Goal: Task Accomplishment & Management: Use online tool/utility

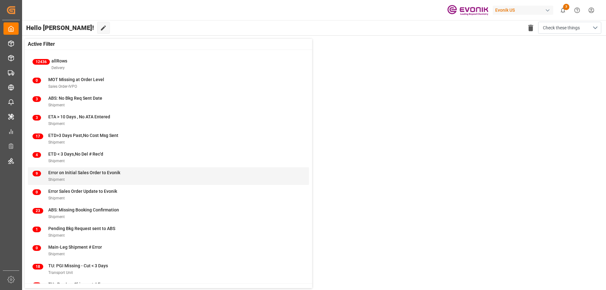
scroll to position [24, 0]
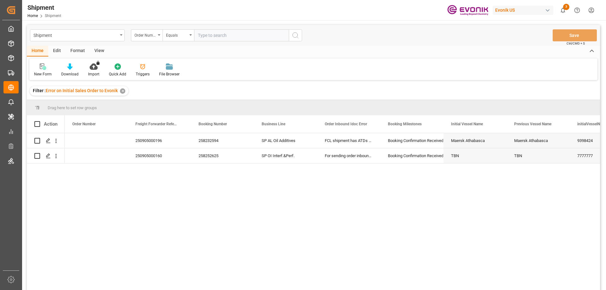
click at [225, 224] on div "250905000196 258232594 SP AL Oil Additives FCL shipment has ATDs filled in all …" at bounding box center [333, 213] width 536 height 161
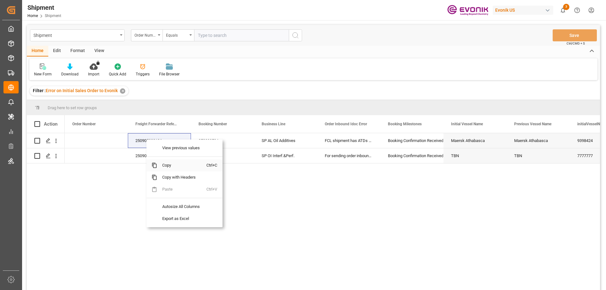
click at [168, 166] on span "Copy" at bounding box center [181, 165] width 49 height 12
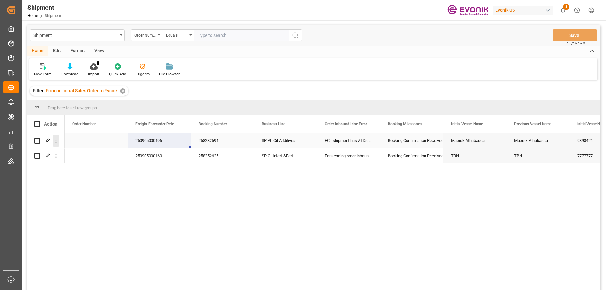
click at [55, 140] on icon "open menu" at bounding box center [56, 141] width 7 height 7
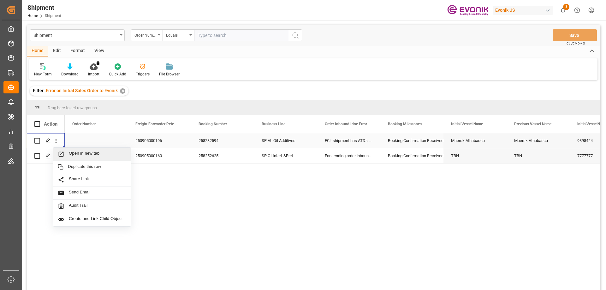
click at [76, 156] on span "Open in new tab" at bounding box center [97, 154] width 57 height 7
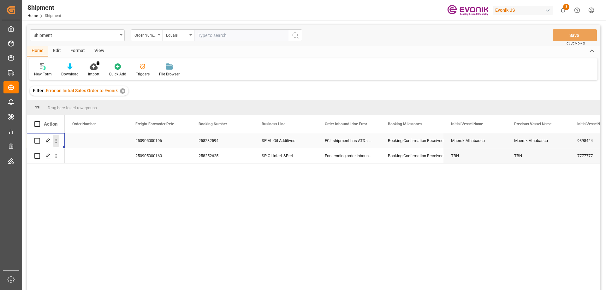
click at [55, 139] on icon "open menu" at bounding box center [56, 141] width 7 height 7
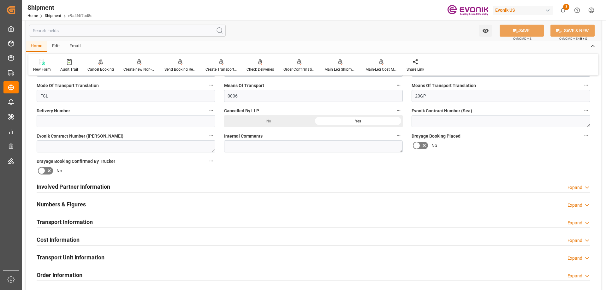
scroll to position [158, 0]
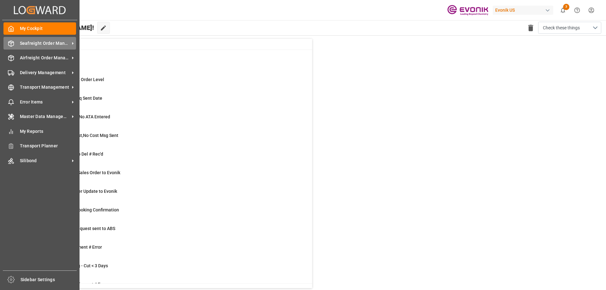
click at [14, 43] on div "Seafreight Order Management Seafreight Order Management" at bounding box center [39, 43] width 73 height 12
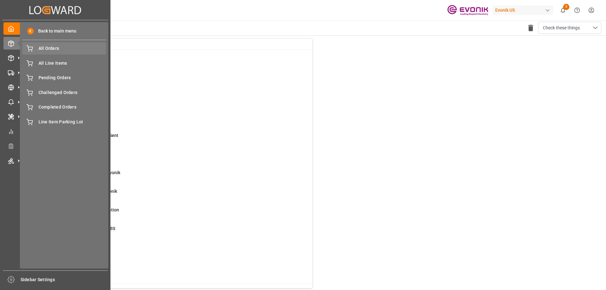
click at [45, 45] on span "All Orders" at bounding box center [73, 48] width 68 height 7
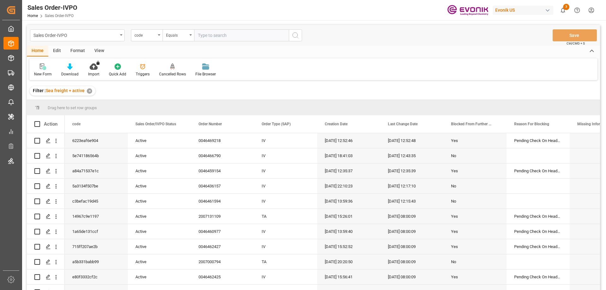
click at [43, 48] on div "Home" at bounding box center [37, 51] width 21 height 11
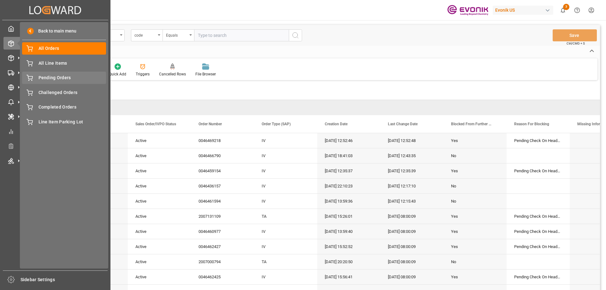
click at [53, 75] on span "Pending Orders" at bounding box center [73, 78] width 68 height 7
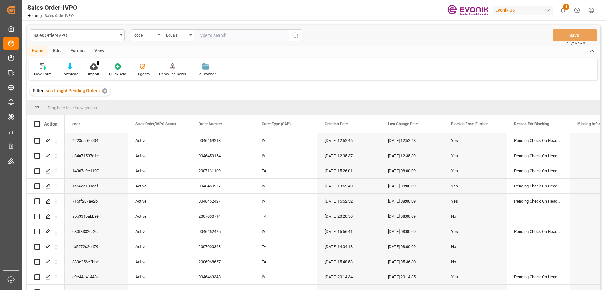
click at [96, 48] on div "View" at bounding box center [99, 51] width 19 height 11
click at [70, 69] on icon at bounding box center [72, 66] width 6 height 6
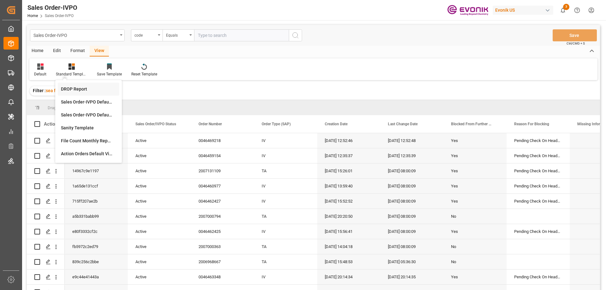
click at [79, 86] on div "DROP Report" at bounding box center [88, 89] width 55 height 7
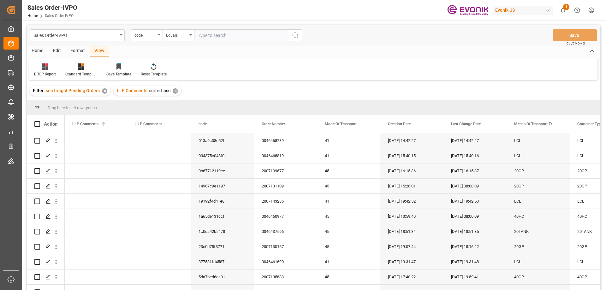
click at [101, 51] on div "View" at bounding box center [99, 51] width 19 height 11
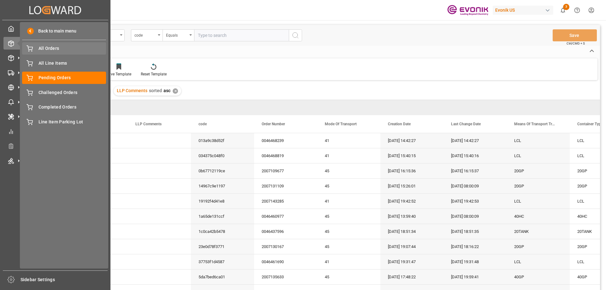
click at [41, 47] on span "All Orders" at bounding box center [73, 48] width 68 height 7
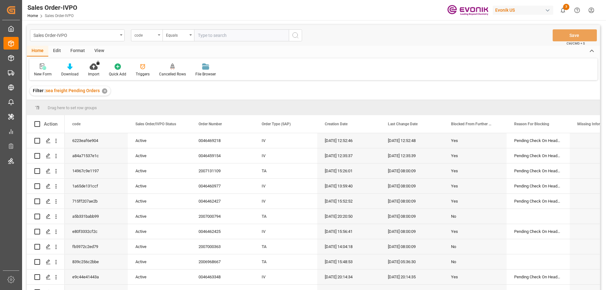
click at [142, 36] on div "code" at bounding box center [145, 34] width 21 height 7
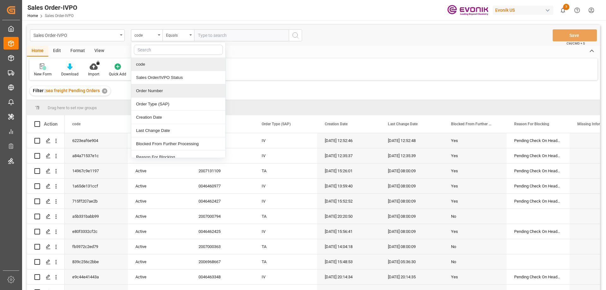
click at [143, 90] on div "Order Number" at bounding box center [178, 90] width 94 height 13
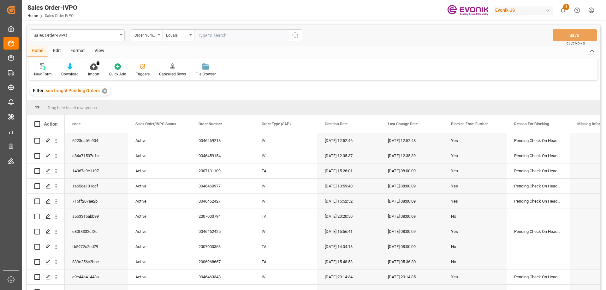
click at [102, 50] on div "View" at bounding box center [99, 51] width 19 height 11
click at [70, 72] on div "Standard Templates" at bounding box center [72, 74] width 32 height 6
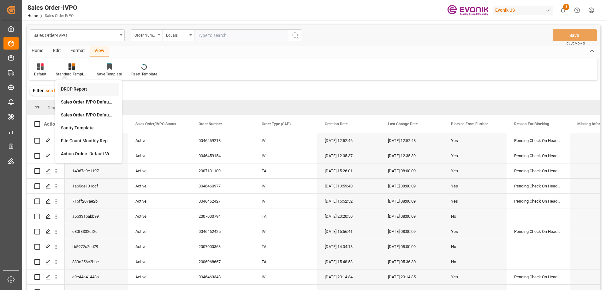
click at [82, 91] on div "DROP Report" at bounding box center [88, 89] width 55 height 7
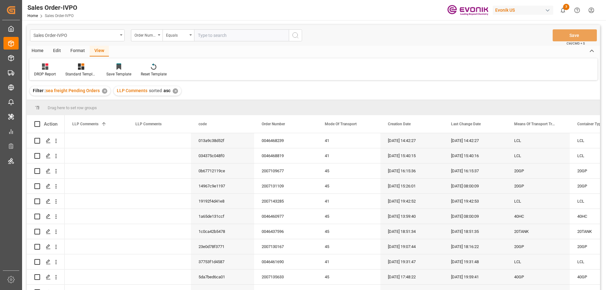
click at [35, 51] on div "Home" at bounding box center [37, 51] width 21 height 11
click at [67, 71] on div "Download" at bounding box center [70, 70] width 27 height 14
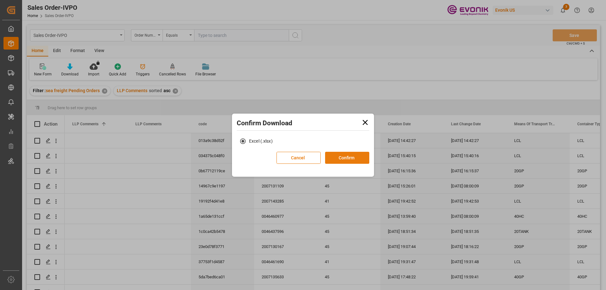
click at [340, 156] on button "Confirm" at bounding box center [347, 158] width 44 height 12
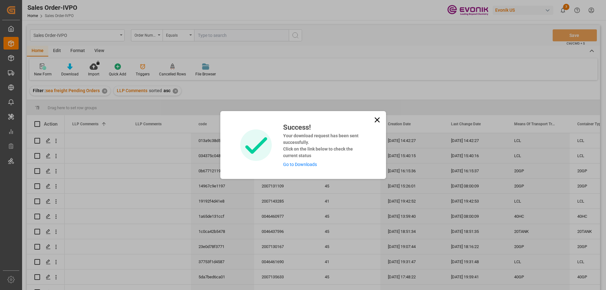
click at [301, 166] on link "Go to Downloads" at bounding box center [300, 164] width 34 height 5
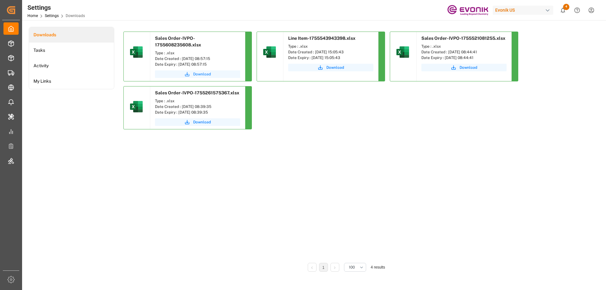
click at [194, 72] on span "Download" at bounding box center [202, 74] width 18 height 6
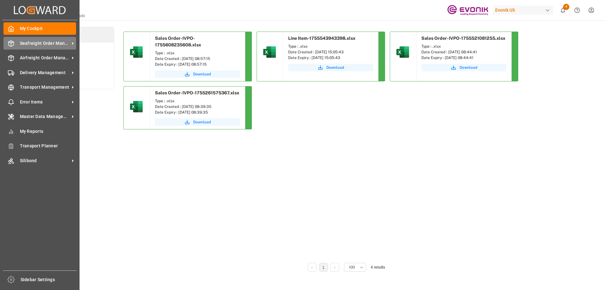
click at [32, 43] on span "Seafreight Order Management" at bounding box center [45, 43] width 50 height 7
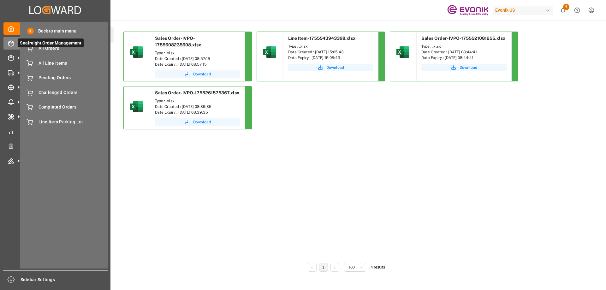
click at [39, 47] on span "Seafreight Order Management" at bounding box center [51, 43] width 66 height 9
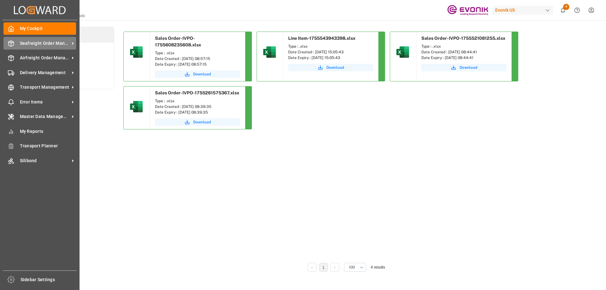
click at [11, 42] on line at bounding box center [11, 41] width 3 height 1
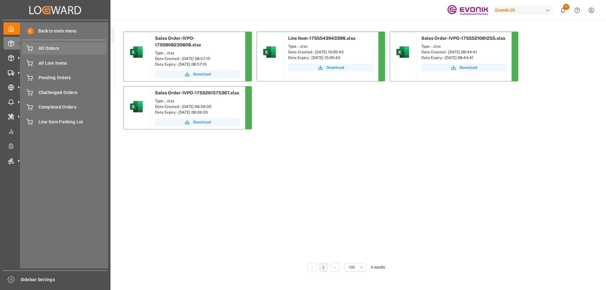
click at [49, 48] on span "All Orders" at bounding box center [73, 48] width 68 height 7
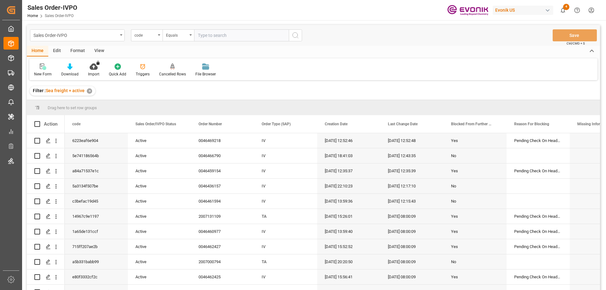
click at [153, 39] on div "code" at bounding box center [147, 35] width 32 height 12
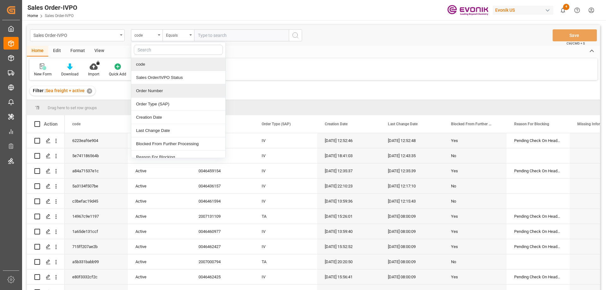
click at [157, 95] on div "Order Number" at bounding box center [178, 90] width 94 height 13
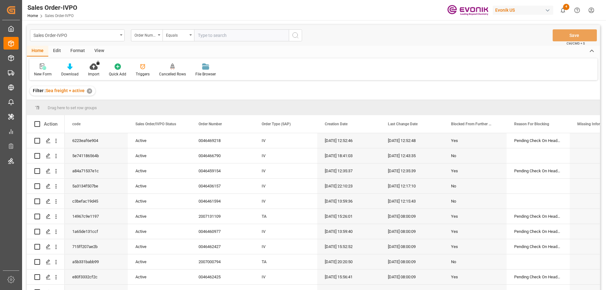
click at [216, 39] on input "text" at bounding box center [241, 35] width 95 height 12
paste input "0046462761"
type input "0046462761"
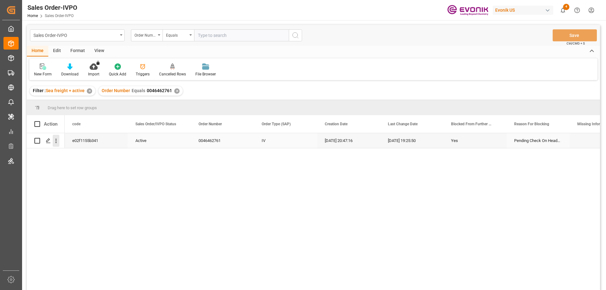
click at [55, 141] on icon "open menu" at bounding box center [56, 141] width 7 height 7
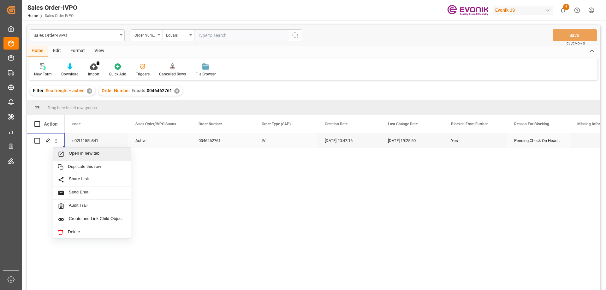
click at [68, 153] on span "Press SPACE to select this row." at bounding box center [63, 154] width 11 height 7
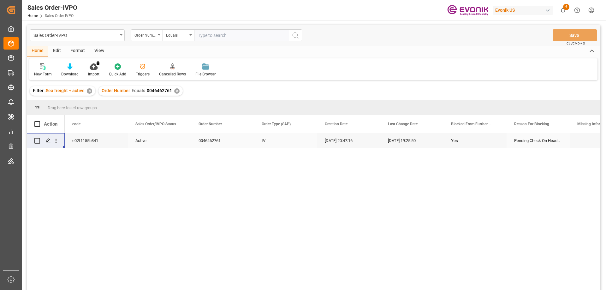
click at [221, 39] on input "text" at bounding box center [241, 35] width 95 height 12
paste input "2007130167"
type input "2007130167"
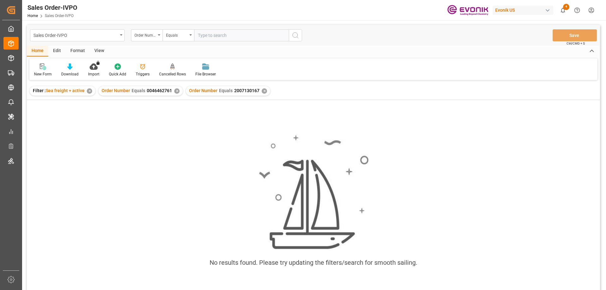
click at [171, 89] on div "Order Number Equals 0046462761 ✕" at bounding box center [141, 90] width 84 height 9
click at [176, 91] on div "✕" at bounding box center [176, 90] width 5 height 5
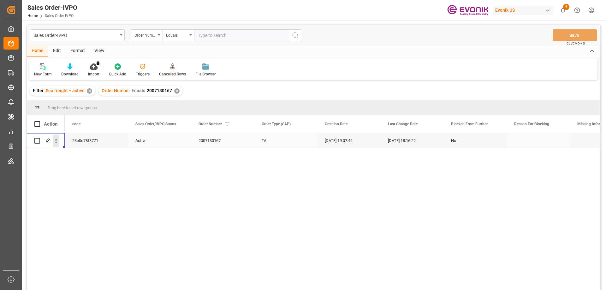
click at [57, 143] on icon "open menu" at bounding box center [56, 141] width 7 height 7
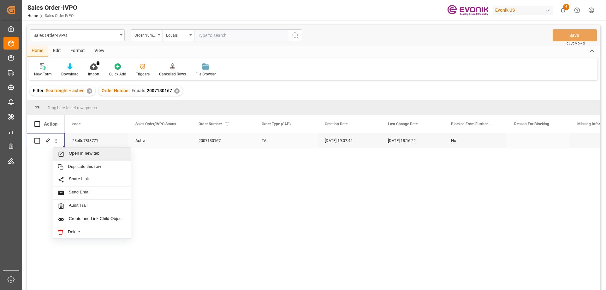
drag, startPoint x: 62, startPoint y: 145, endPoint x: 78, endPoint y: 152, distance: 17.8
click at [78, 152] on span "Open in new tab" at bounding box center [97, 154] width 57 height 7
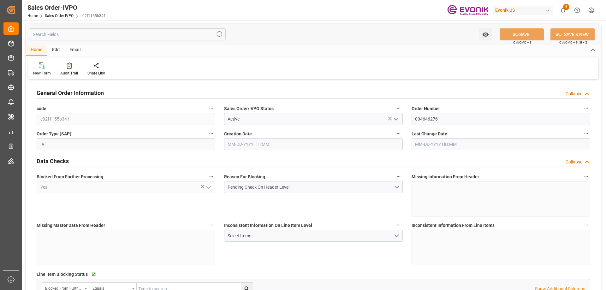
type input "BEANR"
type input "0"
type input "1"
type input "8"
type input "11"
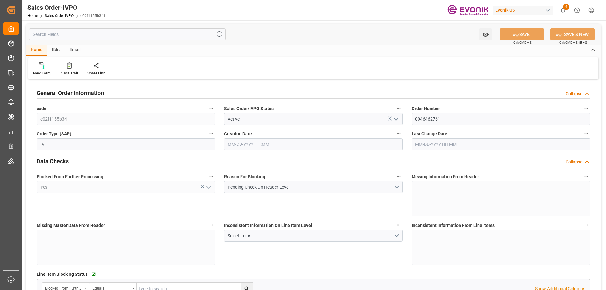
type input "149571.456"
type input "609.0576"
type input "19000"
type input "60"
type input "07-09-2025 20:47"
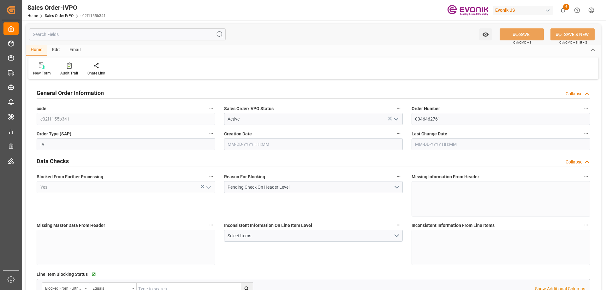
type input "08-18-2025 19:25"
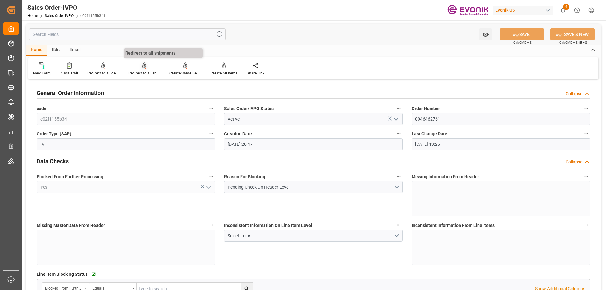
click at [150, 73] on div "Redirect to all shipments" at bounding box center [145, 73] width 32 height 6
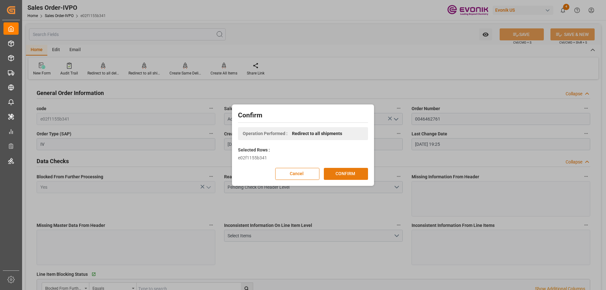
click at [341, 173] on button "CONFIRM" at bounding box center [346, 174] width 44 height 12
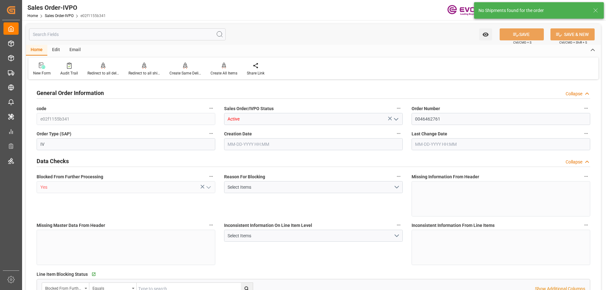
type input "BEANR"
type input "0"
type input "1"
type input "8"
type input "11"
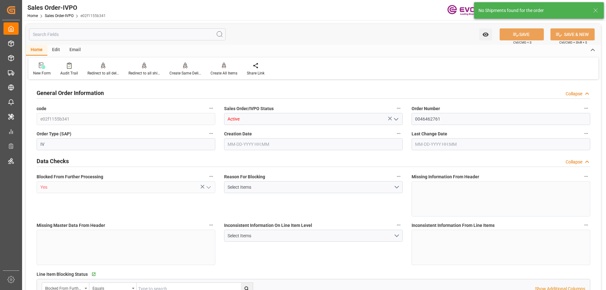
type input "149571.456"
type input "609.0576"
type input "19000"
type input "60"
type input "07-09-2025 20:47"
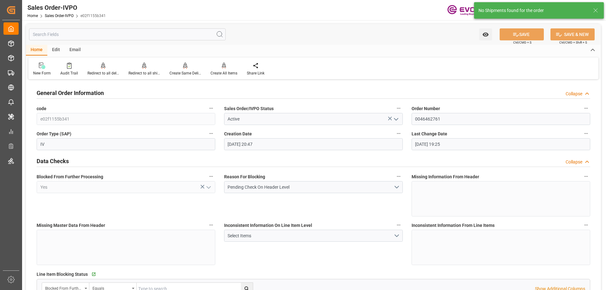
type input "08-18-2025 19:25"
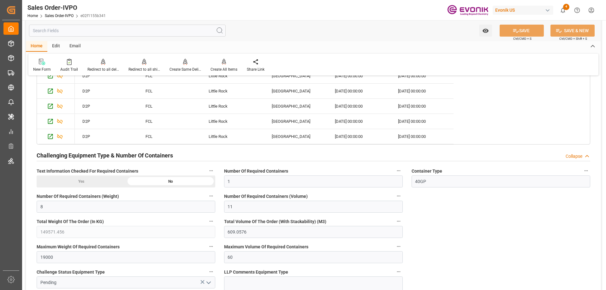
scroll to position [1579, 0]
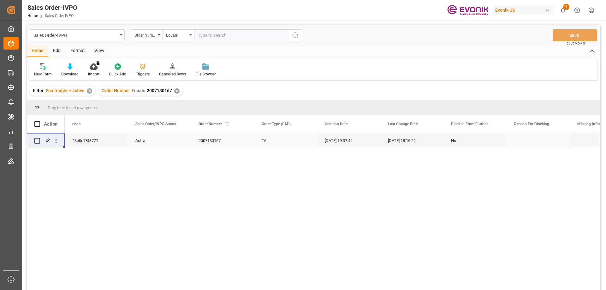
click at [215, 33] on input "text" at bounding box center [241, 35] width 95 height 12
type input "0046458499"
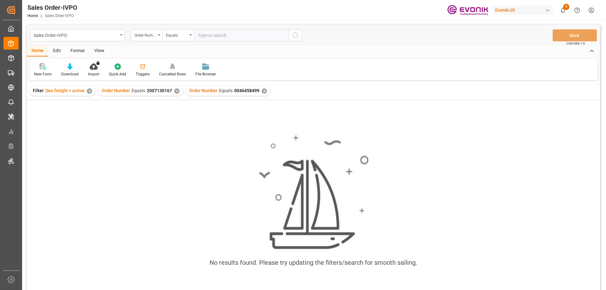
click at [175, 90] on div "✕" at bounding box center [176, 90] width 5 height 5
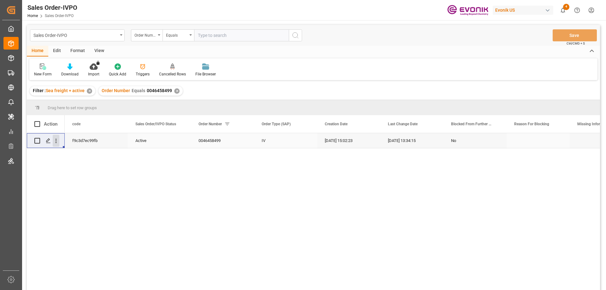
click at [59, 141] on icon "open menu" at bounding box center [56, 141] width 7 height 7
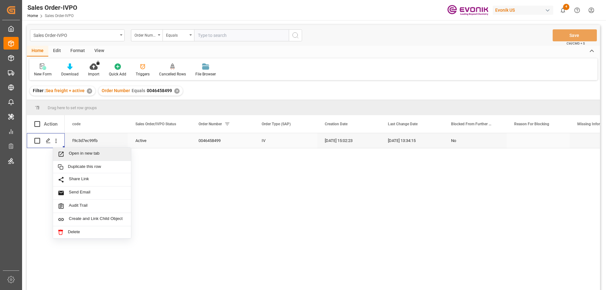
click at [72, 152] on span "Open in new tab" at bounding box center [97, 154] width 57 height 7
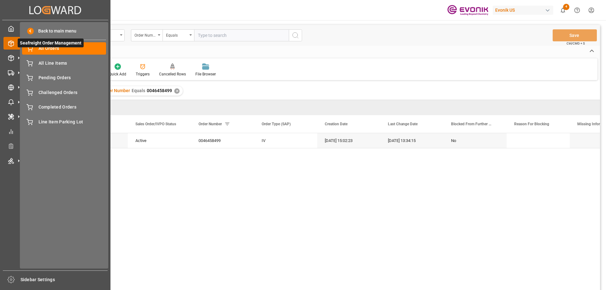
click at [41, 47] on span "Seafreight Order Management" at bounding box center [51, 43] width 66 height 9
click at [43, 48] on span "All Orders" at bounding box center [73, 48] width 68 height 7
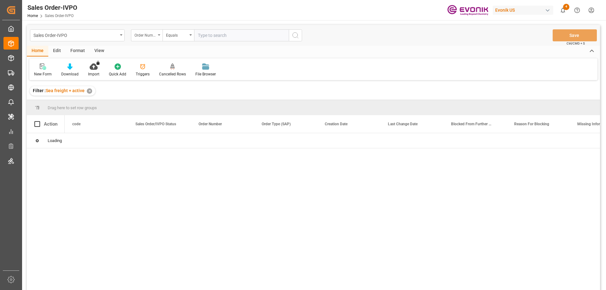
click at [159, 38] on div "Order Number" at bounding box center [147, 35] width 32 height 12
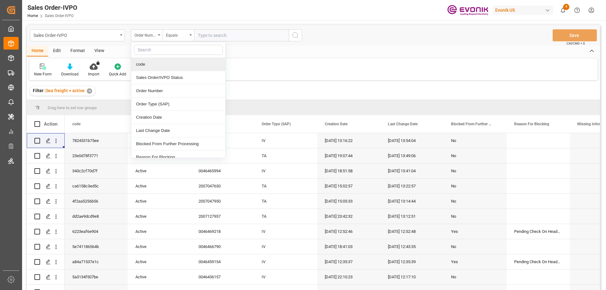
click at [213, 35] on input "text" at bounding box center [241, 35] width 95 height 12
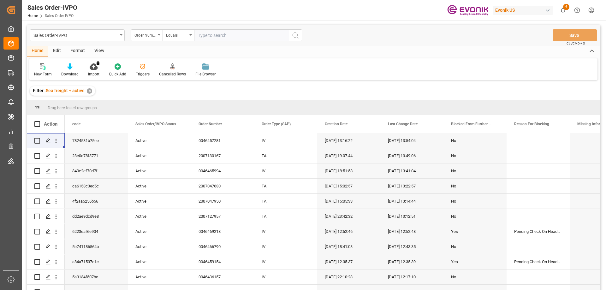
paste input "0046461690"
type input "0046461690"
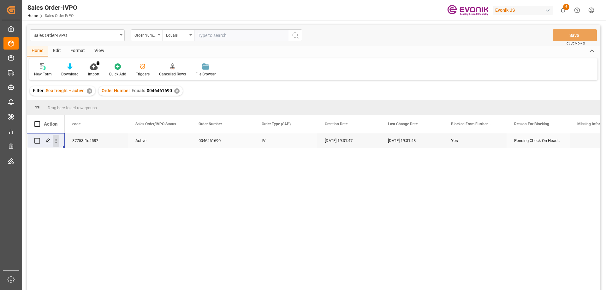
click at [56, 138] on icon "open menu" at bounding box center [56, 141] width 7 height 7
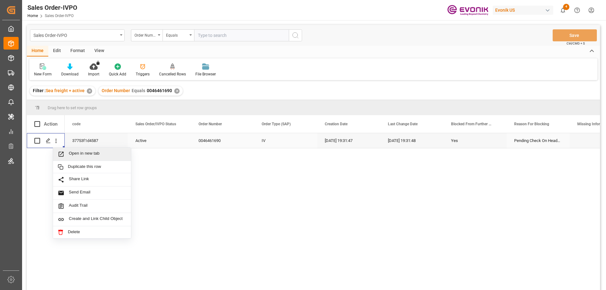
click at [80, 156] on span "Open in new tab" at bounding box center [97, 154] width 57 height 7
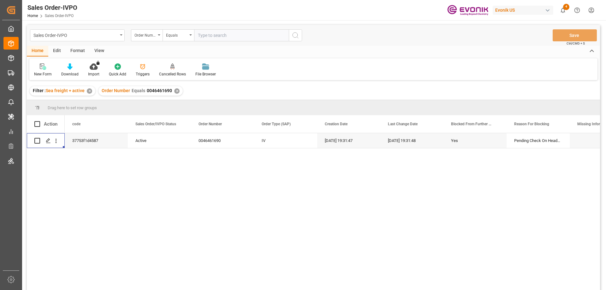
click at [207, 34] on input "text" at bounding box center [241, 35] width 95 height 12
paste input "2007143285"
type input "2007143285"
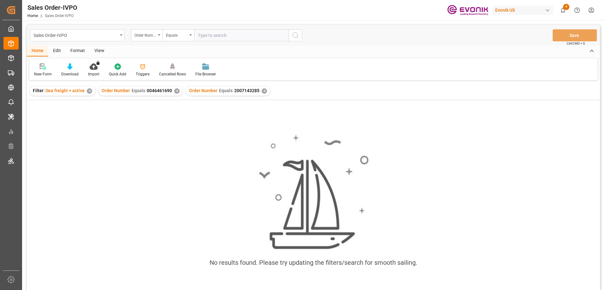
click at [176, 89] on div "✕" at bounding box center [176, 90] width 5 height 5
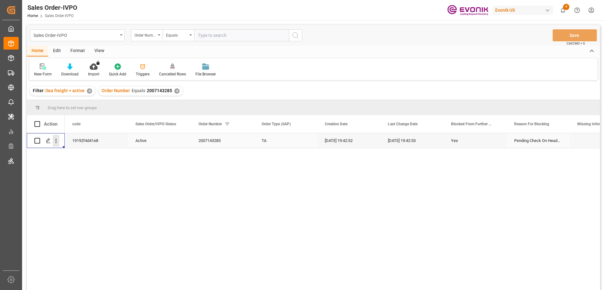
click at [57, 138] on icon "open menu" at bounding box center [56, 141] width 7 height 7
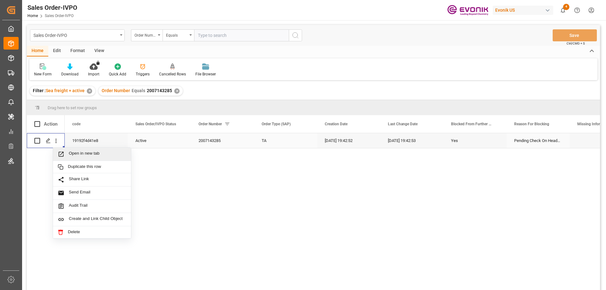
click at [79, 153] on span "Open in new tab" at bounding box center [97, 154] width 57 height 7
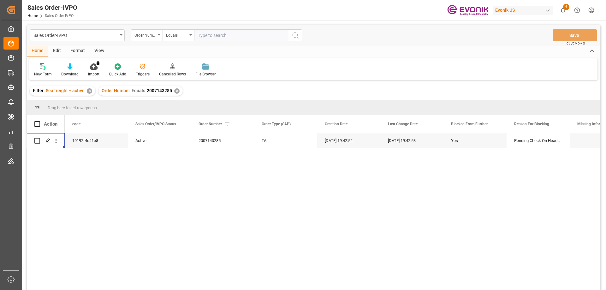
click at [238, 33] on input "text" at bounding box center [241, 35] width 95 height 12
paste input "0046462761"
type input "0046462761"
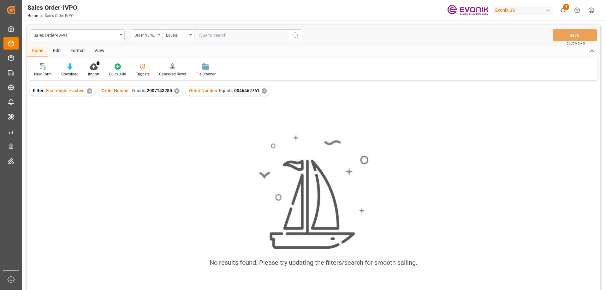
click at [178, 91] on div "✕" at bounding box center [176, 90] width 5 height 5
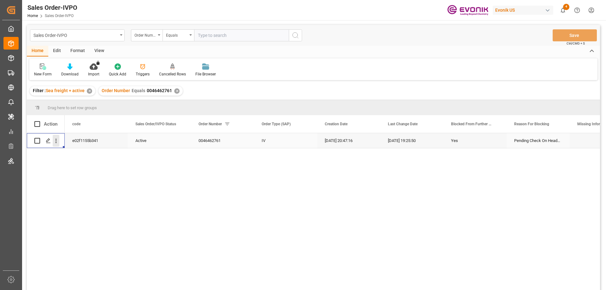
click at [55, 141] on icon "open menu" at bounding box center [56, 141] width 7 height 7
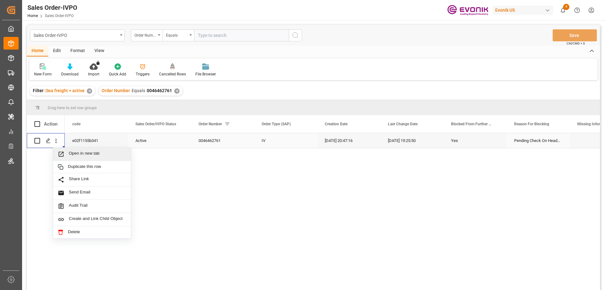
click at [76, 152] on span "Open in new tab" at bounding box center [97, 154] width 57 height 7
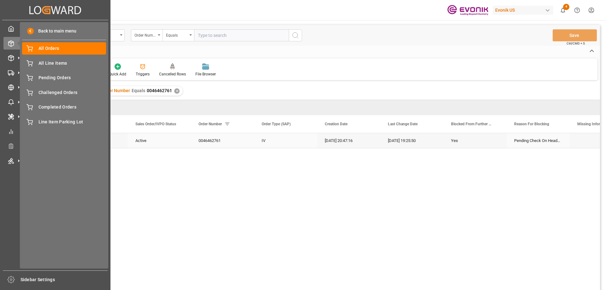
drag, startPoint x: 45, startPoint y: 8, endPoint x: 33, endPoint y: 9, distance: 11.7
click at [33, 9] on icon "Created by potrace 1.15, written by [PERSON_NAME] [DATE]-[DATE]" at bounding box center [55, 10] width 52 height 10
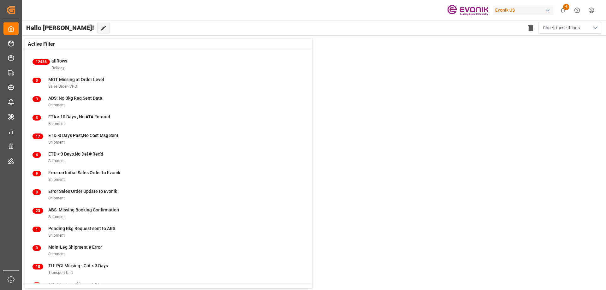
click at [595, 25] on button "Check these things" at bounding box center [569, 28] width 63 height 12
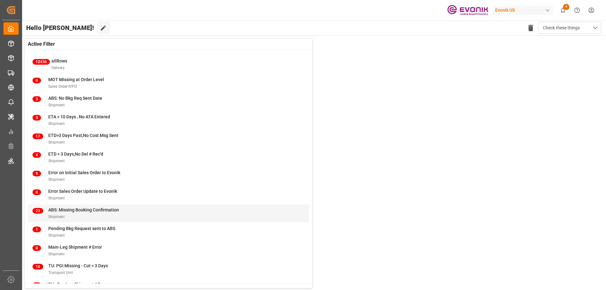
scroll to position [32, 0]
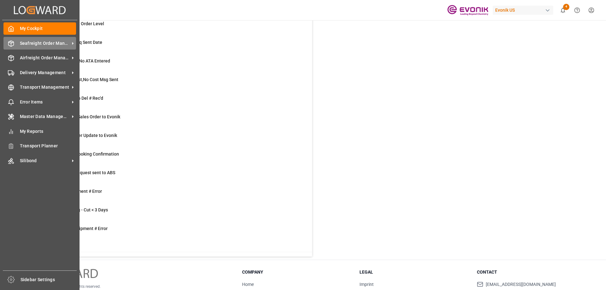
click at [51, 44] on span "Seafreight Order Management" at bounding box center [45, 43] width 50 height 7
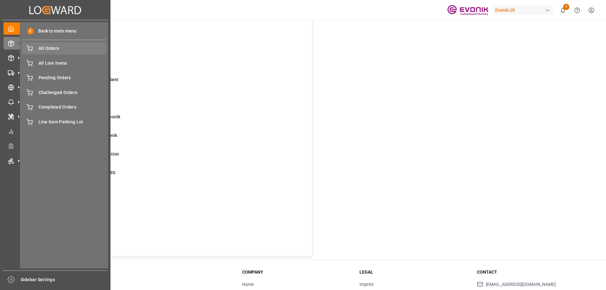
click at [49, 48] on span "All Orders" at bounding box center [73, 48] width 68 height 7
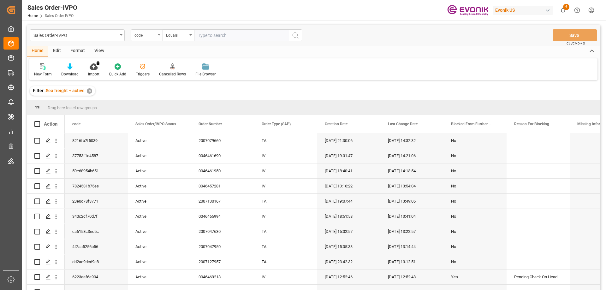
click at [157, 36] on div "code" at bounding box center [147, 35] width 32 height 12
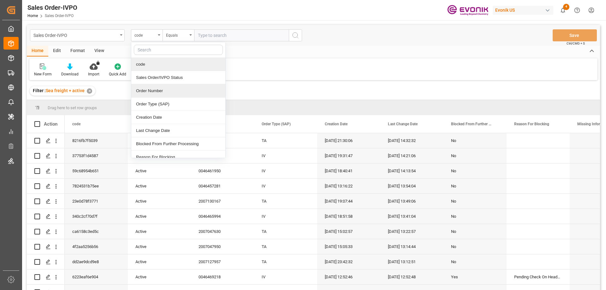
click at [149, 90] on div "Order Number" at bounding box center [178, 90] width 94 height 13
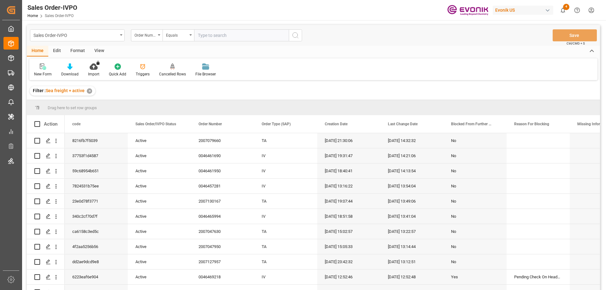
click at [227, 38] on input "text" at bounding box center [241, 35] width 95 height 12
paste input "2007143285"
type input "2007143285"
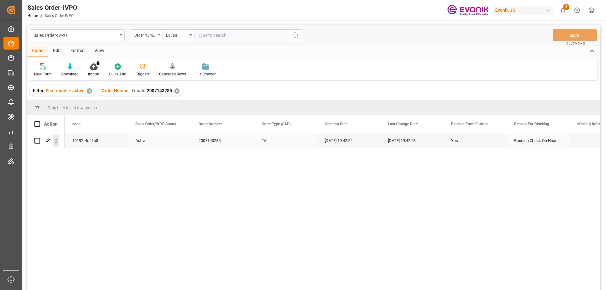
click at [56, 140] on icon "open menu" at bounding box center [56, 141] width 1 height 4
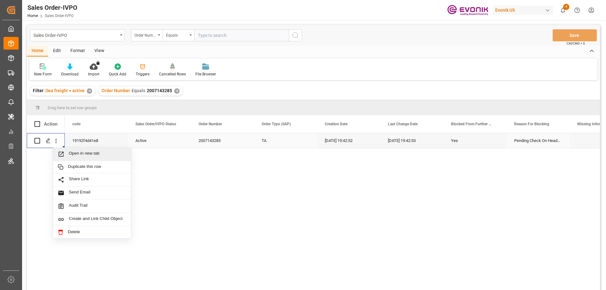
click at [84, 154] on span "Open in new tab" at bounding box center [97, 154] width 57 height 7
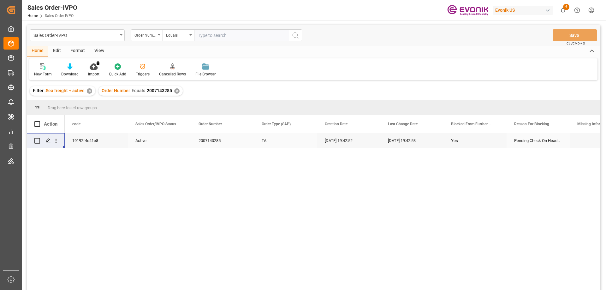
click at [227, 37] on input "text" at bounding box center [241, 35] width 95 height 12
paste input "2007089218"
type input "2007089218"
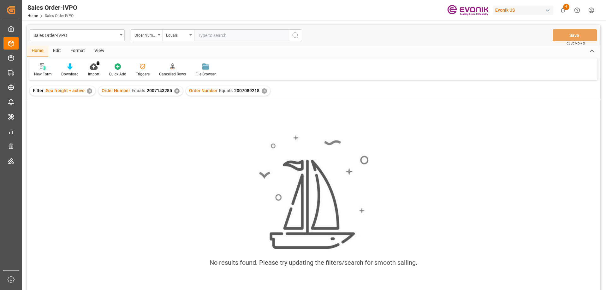
click at [176, 92] on div "✕" at bounding box center [176, 90] width 5 height 5
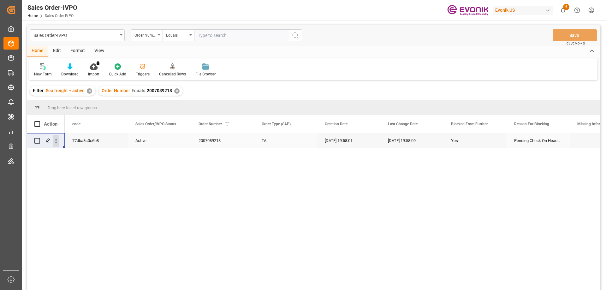
click at [56, 140] on icon "open menu" at bounding box center [56, 141] width 1 height 4
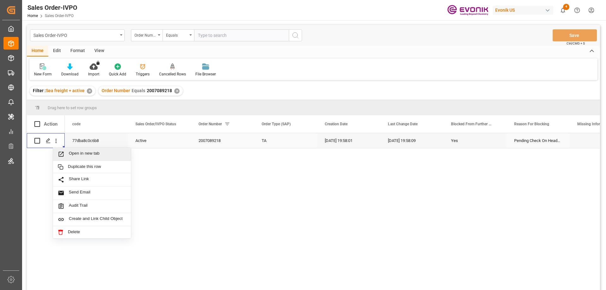
click at [77, 152] on span "Open in new tab" at bounding box center [97, 154] width 57 height 7
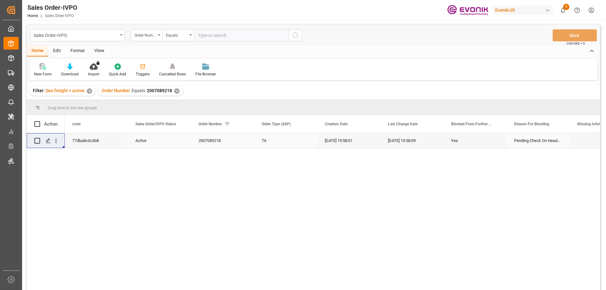
click at [215, 38] on input "text" at bounding box center [241, 35] width 95 height 12
paste input "0046463348"
type input "0046463348"
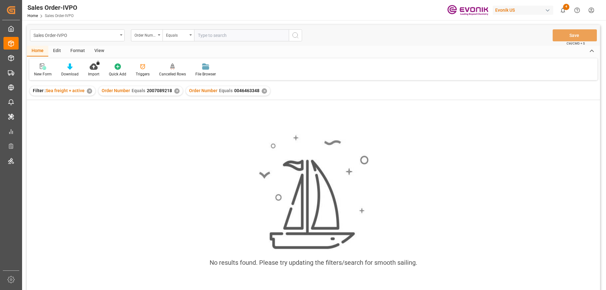
click at [176, 89] on div "✕" at bounding box center [176, 90] width 5 height 5
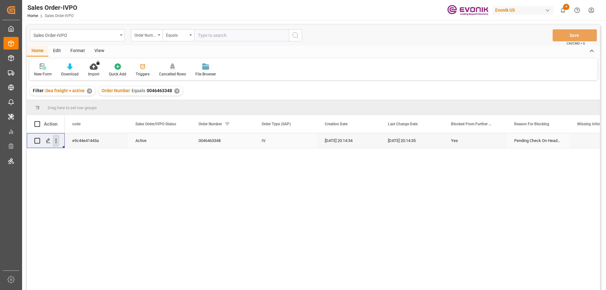
click at [57, 141] on icon "open menu" at bounding box center [56, 141] width 1 height 4
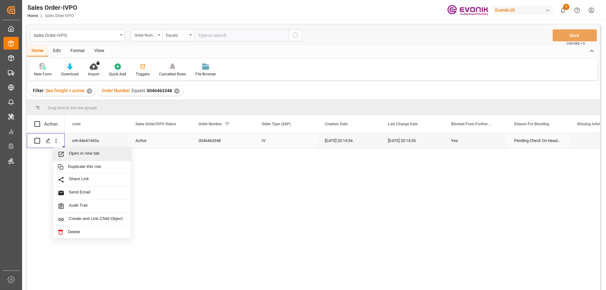
click at [79, 154] on span "Open in new tab" at bounding box center [97, 154] width 57 height 7
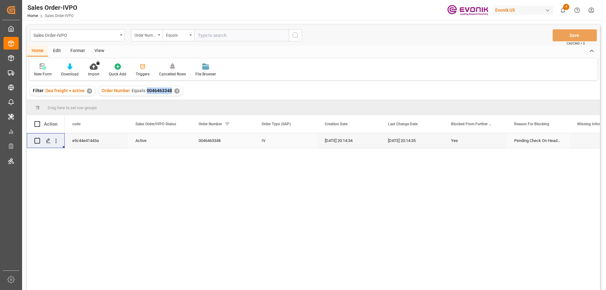
drag, startPoint x: 145, startPoint y: 91, endPoint x: 171, endPoint y: 91, distance: 25.3
click at [171, 91] on div "Order Number Equals 0046463348" at bounding box center [137, 90] width 70 height 7
copy span "0046463348"
click at [212, 41] on input "text" at bounding box center [241, 35] width 95 height 12
paste input "0046468819"
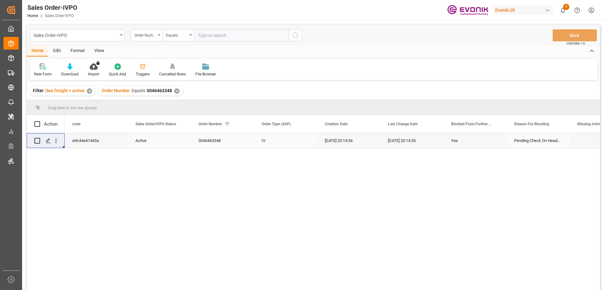
type input "0046468819"
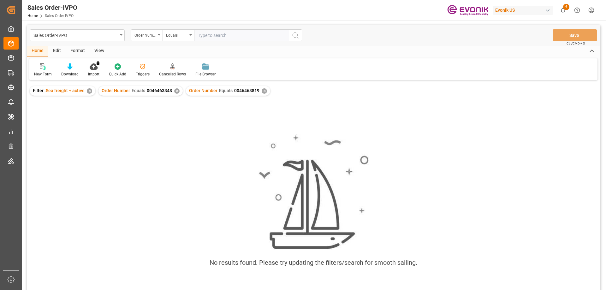
click at [175, 91] on div "✕" at bounding box center [176, 90] width 5 height 5
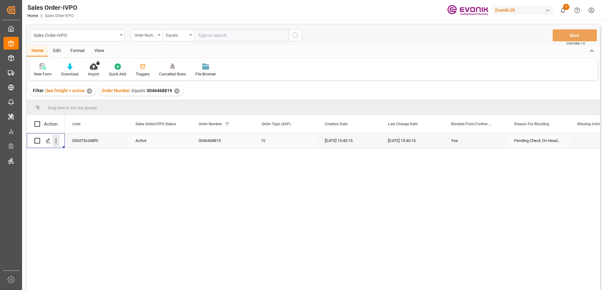
click at [56, 140] on icon "open menu" at bounding box center [56, 141] width 7 height 7
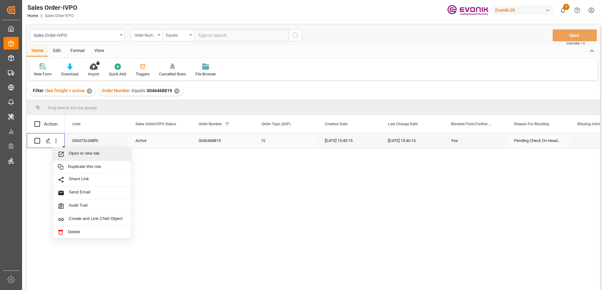
click at [79, 153] on span "Open in new tab" at bounding box center [97, 154] width 57 height 7
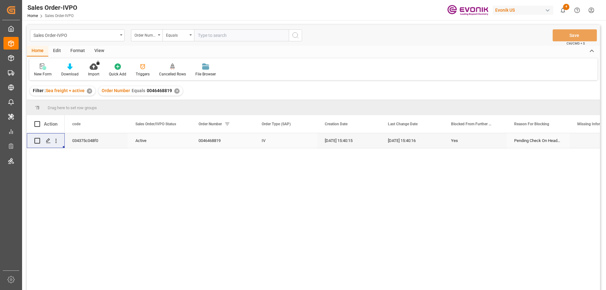
click at [274, 36] on input "text" at bounding box center [241, 35] width 95 height 12
paste input "2007143285"
type input "2007143285"
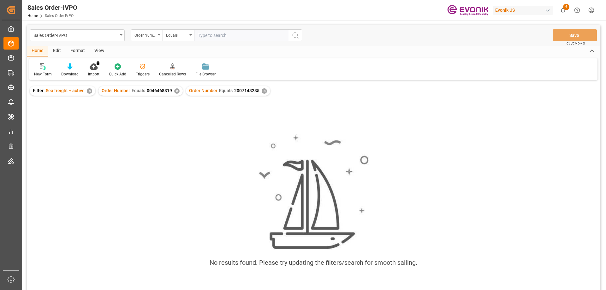
click at [172, 90] on div "Order Number Equals 0046468819 ✕" at bounding box center [141, 90] width 84 height 9
click at [174, 91] on div "✕" at bounding box center [176, 90] width 5 height 5
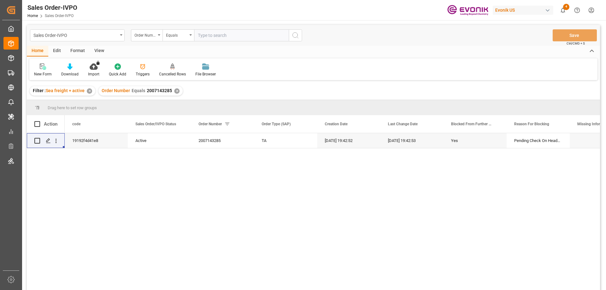
click at [212, 32] on input "text" at bounding box center [241, 35] width 95 height 12
paste input "2007143285"
type input "2007143285"
click at [174, 90] on div "✕" at bounding box center [176, 90] width 5 height 5
click at [57, 140] on icon "open menu" at bounding box center [56, 141] width 7 height 7
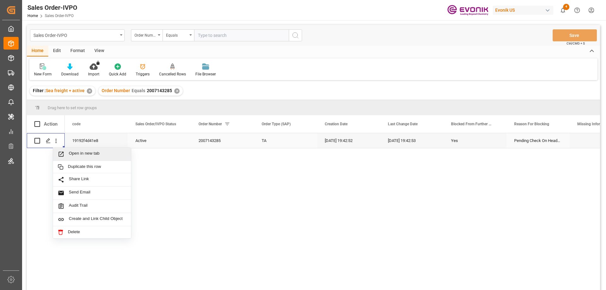
click at [84, 153] on span "Open in new tab" at bounding box center [97, 154] width 57 height 7
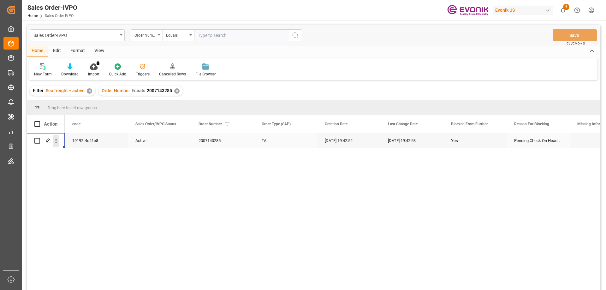
click at [55, 140] on icon "open menu" at bounding box center [56, 141] width 7 height 7
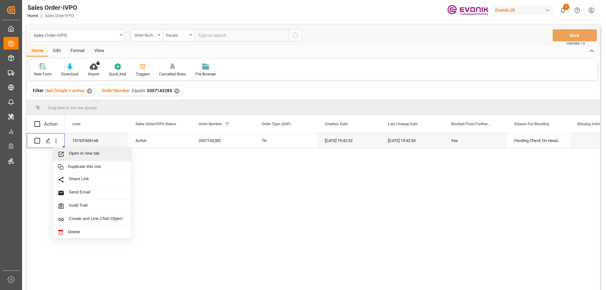
click at [40, 159] on div "Open in new tab Duplicate this row Share Link Send Email Audit Trail Create and…" at bounding box center [313, 212] width 573 height 159
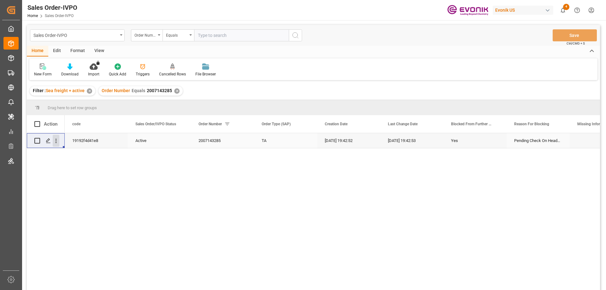
click at [55, 142] on icon "open menu" at bounding box center [56, 141] width 7 height 7
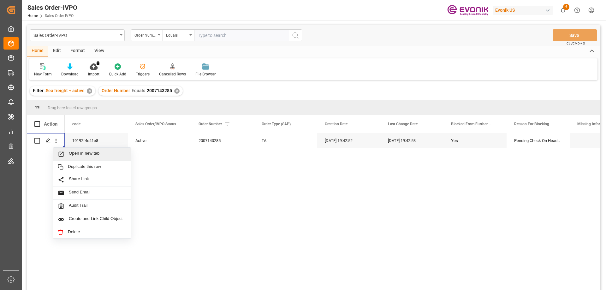
click at [204, 34] on input "text" at bounding box center [241, 35] width 95 height 12
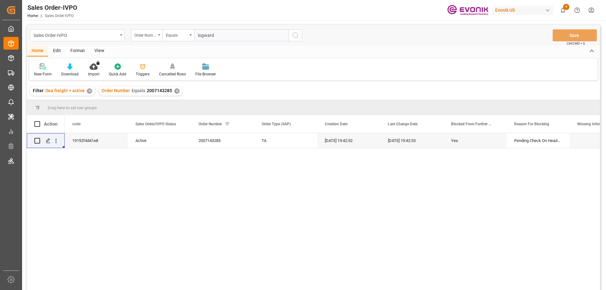
click at [208, 34] on input "logward" at bounding box center [241, 35] width 95 height 12
paste input "0046459154"
type input "0046459154"
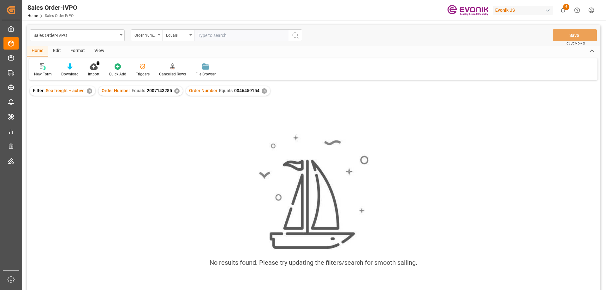
click at [175, 91] on div "✕" at bounding box center [176, 90] width 5 height 5
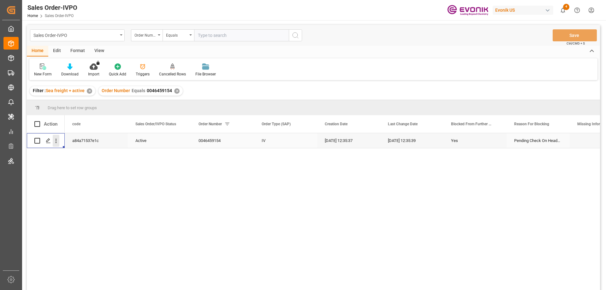
click at [57, 136] on button "open menu" at bounding box center [56, 141] width 7 height 12
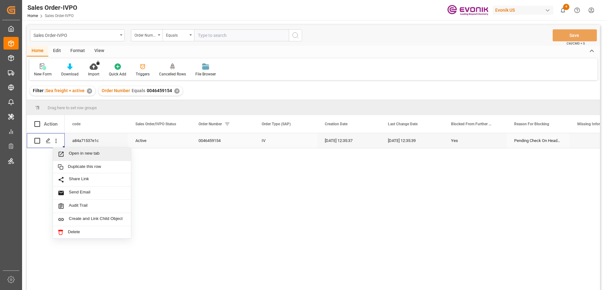
click at [87, 153] on span "Open in new tab" at bounding box center [97, 154] width 57 height 7
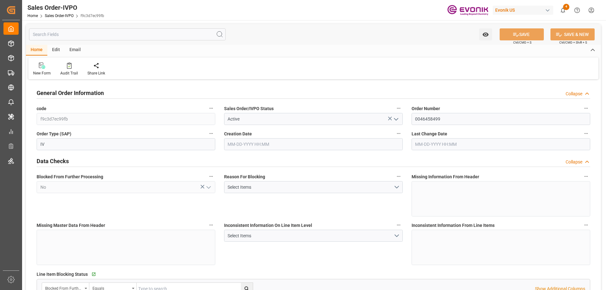
type input "CNSHA"
type input "0"
type input "1"
type input "1689.2"
type input "[DATE] 15:02"
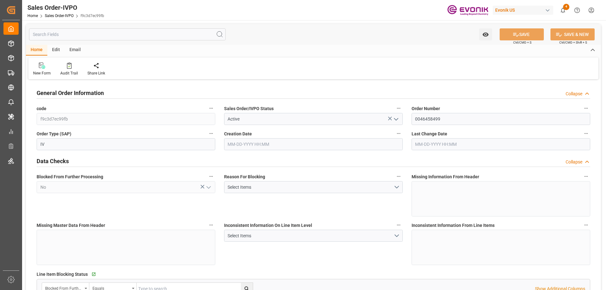
type input "[DATE] 13:34"
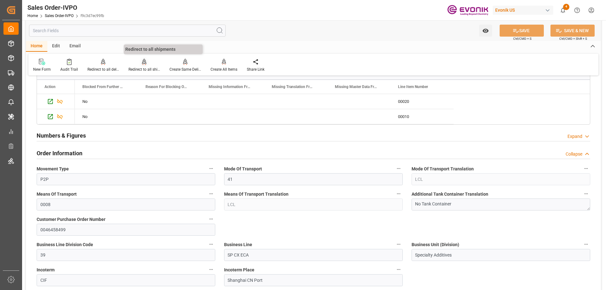
click at [135, 68] on div "Redirect to all shipments" at bounding box center [145, 70] width 32 height 6
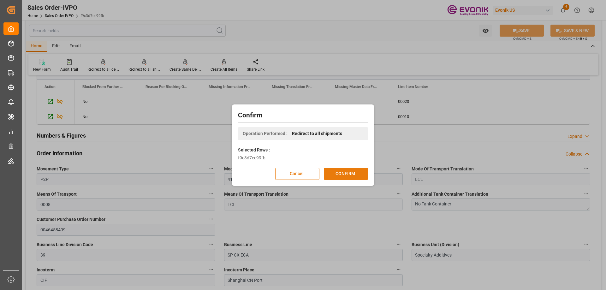
click at [342, 172] on button "CONFIRM" at bounding box center [346, 174] width 44 height 12
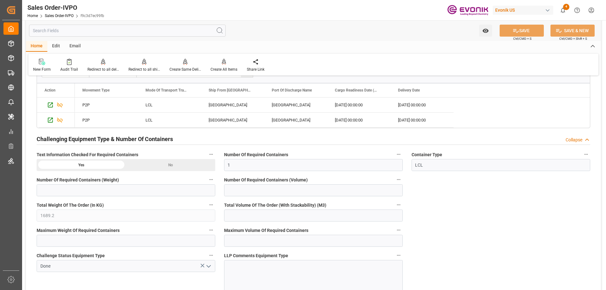
scroll to position [1326, 0]
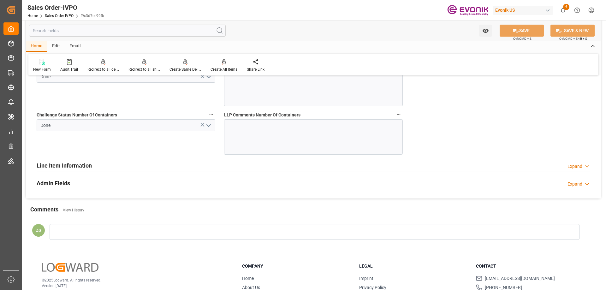
click at [61, 165] on h2 "Line Item Information" at bounding box center [64, 165] width 55 height 9
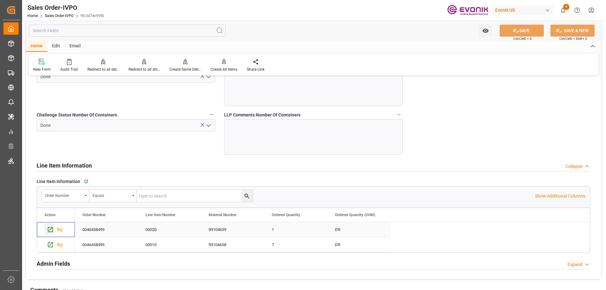
click at [50, 230] on icon "Press SPACE to select this row." at bounding box center [50, 229] width 7 height 7
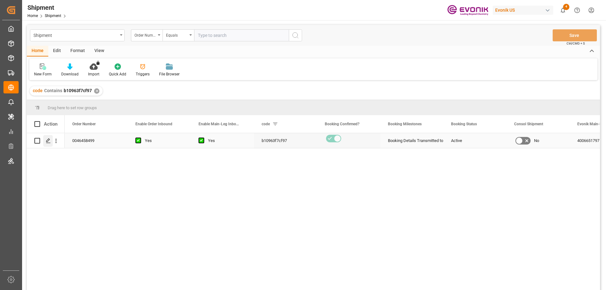
click at [49, 143] on icon "Press SPACE to select this row." at bounding box center [48, 140] width 5 height 5
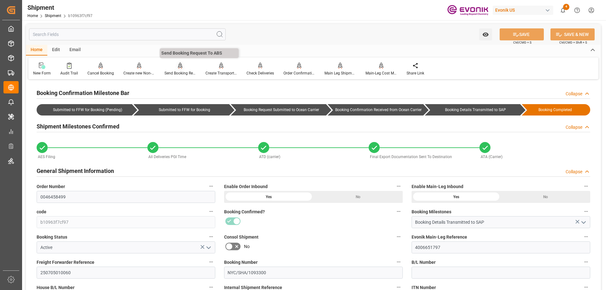
click at [178, 73] on div "Send Booking Request To ABS" at bounding box center [181, 73] width 32 height 6
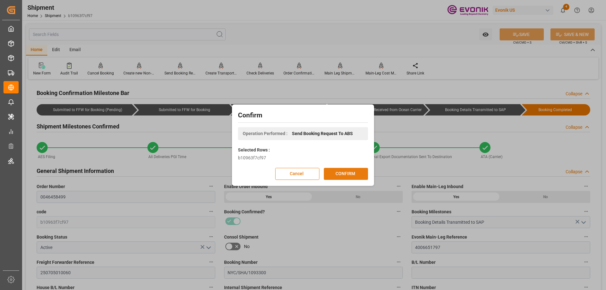
click at [363, 173] on button "CONFIRM" at bounding box center [346, 174] width 44 height 12
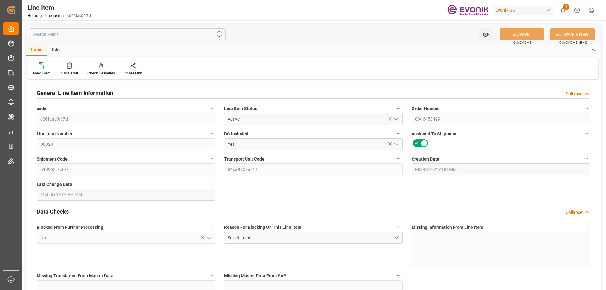
type input "1"
type input "209.6"
type input "190"
type input "0.2888"
type input "1"
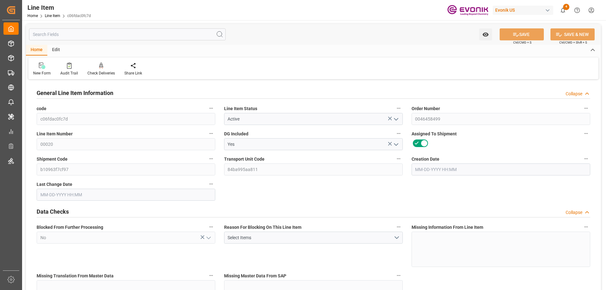
type input "1622.6"
type input "1"
type input "209.6"
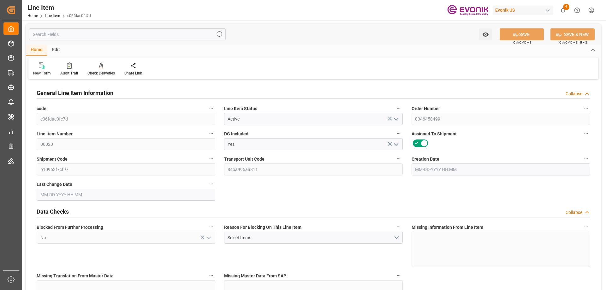
type input "229.6"
type input "190"
type input "0.2888"
type input "288.836"
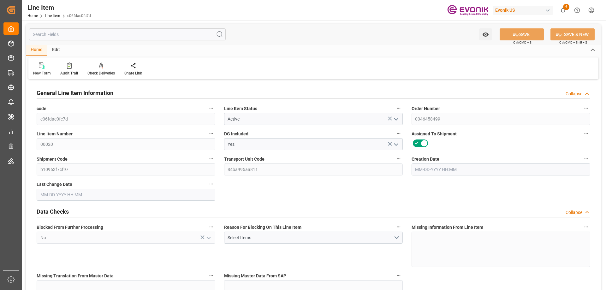
type input "1"
type input "209.6"
type input "190"
type input "0.2888"
type input "06-10-2025 15:02"
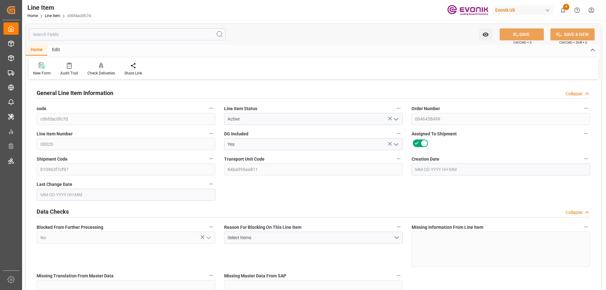
type input "06-27-2025 13:39"
type input "08-16-2025"
type input "07-03-2025"
type input "06-27-2025"
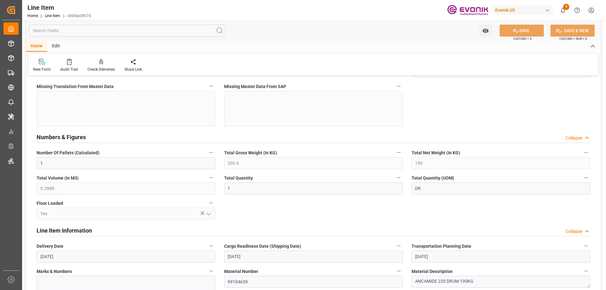
scroll to position [221, 0]
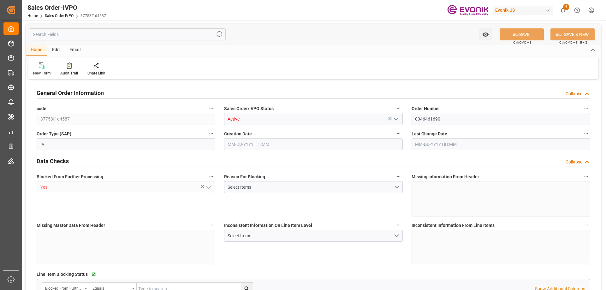
type input "KRPUS"
type input "0"
type input "1"
type input "3764.3"
type input "[DATE] 19:31"
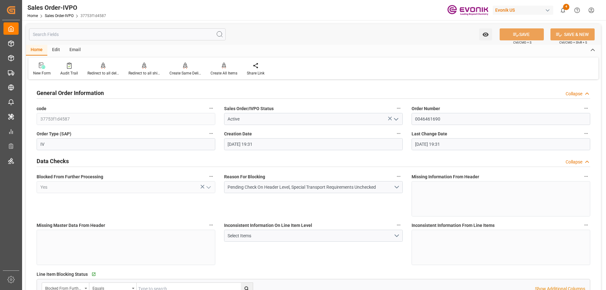
type input "[DATE] 19:31"
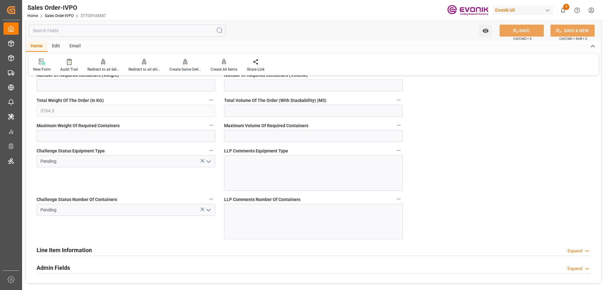
scroll to position [1516, 0]
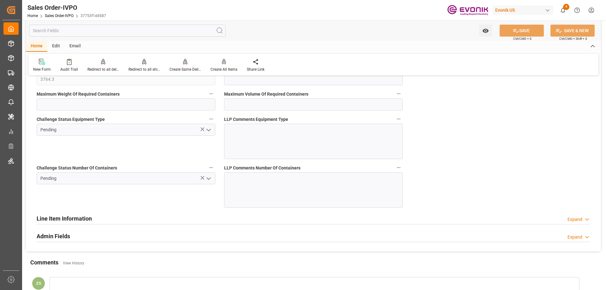
click at [125, 213] on div "Line Item Information Expand" at bounding box center [314, 218] width 554 height 12
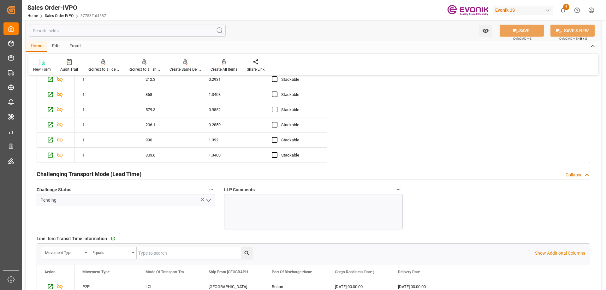
scroll to position [1074, 0]
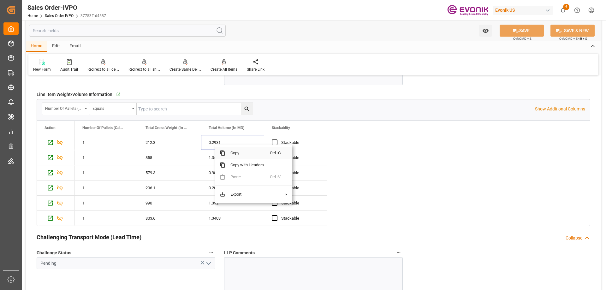
click at [244, 153] on span "Copy" at bounding box center [247, 153] width 45 height 12
click at [243, 170] on span "Copy" at bounding box center [250, 167] width 45 height 12
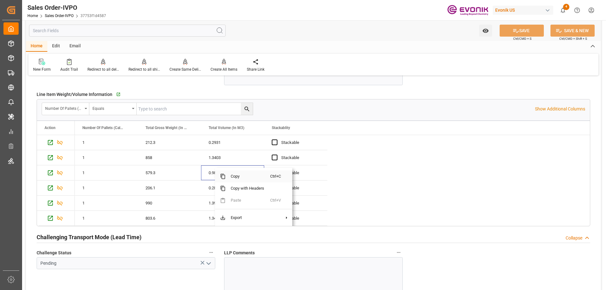
click at [241, 174] on span "Copy" at bounding box center [248, 177] width 45 height 12
click at [237, 177] on span "Copy" at bounding box center [253, 177] width 45 height 12
click at [242, 176] on span "Copy" at bounding box center [245, 177] width 45 height 12
click at [238, 176] on span "Copy" at bounding box center [249, 177] width 45 height 12
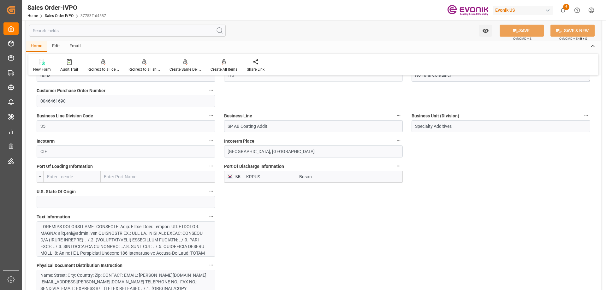
scroll to position [253, 0]
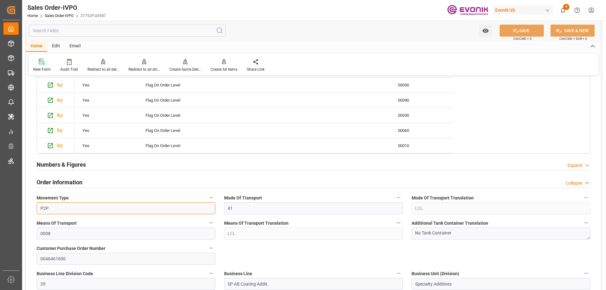
click at [111, 211] on input "P2P" at bounding box center [126, 208] width 179 height 12
drag, startPoint x: 68, startPoint y: 207, endPoint x: 37, endPoint y: 204, distance: 30.8
click at [37, 204] on input "P2P" at bounding box center [126, 208] width 179 height 12
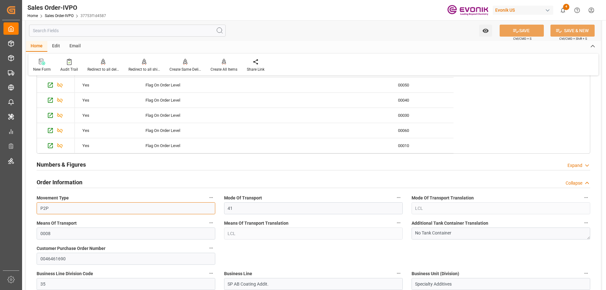
drag, startPoint x: 97, startPoint y: 207, endPoint x: 34, endPoint y: 205, distance: 63.5
click at [34, 205] on div "Movement Type P2P" at bounding box center [126, 203] width 188 height 25
click at [410, 208] on div "Mode Of Transport Translation LCL" at bounding box center [501, 203] width 188 height 25
click at [408, 213] on div "Mode Of Transport Translation LCL" at bounding box center [501, 203] width 188 height 25
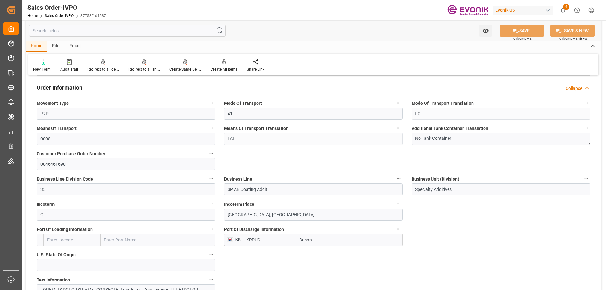
scroll to position [442, 0]
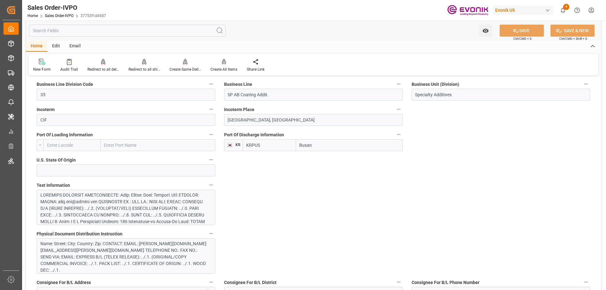
click at [149, 207] on div at bounding box center [123, 251] width 166 height 119
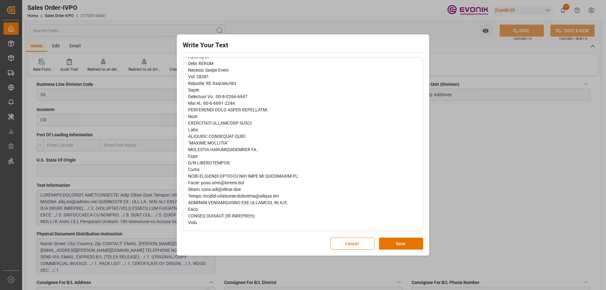
scroll to position [0, 0]
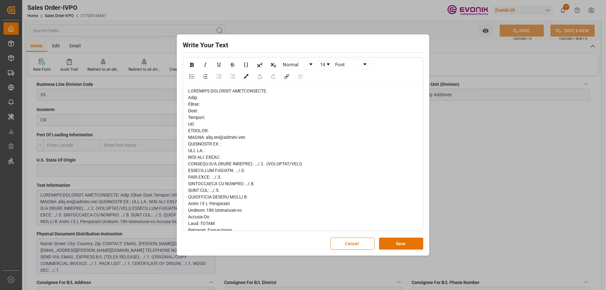
click at [470, 188] on div "Write Your Text Normal 14 Font Cancel Save" at bounding box center [303, 145] width 606 height 290
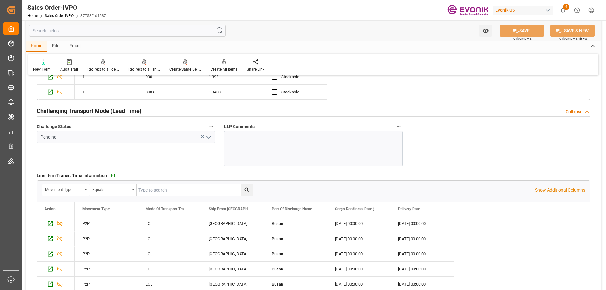
scroll to position [1232, 0]
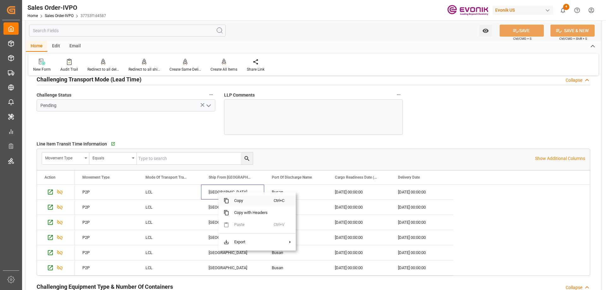
click at [240, 201] on span "Copy" at bounding box center [251, 201] width 45 height 12
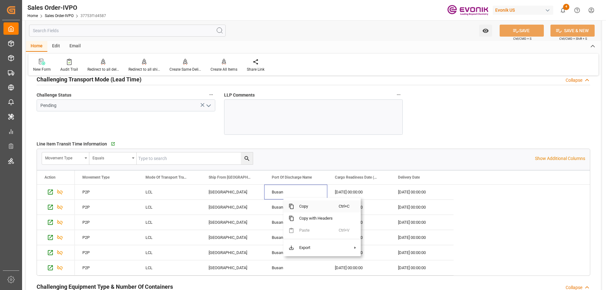
click at [308, 210] on span "Copy" at bounding box center [316, 207] width 45 height 12
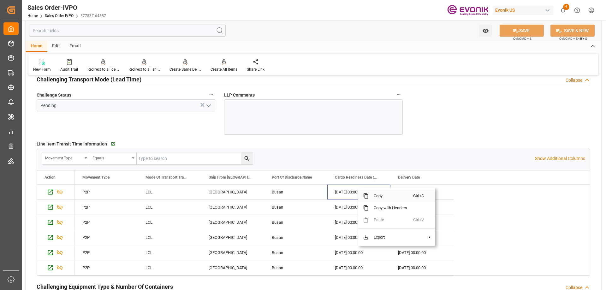
click at [378, 199] on span "Copy" at bounding box center [391, 196] width 45 height 12
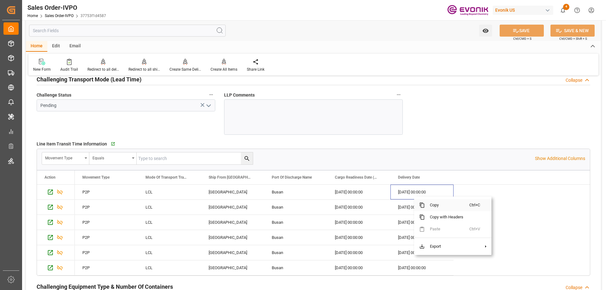
click at [438, 204] on span "Copy" at bounding box center [447, 205] width 45 height 12
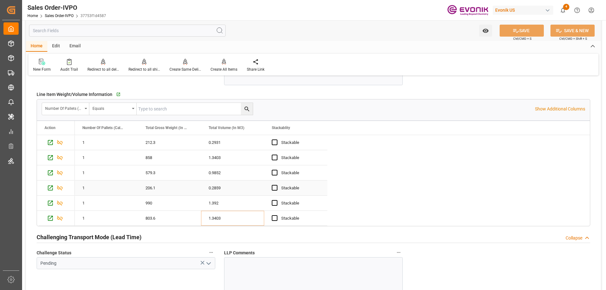
scroll to position [1263, 0]
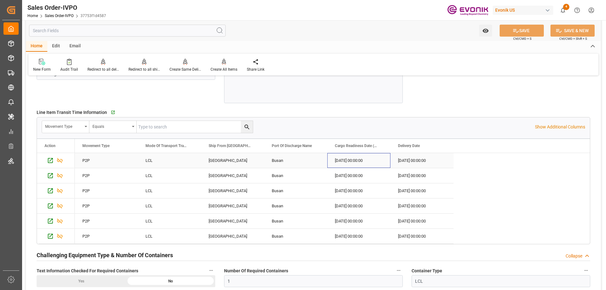
click at [367, 160] on div "2025-08-29 00:00:00" at bounding box center [358, 160] width 63 height 15
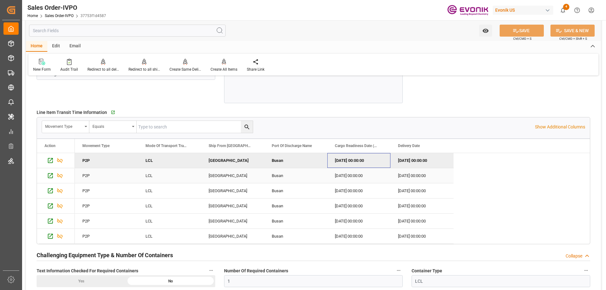
click at [359, 183] on div "2025-08-29 00:00:00" at bounding box center [358, 175] width 63 height 15
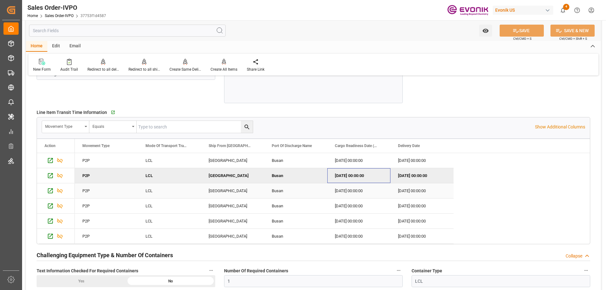
click at [359, 191] on div "2025-08-29 00:00:00" at bounding box center [358, 190] width 63 height 15
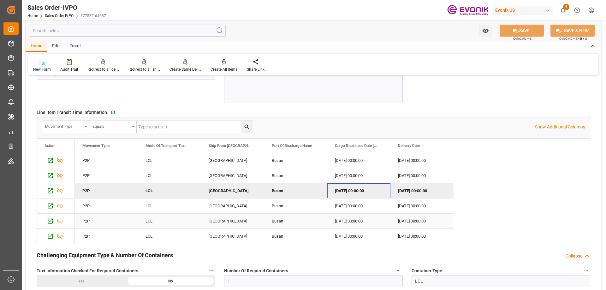
click at [366, 222] on div "2025-08-29 00:00:00" at bounding box center [358, 221] width 63 height 15
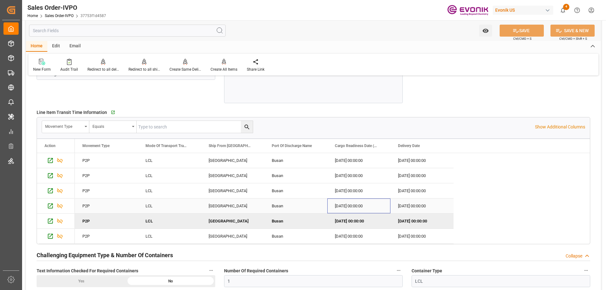
click at [361, 209] on div "[DATE] 00:00:00" at bounding box center [358, 206] width 63 height 15
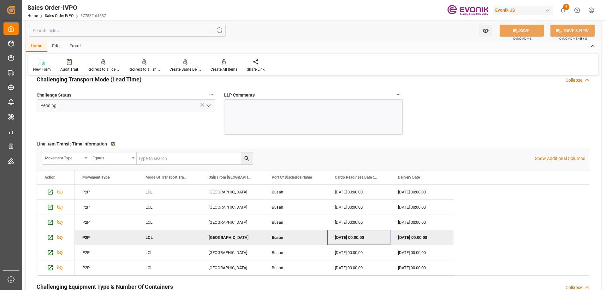
scroll to position [1105, 0]
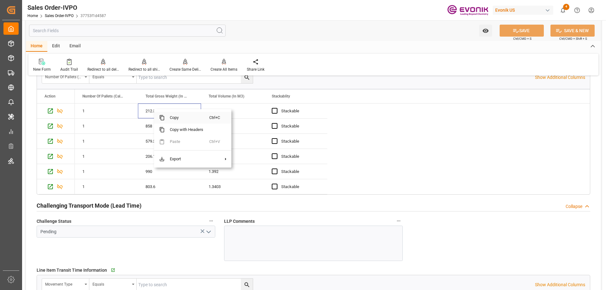
click at [172, 117] on span "Copy" at bounding box center [187, 118] width 45 height 12
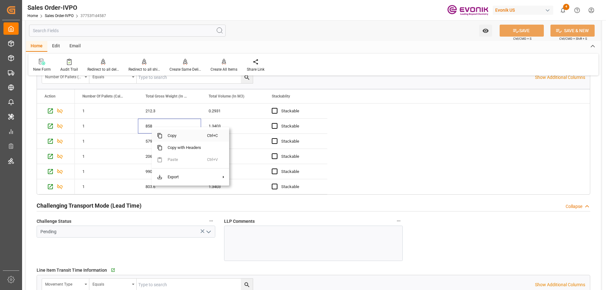
click at [171, 136] on span "Copy" at bounding box center [185, 136] width 45 height 12
click at [178, 141] on span "Copy" at bounding box center [190, 145] width 45 height 12
click at [166, 147] on span "Copy" at bounding box center [182, 145] width 45 height 12
click at [171, 142] on span "Copy" at bounding box center [181, 145] width 45 height 12
click at [165, 146] on span "Copy" at bounding box center [175, 145] width 45 height 12
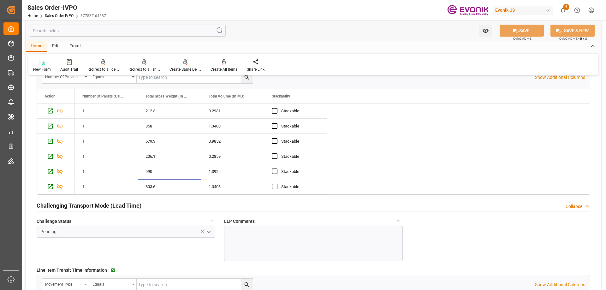
click at [129, 28] on input "text" at bounding box center [127, 31] width 197 height 12
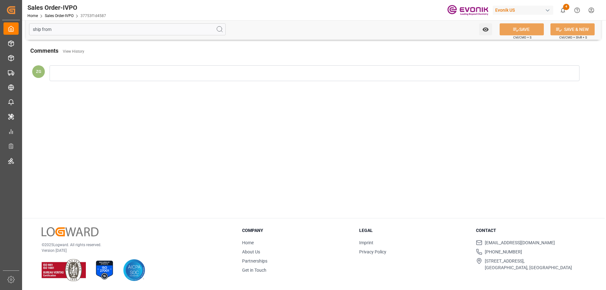
scroll to position [0, 0]
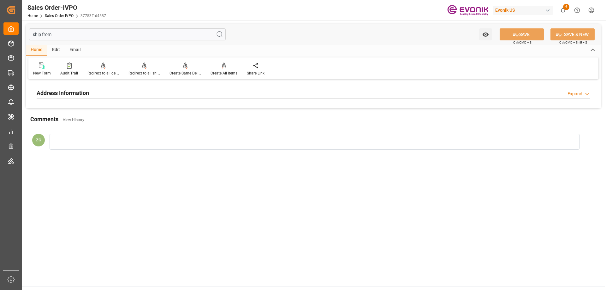
type input "ship from"
click at [76, 93] on h2 "Address Information" at bounding box center [63, 93] width 52 height 9
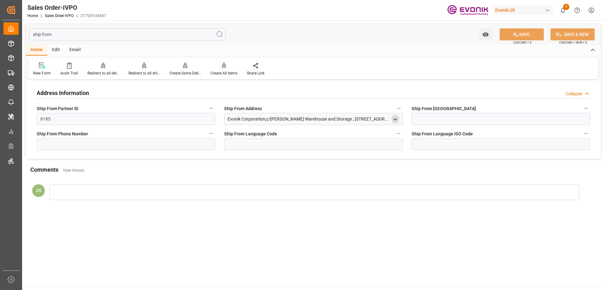
click at [394, 119] on polyline "open menu" at bounding box center [395, 119] width 3 height 1
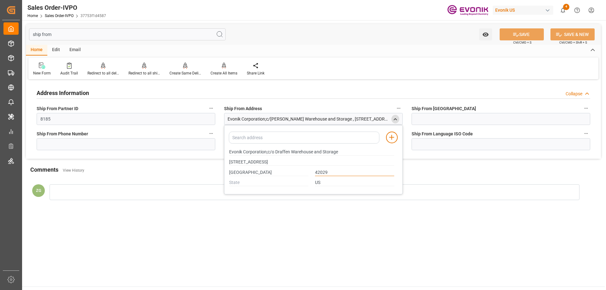
click at [324, 169] on input "42029" at bounding box center [354, 172] width 79 height 7
click at [398, 120] on icon "close menu" at bounding box center [395, 119] width 5 height 5
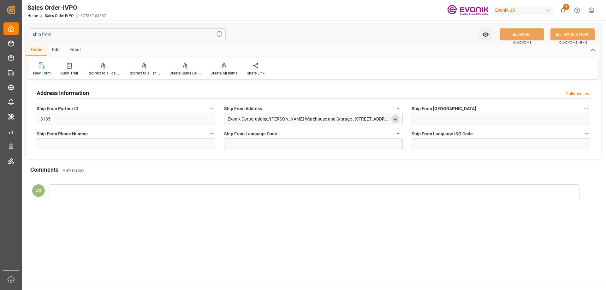
drag, startPoint x: 78, startPoint y: 38, endPoint x: 75, endPoint y: 36, distance: 3.8
click at [78, 38] on input "ship from" at bounding box center [127, 34] width 197 height 12
drag, startPoint x: 56, startPoint y: 35, endPoint x: 24, endPoint y: 36, distance: 32.5
click at [24, 36] on div "ship from Watch Option SAVE Ctrl/CMD + S SAVE & NEW Ctrl/CMD + Shift + S Home E…" at bounding box center [313, 117] width 583 height 194
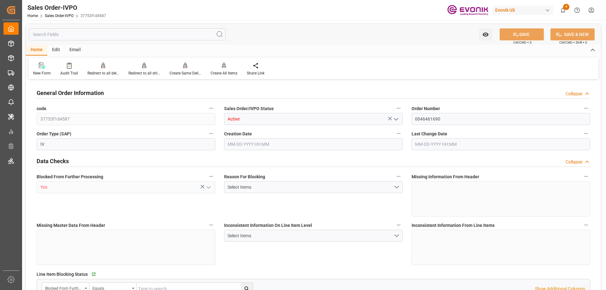
type input "KRPUS"
type input "0"
type input "1"
type input "3764.3"
type input "[DATE] 19:31"
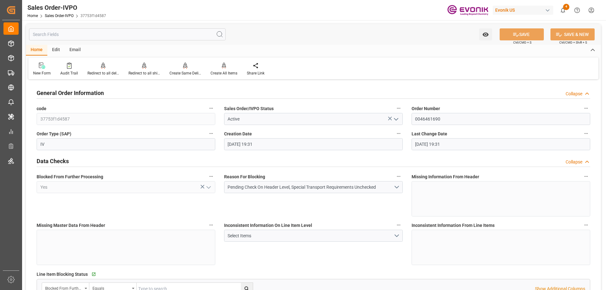
type input "[DATE] 19:31"
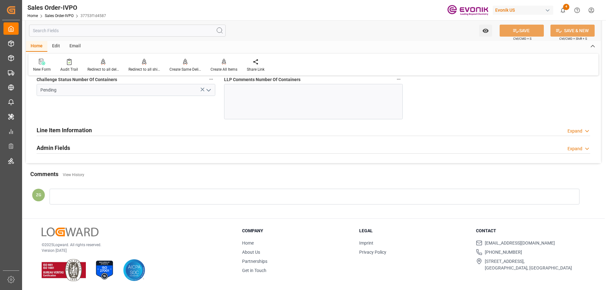
scroll to position [1509, 0]
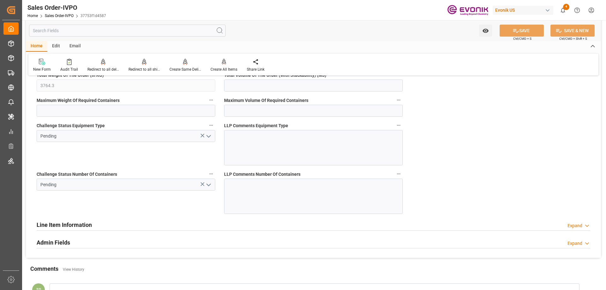
click at [211, 184] on polyline "open menu" at bounding box center [209, 185] width 4 height 2
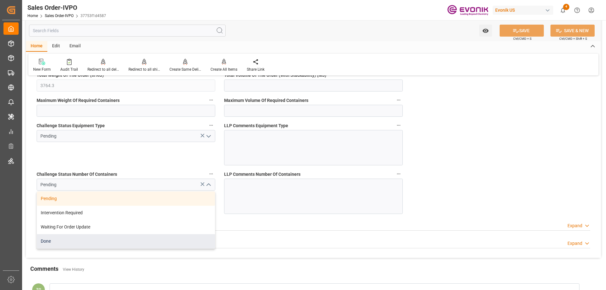
click at [66, 243] on div "Done" at bounding box center [126, 241] width 178 height 14
type input "Done"
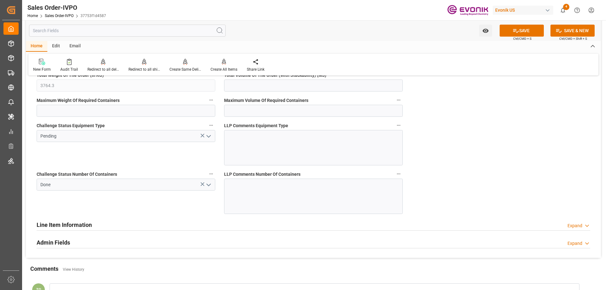
click at [212, 134] on icon "open menu" at bounding box center [209, 137] width 8 height 8
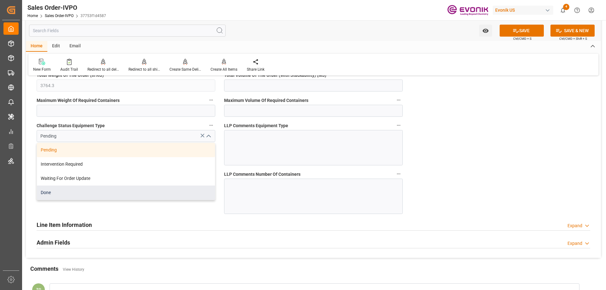
click at [82, 194] on div "Done" at bounding box center [126, 193] width 178 height 14
type input "Done"
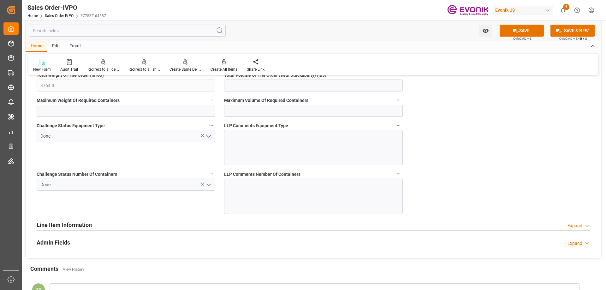
scroll to position [1446, 0]
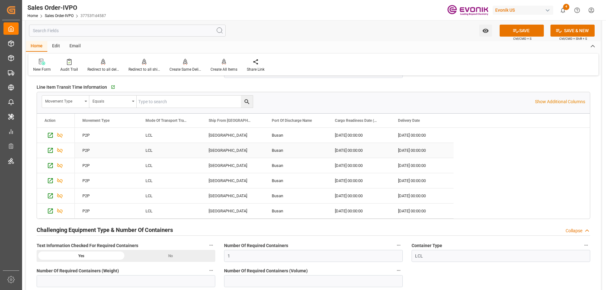
scroll to position [1225, 0]
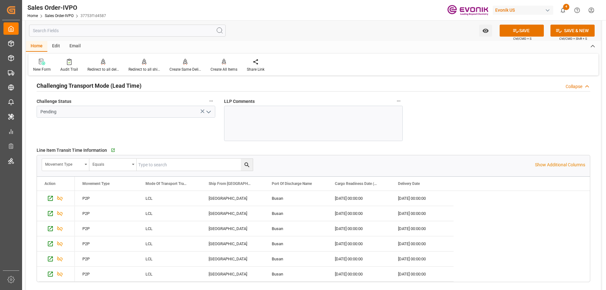
click at [212, 109] on icon "open menu" at bounding box center [209, 112] width 8 height 8
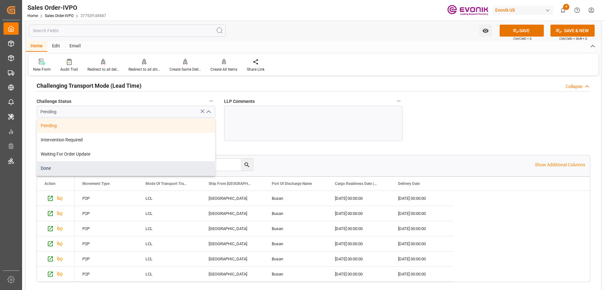
click at [66, 168] on div "Done" at bounding box center [126, 168] width 178 height 14
type input "Done"
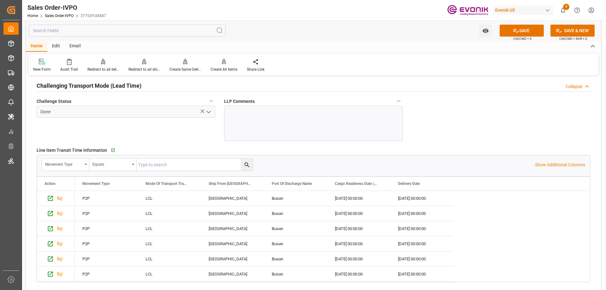
scroll to position [1036, 0]
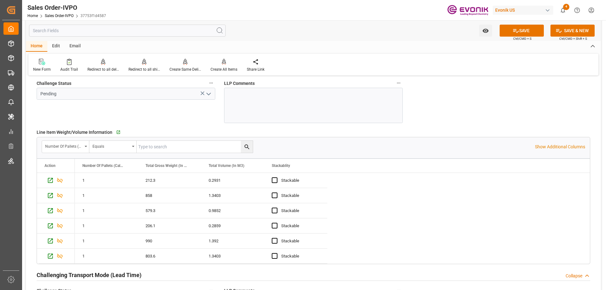
click at [204, 93] on button "open menu" at bounding box center [207, 94] width 9 height 10
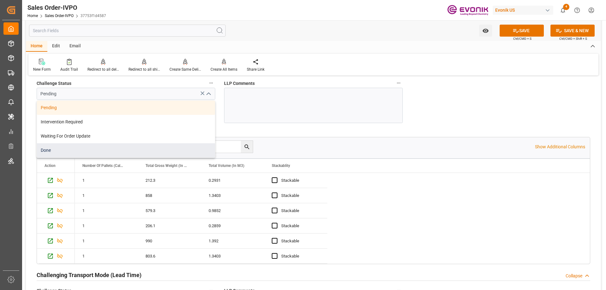
click at [79, 151] on div "Done" at bounding box center [126, 150] width 178 height 14
type input "Done"
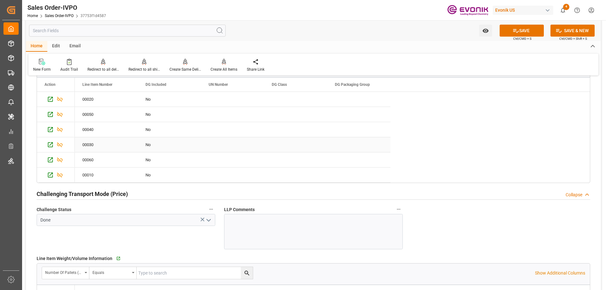
scroll to position [783, 0]
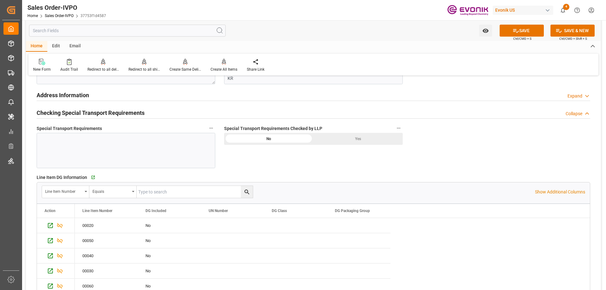
click at [372, 140] on div "Yes" at bounding box center [358, 139] width 89 height 12
click at [509, 33] on button "SAVE" at bounding box center [522, 31] width 44 height 12
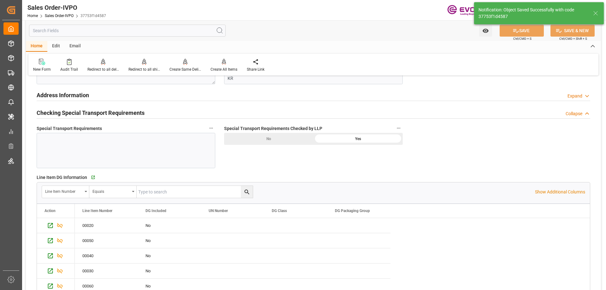
type input "08-19-2025 14:20"
type input "No"
click at [223, 65] on icon at bounding box center [224, 62] width 4 height 6
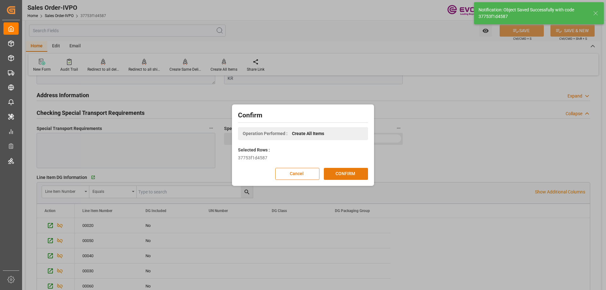
click at [346, 172] on button "CONFIRM" at bounding box center [346, 174] width 44 height 12
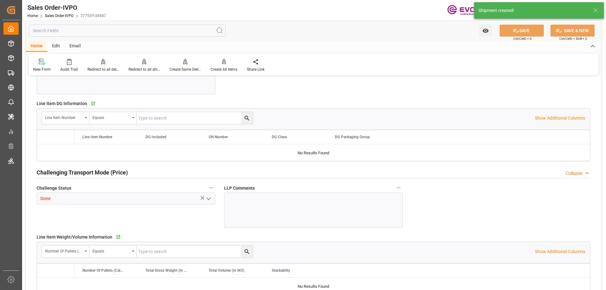
type input "KRPUS"
type input "0"
type input "1"
type input "3764.3"
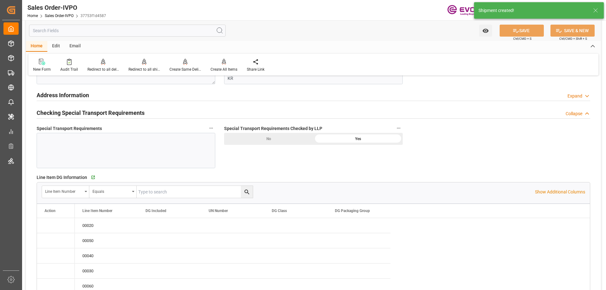
type input "08-18-2025 19:31"
type input "[DATE] 14:21"
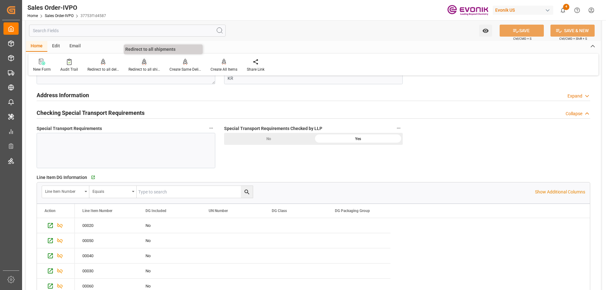
click at [143, 66] on div "Redirect to all shipments" at bounding box center [144, 65] width 41 height 14
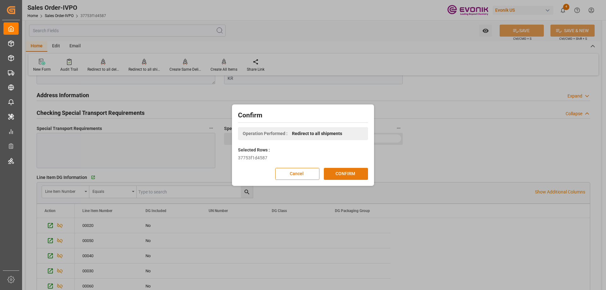
click at [344, 172] on button "CONFIRM" at bounding box center [346, 174] width 44 height 12
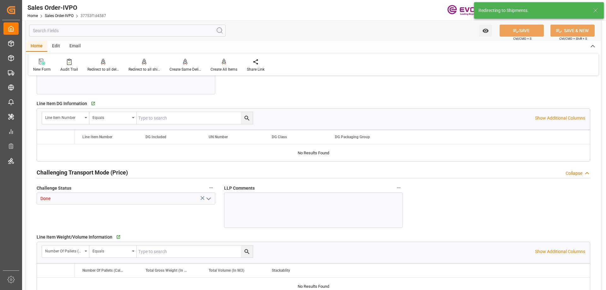
type input "KRPUS"
type input "0"
type input "1"
type input "3764.3"
type input "08-18-2025 19:31"
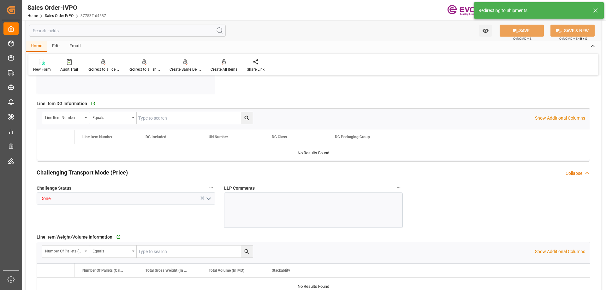
type input "[DATE] 14:21"
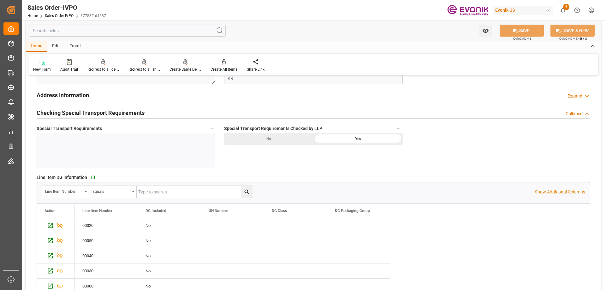
click at [53, 143] on div at bounding box center [126, 150] width 179 height 35
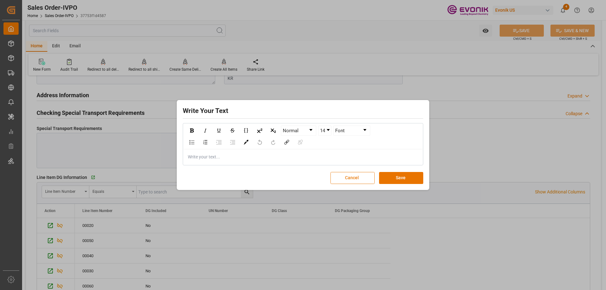
click at [351, 177] on button "Cancel" at bounding box center [353, 178] width 44 height 12
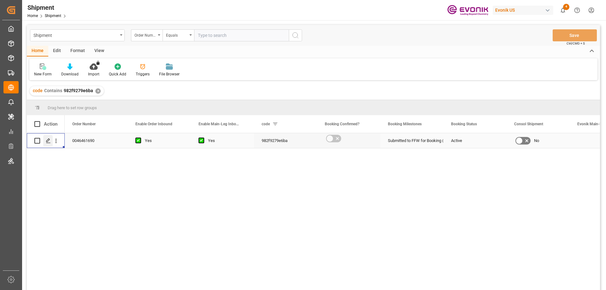
click at [48, 140] on icon "Press SPACE to select this row." at bounding box center [48, 140] width 5 height 5
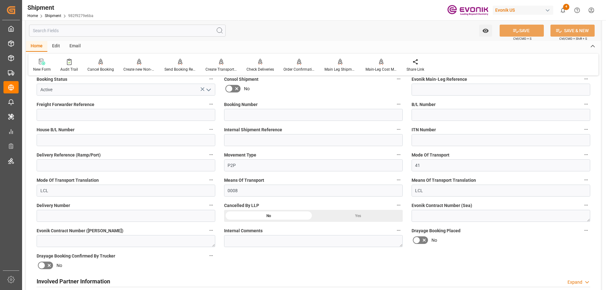
scroll to position [221, 0]
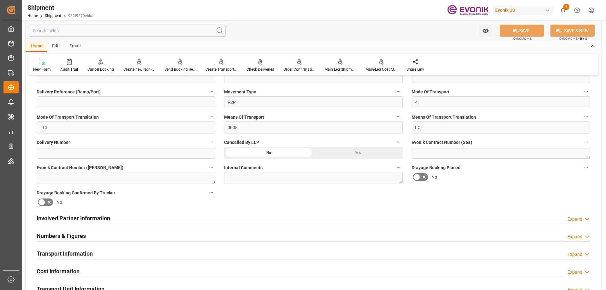
click at [99, 211] on div "Involved Partner Information Expand" at bounding box center [313, 219] width 563 height 18
click at [97, 214] on h2 "Involved Partner Information" at bounding box center [74, 218] width 74 height 9
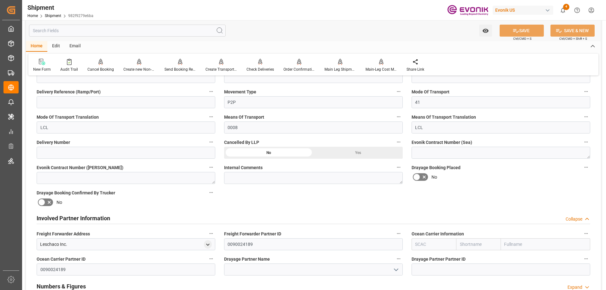
scroll to position [316, 0]
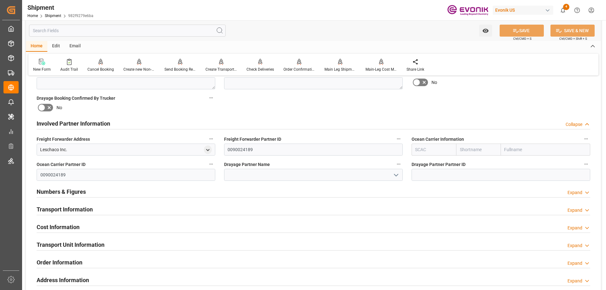
click at [426, 149] on input "text" at bounding box center [434, 150] width 45 height 12
type input "ALRB"
click at [423, 163] on b "ALRB" at bounding box center [421, 163] width 11 height 5
type input "AC Containerline"
type input "AC Containerline GmbH"
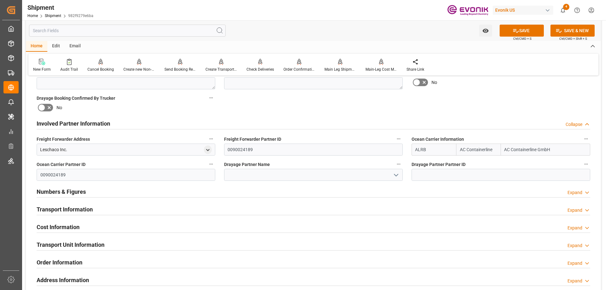
type input "ALRB"
click at [284, 175] on input at bounding box center [313, 175] width 179 height 12
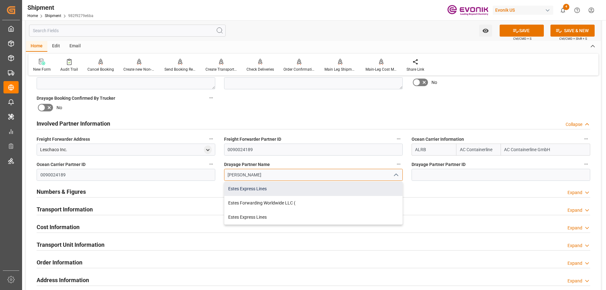
click at [271, 189] on div "Estes Express Lines" at bounding box center [314, 189] width 178 height 14
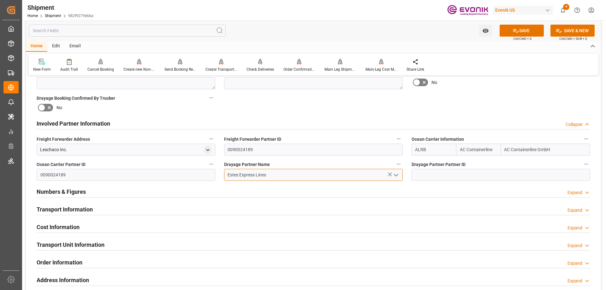
type input "Estes Express Lines"
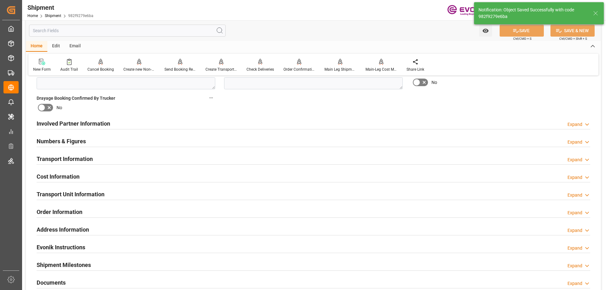
type input "0090029590"
click at [82, 122] on h2 "Involved Partner Information" at bounding box center [74, 123] width 74 height 9
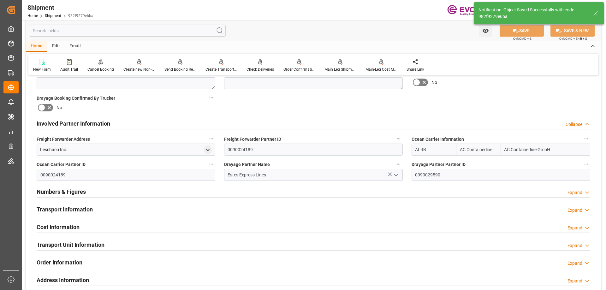
click at [82, 210] on h2 "Transport Information" at bounding box center [65, 209] width 56 height 9
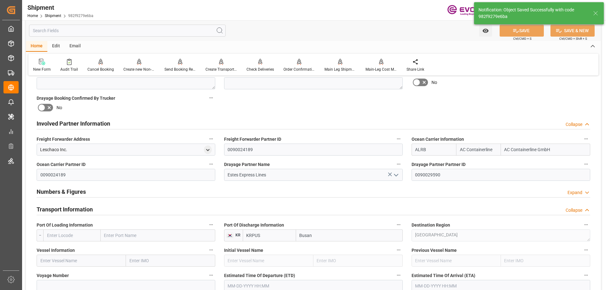
scroll to position [411, 0]
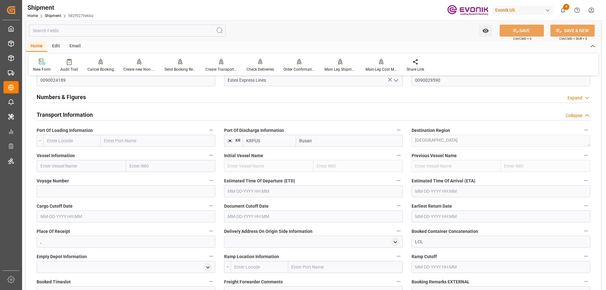
click at [68, 140] on input "text" at bounding box center [71, 141] width 57 height 12
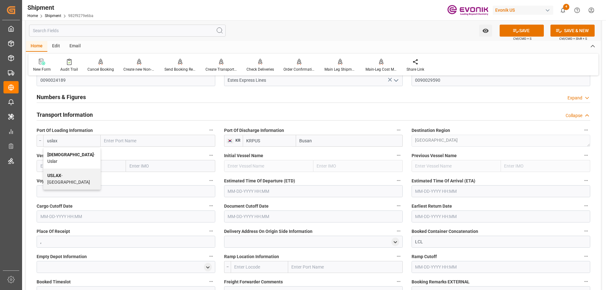
click at [70, 169] on div "USLAX - [GEOGRAPHIC_DATA]" at bounding box center [72, 179] width 57 height 21
type input "USLAX"
type input "[GEOGRAPHIC_DATA]"
type input "USLAX"
click at [86, 166] on input "text" at bounding box center [81, 166] width 89 height 12
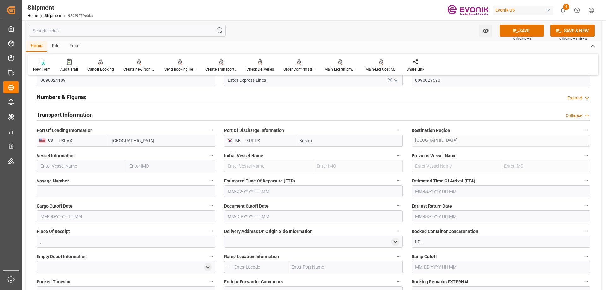
paste input "HMM DIAMOND"
type input "HMM DIAMOND"
click at [72, 176] on div "HMM DIAMOND - 9944481" at bounding box center [66, 180] width 58 height 14
type input "9944481"
type input "HMM DIAMOND"
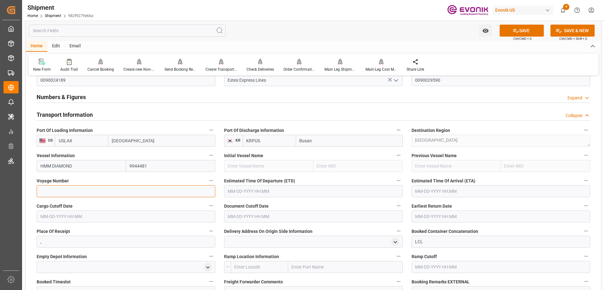
click at [144, 195] on input at bounding box center [126, 191] width 179 height 12
paste input "006W"
type input "006W"
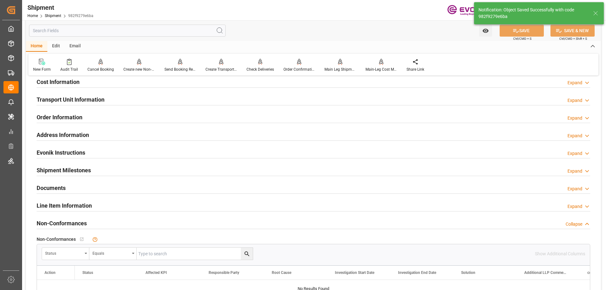
scroll to position [316, 0]
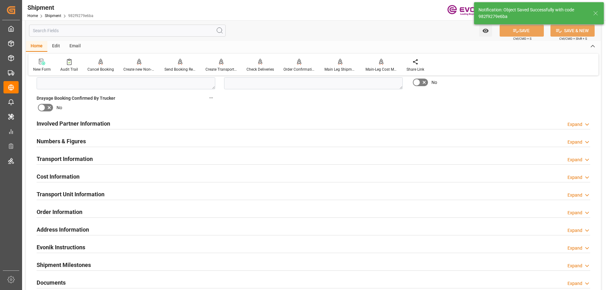
click at [81, 122] on h2 "Involved Partner Information" at bounding box center [74, 123] width 74 height 9
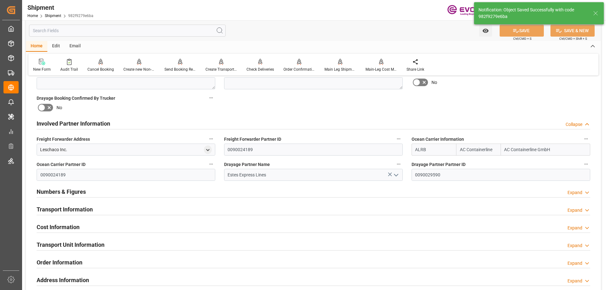
click at [85, 207] on h2 "Transport Information" at bounding box center [65, 209] width 56 height 9
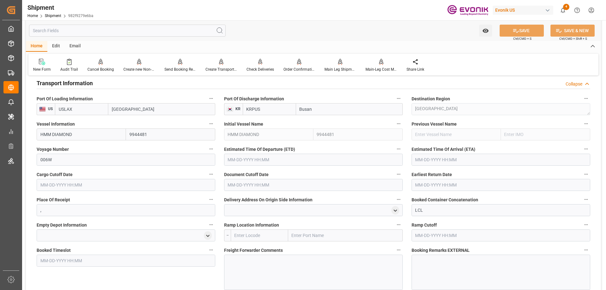
scroll to position [411, 0]
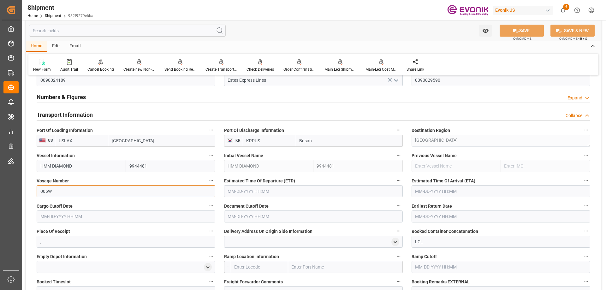
click at [135, 189] on input "006W" at bounding box center [126, 191] width 179 height 12
click at [73, 214] on input "text" at bounding box center [126, 217] width 179 height 12
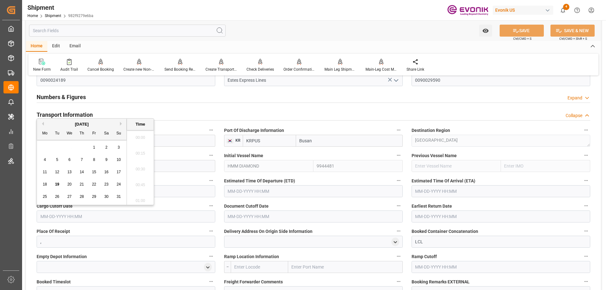
scroll to position [618, 0]
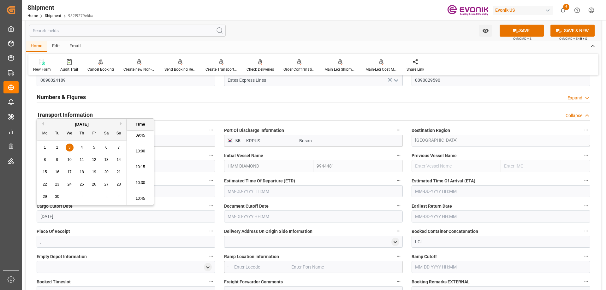
type input "9/3/2025"
type input "[DATE] 00:00"
drag, startPoint x: 84, startPoint y: 213, endPoint x: 36, endPoint y: 215, distance: 48.1
click at [36, 215] on div "Cargo Cutoff Date 09-03-2025 00:00" at bounding box center [126, 212] width 188 height 25
click at [242, 219] on input "text" at bounding box center [313, 217] width 179 height 12
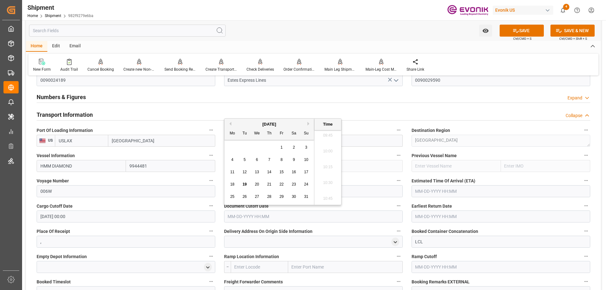
paste input "09-03-2025 00:00"
type input "09-03-2025 00:00"
click at [434, 220] on input "text" at bounding box center [501, 217] width 179 height 12
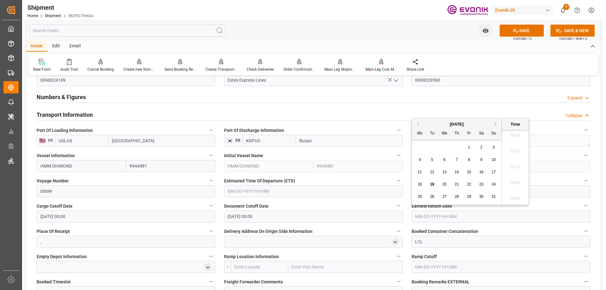
paste input "09-03-2025 00:00"
type input "09-03-2025 00:00"
click at [295, 191] on input "text" at bounding box center [313, 191] width 179 height 12
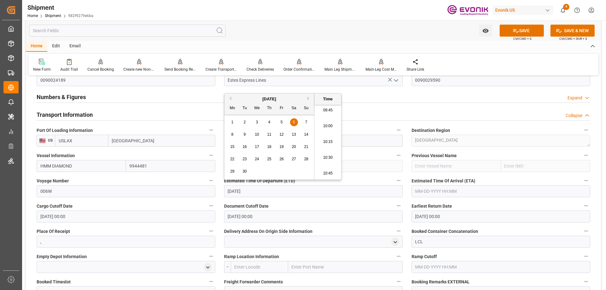
type input "9/6/2025"
type input "09-06-2025 00:00"
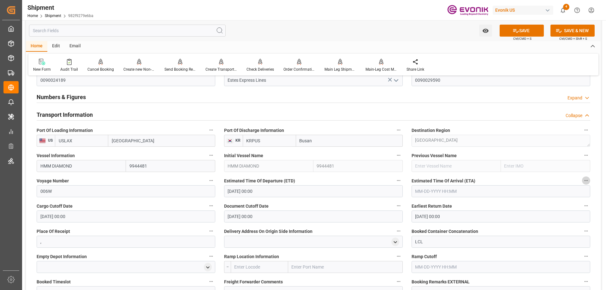
click at [442, 191] on input "text" at bounding box center [501, 191] width 179 height 12
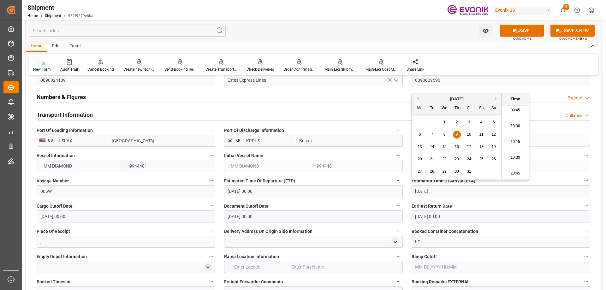
type input "10/9/2025"
type input "10-09-2025 00:00"
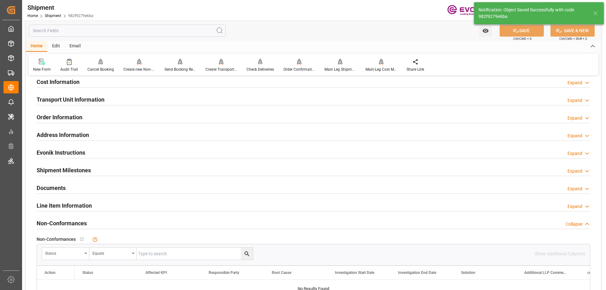
click at [88, 99] on h2 "Transport Unit Information" at bounding box center [71, 99] width 68 height 9
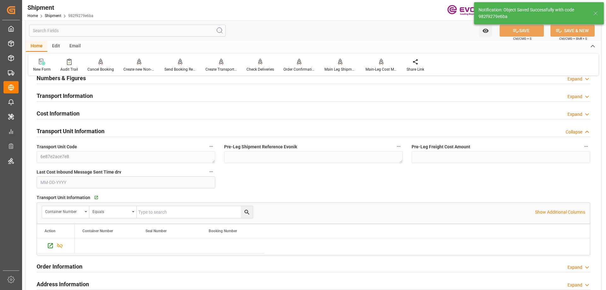
scroll to position [347, 0]
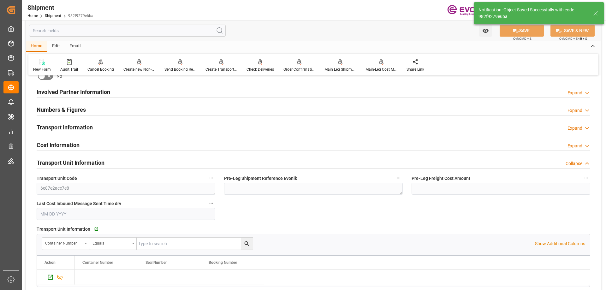
click at [67, 126] on h2 "Transport Information" at bounding box center [65, 127] width 56 height 9
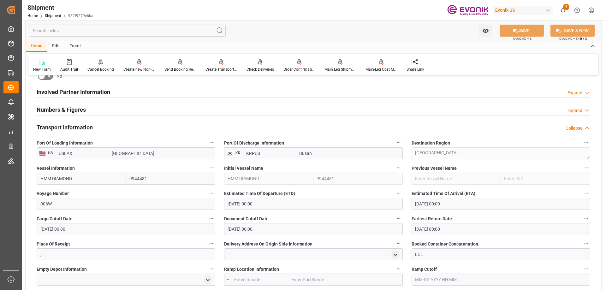
scroll to position [474, 0]
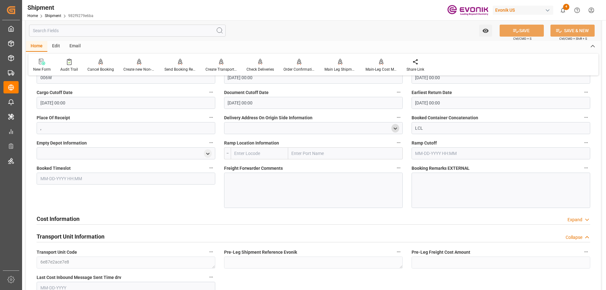
click at [398, 128] on icon "open menu" at bounding box center [395, 128] width 5 height 5
click at [331, 146] on input at bounding box center [304, 147] width 151 height 12
type input "951"
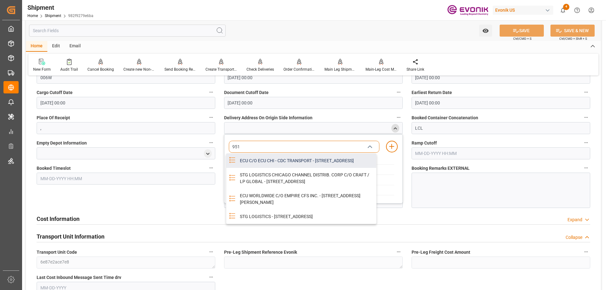
click at [291, 162] on div "ECU C/O ECU CHI - CDC TRANSPORT - 951 THORNDALE AVE, BENSENVILLE, IL, USA, 60106" at bounding box center [306, 161] width 140 height 14
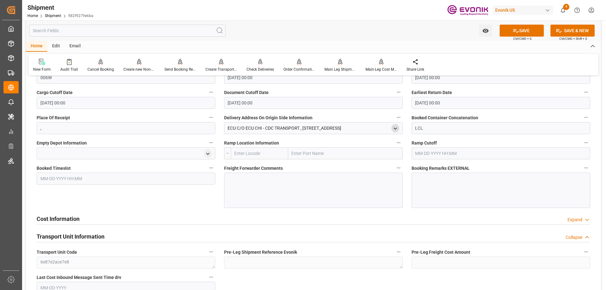
click at [317, 152] on input "text" at bounding box center [345, 153] width 115 height 12
type input "chicago"
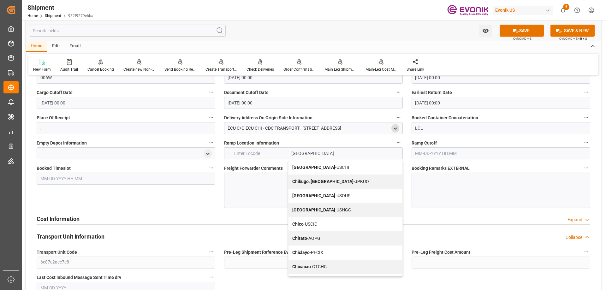
click at [321, 166] on span "Chicago - USCHI" at bounding box center [320, 167] width 57 height 5
type input "USCHI"
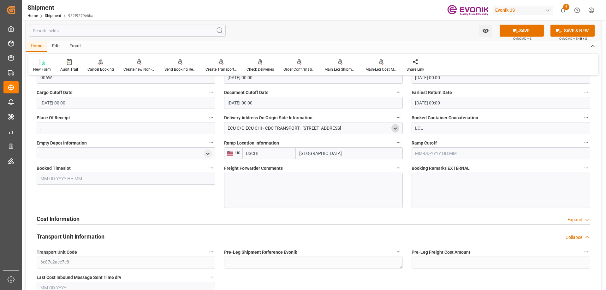
type input "Chicago"
click at [270, 180] on div at bounding box center [313, 190] width 179 height 35
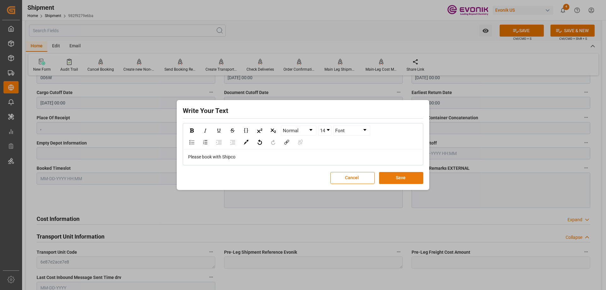
click at [394, 180] on button "Save" at bounding box center [401, 178] width 44 height 12
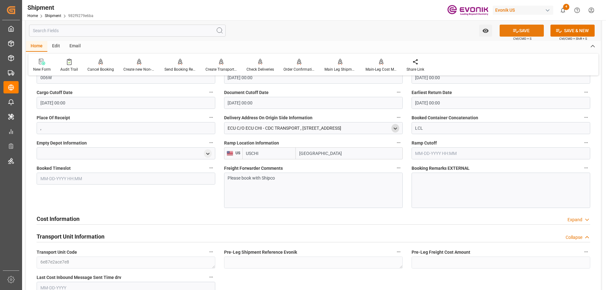
click at [519, 29] on button "SAVE" at bounding box center [522, 31] width 44 height 12
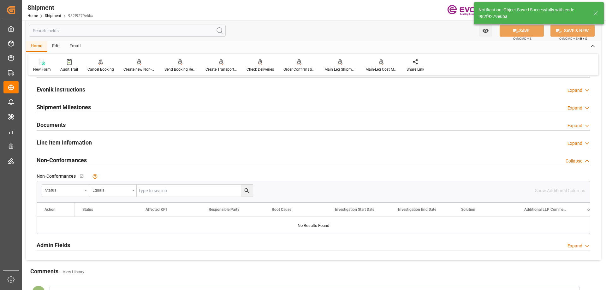
scroll to position [273, 0]
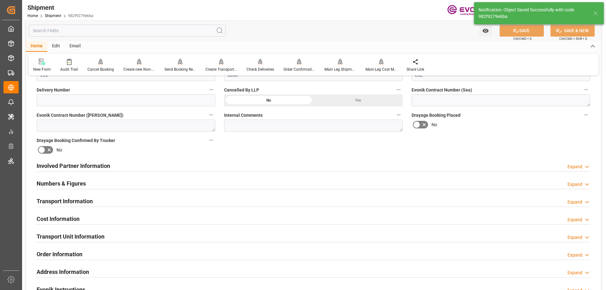
click at [126, 162] on div "Involved Partner Information Expand" at bounding box center [314, 165] width 554 height 12
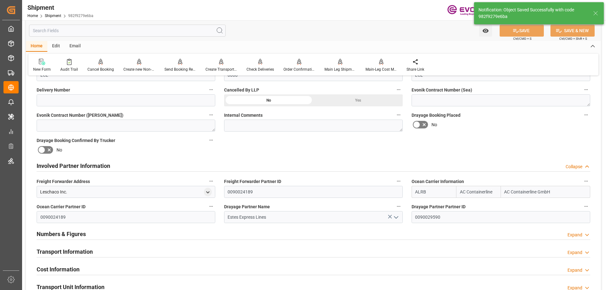
scroll to position [324, 0]
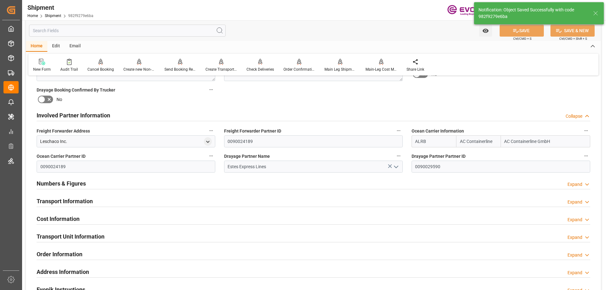
click at [81, 201] on h2 "Transport Information" at bounding box center [65, 201] width 56 height 9
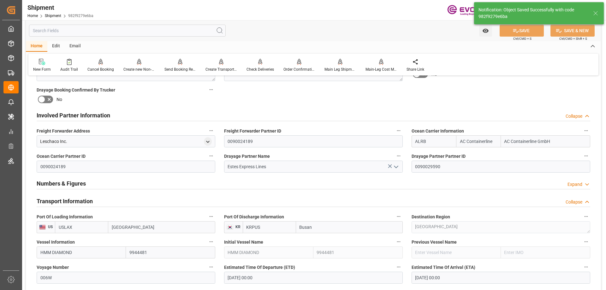
scroll to position [524, 0]
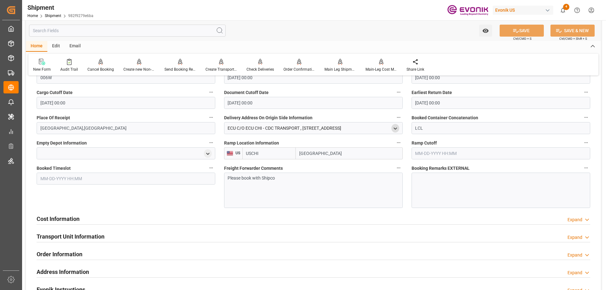
click at [73, 217] on h2 "Cost Information" at bounding box center [58, 219] width 43 height 9
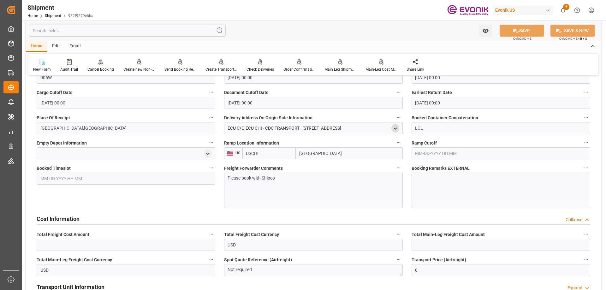
scroll to position [587, 0]
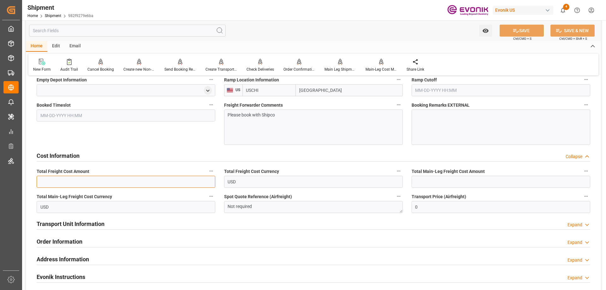
click at [73, 185] on input "text" at bounding box center [126, 182] width 179 height 12
paste input "994.94"
type input "994.94"
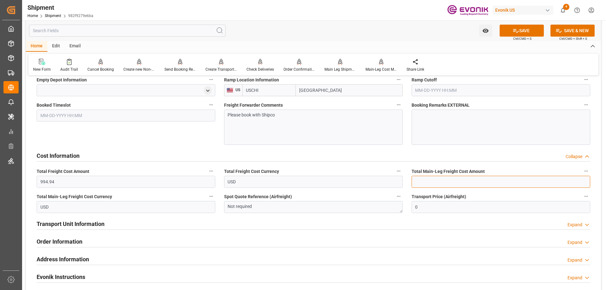
click at [430, 183] on input "text" at bounding box center [501, 182] width 179 height 12
paste input "464.66"
type input "464.66"
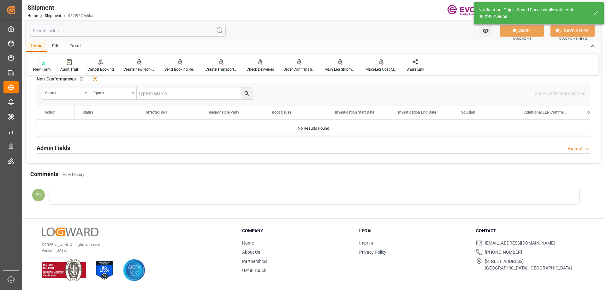
scroll to position [337, 0]
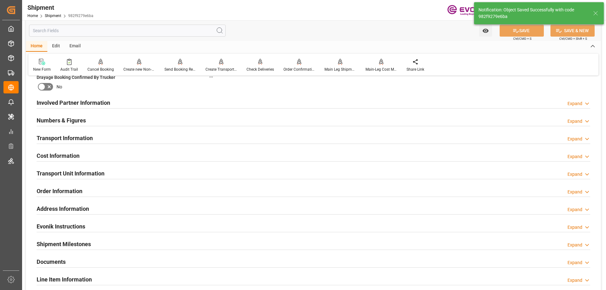
click at [81, 172] on h2 "Transport Unit Information" at bounding box center [71, 173] width 68 height 9
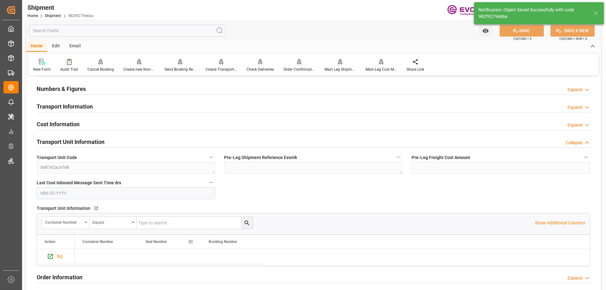
scroll to position [431, 0]
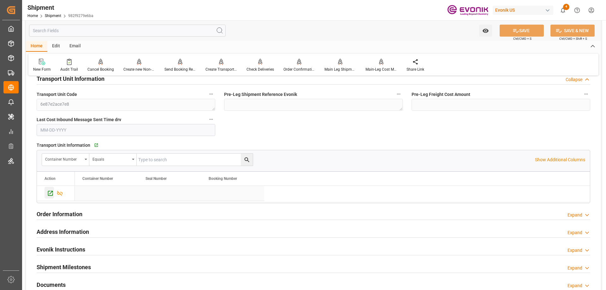
click at [52, 191] on icon "Press SPACE to select this row." at bounding box center [50, 193] width 5 height 5
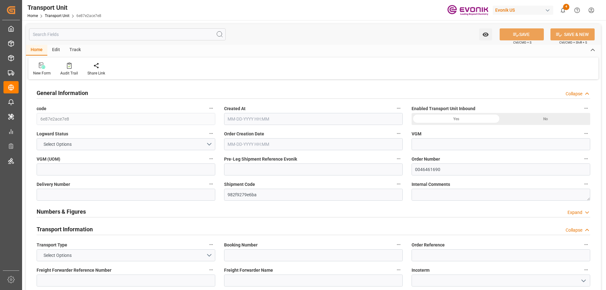
click at [71, 41] on div "Watch Option SAVE Ctrl/CMD + S SAVE & NEW Ctrl/CMD + Shift + S" at bounding box center [313, 34] width 575 height 21
type input "AC Containerline"
type input "Leschaco Inc."
type input "USLAX"
type input "KRPUS"
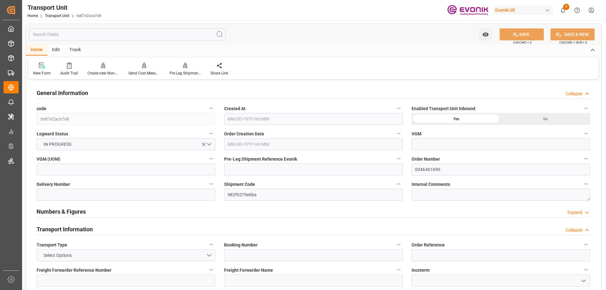
type input "3764.3"
click at [71, 38] on input "text" at bounding box center [127, 34] width 197 height 12
type input "[DATE] 14:21"
type input "[DATE]"
type input "[DATE] 00:00"
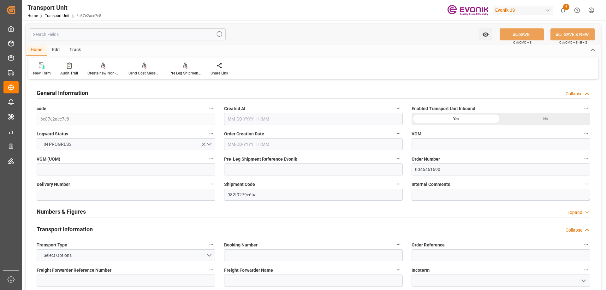
type input "[DATE] 00:00"
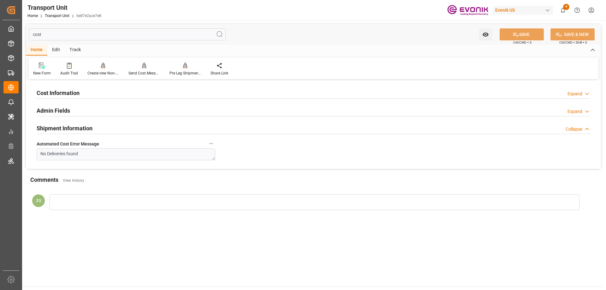
type input "cost"
click at [70, 92] on h2 "Cost Information" at bounding box center [58, 93] width 43 height 9
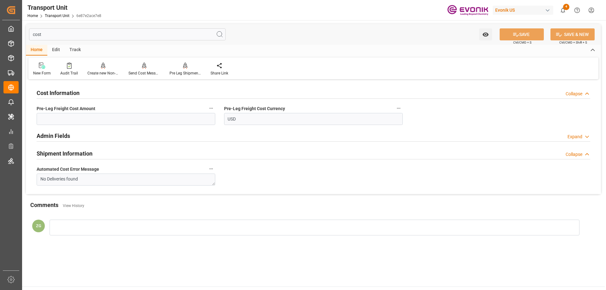
click at [69, 110] on span "Pre-Leg Freight Cost Amount" at bounding box center [66, 108] width 59 height 7
click at [207, 110] on button "Pre-Leg Freight Cost Amount" at bounding box center [211, 108] width 8 height 8
click at [69, 117] on div at bounding box center [303, 145] width 606 height 290
click at [69, 120] on input "text" at bounding box center [126, 119] width 179 height 12
paste input "530.28"
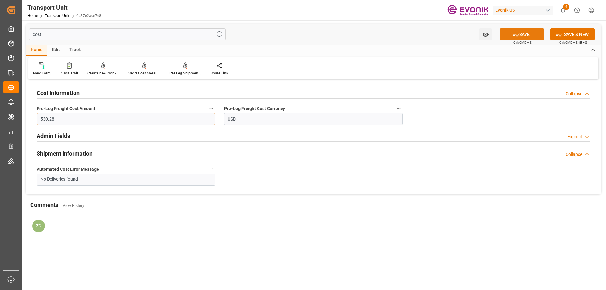
type input "530.28"
click at [533, 33] on button "SAVE" at bounding box center [522, 34] width 44 height 12
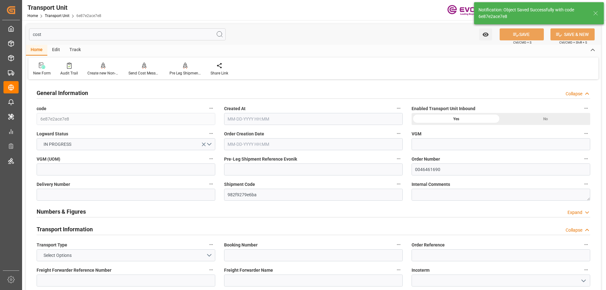
type input "AC Containerline"
type input "Leschaco Inc."
type input "USLAX"
type input "KRPUS"
type input "3764.3"
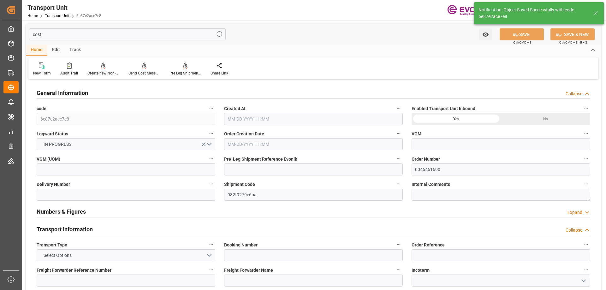
type input "[DATE] 14:21"
type input "[DATE]"
type input "[DATE] 00:00"
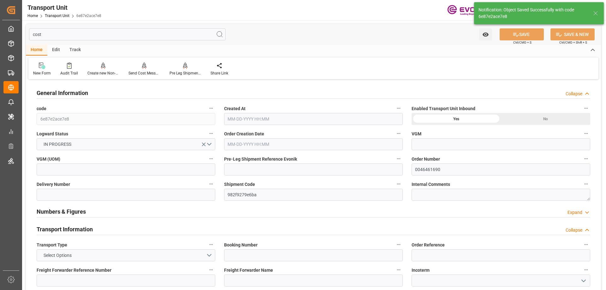
type input "[DATE] 00:00"
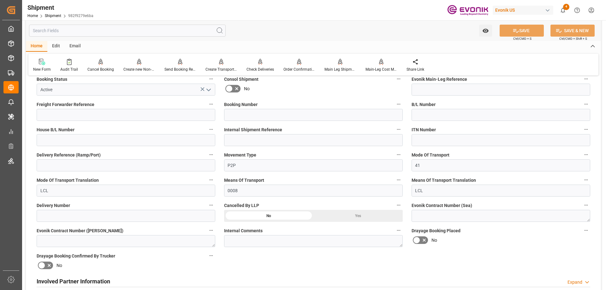
scroll to position [221, 0]
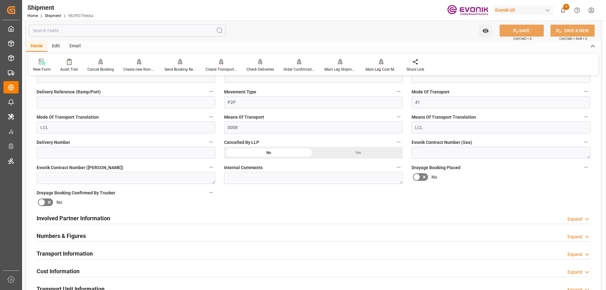
click at [127, 217] on div "Involved Partner Information Expand" at bounding box center [314, 218] width 554 height 12
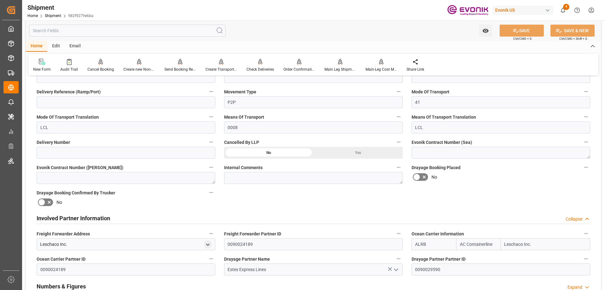
scroll to position [316, 0]
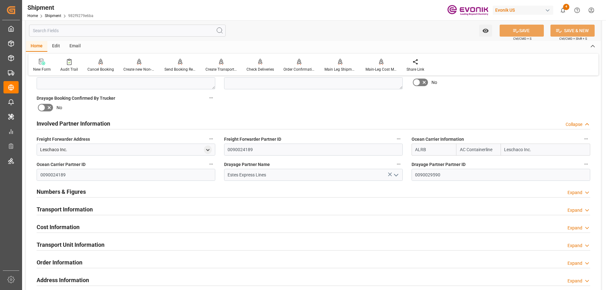
click at [80, 209] on h2 "Transport Information" at bounding box center [65, 209] width 56 height 9
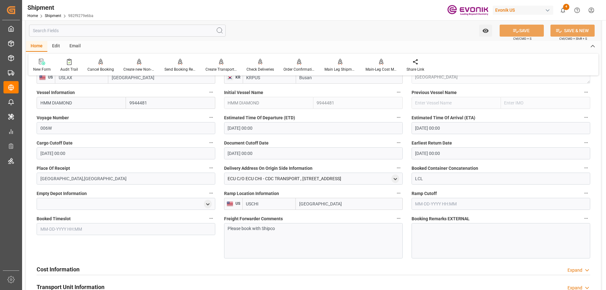
scroll to position [505, 0]
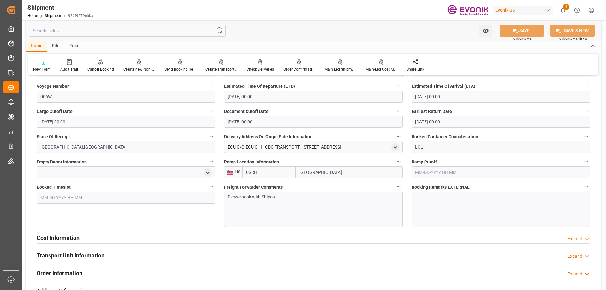
click at [67, 237] on h2 "Cost Information" at bounding box center [58, 238] width 43 height 9
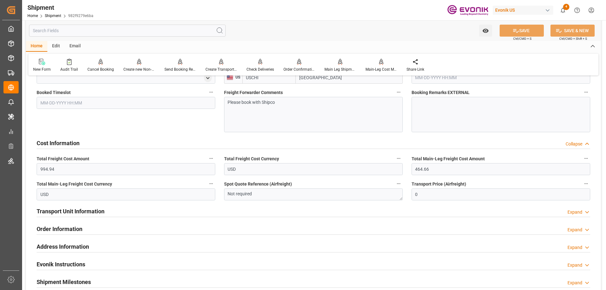
scroll to position [695, 0]
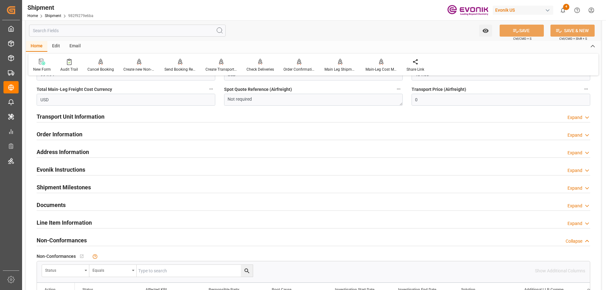
click at [59, 224] on h2 "Line Item Information" at bounding box center [64, 223] width 55 height 9
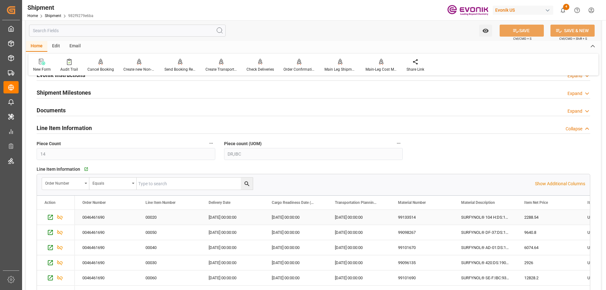
scroll to position [821, 0]
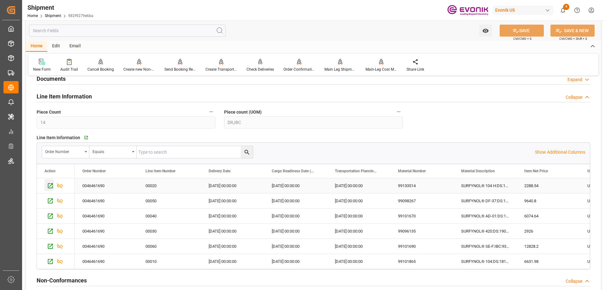
click at [51, 186] on icon "Press SPACE to select this row." at bounding box center [50, 186] width 7 height 7
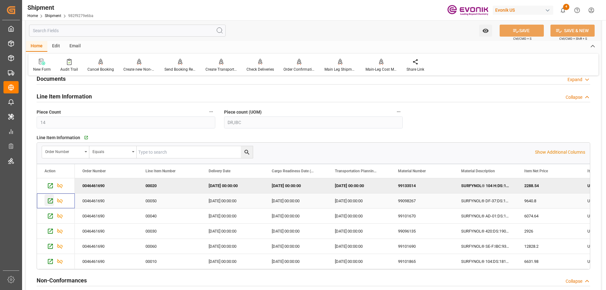
click at [50, 199] on icon "Press SPACE to select this row." at bounding box center [50, 201] width 7 height 7
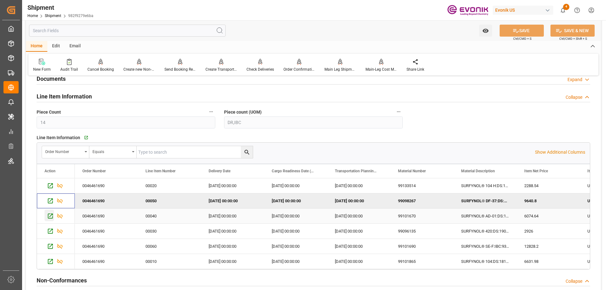
click at [48, 216] on icon "Press SPACE to select this row." at bounding box center [50, 216] width 5 height 5
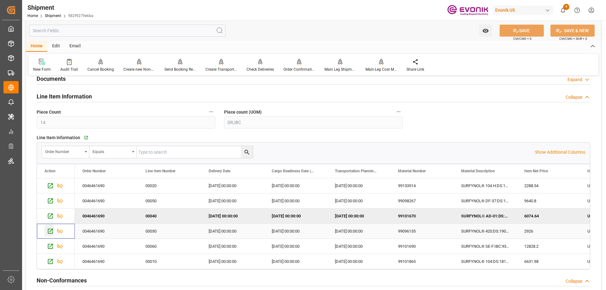
click at [52, 229] on icon "Press SPACE to select this row." at bounding box center [50, 231] width 7 height 7
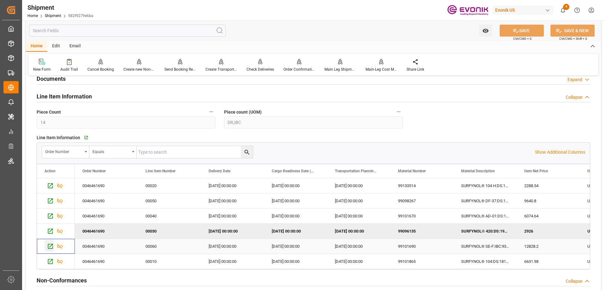
click at [50, 246] on icon "Press SPACE to select this row." at bounding box center [50, 246] width 7 height 7
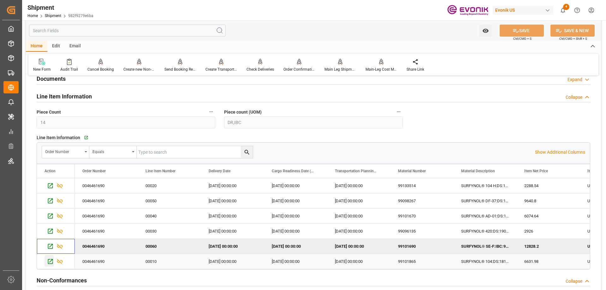
click at [50, 261] on icon "Press SPACE to select this row." at bounding box center [50, 261] width 7 height 7
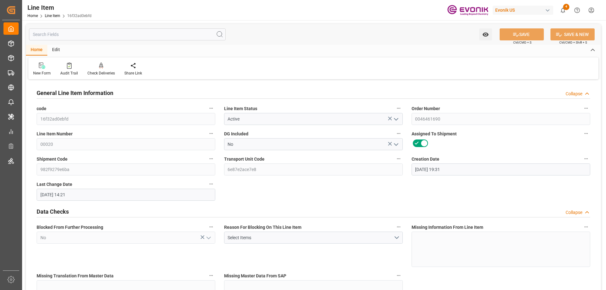
click at [100, 36] on input "text" at bounding box center [127, 34] width 197 height 12
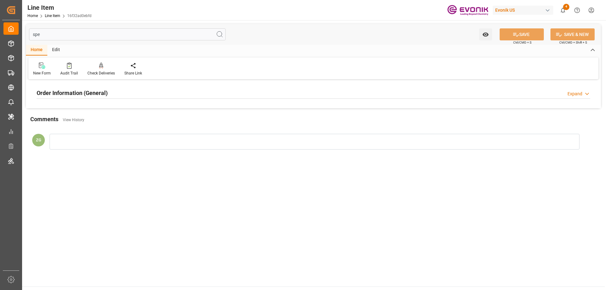
type input "spe"
click at [73, 93] on h2 "Order Information (General)" at bounding box center [72, 93] width 71 height 9
click at [89, 128] on div at bounding box center [126, 130] width 179 height 35
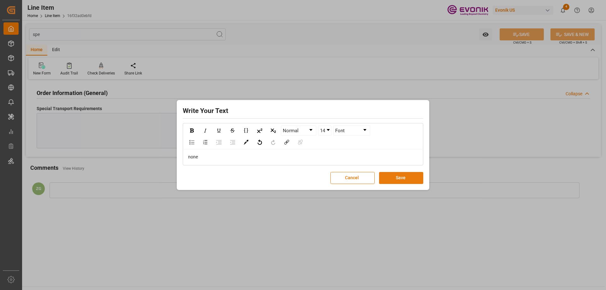
click at [410, 181] on button "Save" at bounding box center [401, 178] width 44 height 12
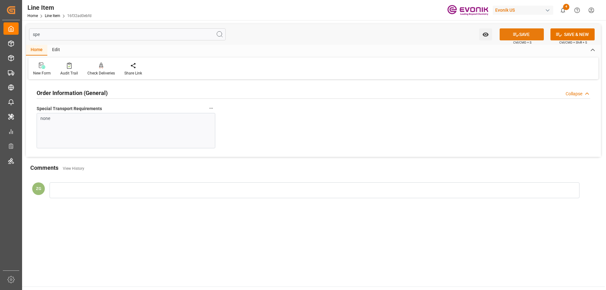
click at [524, 39] on button "SAVE" at bounding box center [522, 34] width 44 height 12
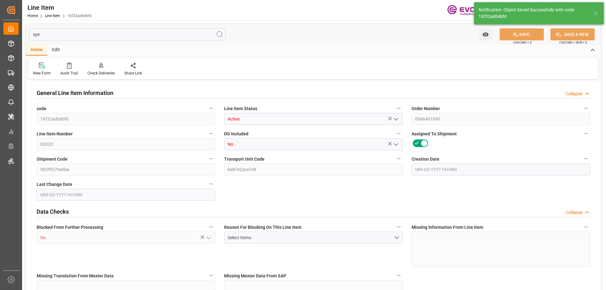
type input "1"
type input "212.3"
type input "192.8"
type input "0.2931"
type input "1"
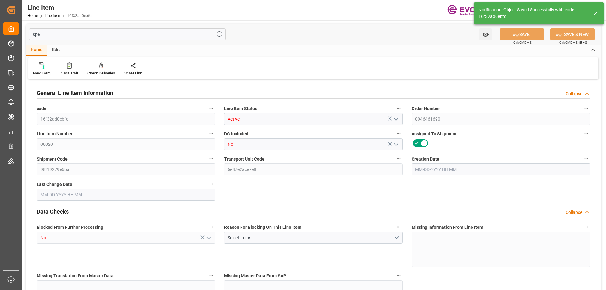
type input "2288.54"
type input "1"
type input "212.3"
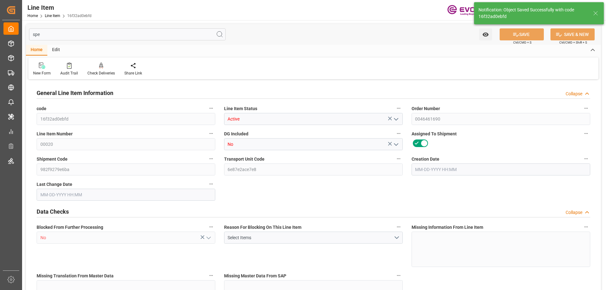
type input "232.3"
type input "192.8"
type input "0.2931"
type input "293.06"
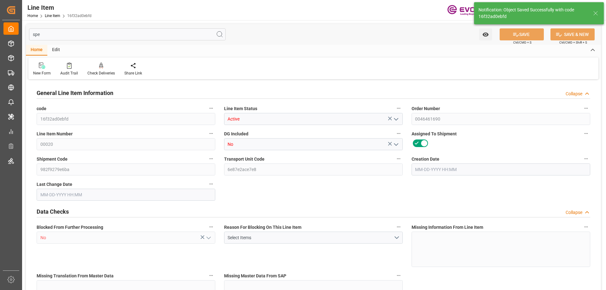
type input "0"
type input "[DATE] 19:31"
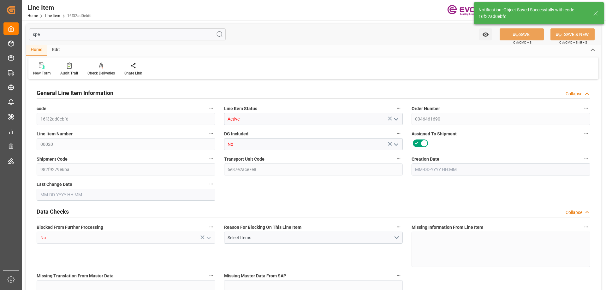
type input "[DATE] 14:25"
type input "[DATE]"
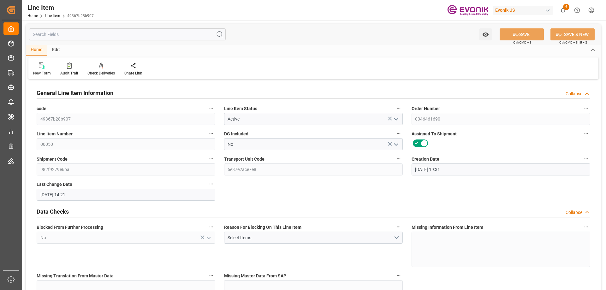
click at [95, 31] on input "text" at bounding box center [127, 34] width 197 height 12
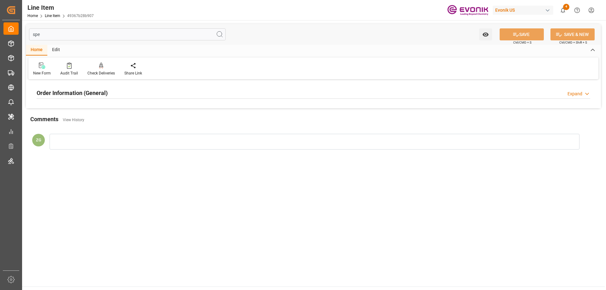
type input "spe"
click at [81, 91] on h2 "Order Information (General)" at bounding box center [72, 93] width 71 height 9
click at [90, 122] on div at bounding box center [126, 130] width 179 height 35
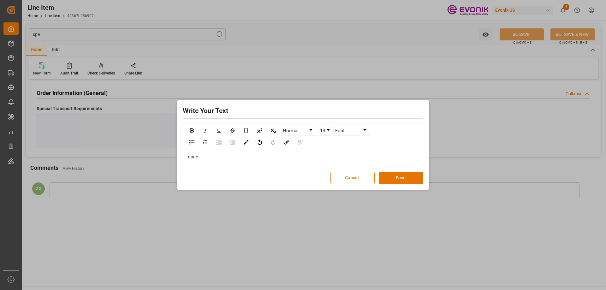
click at [422, 180] on button "Save" at bounding box center [401, 178] width 44 height 12
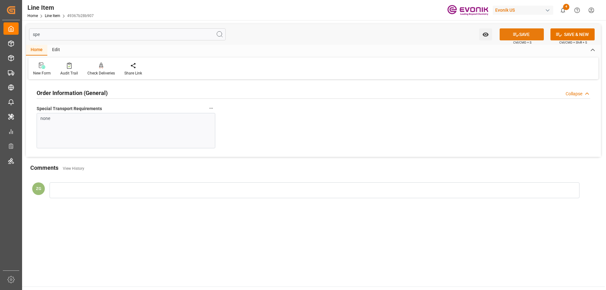
click at [513, 33] on icon at bounding box center [516, 35] width 6 height 4
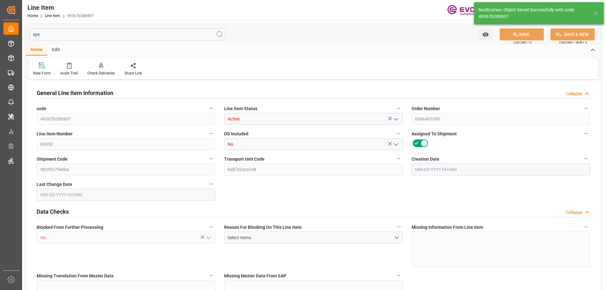
type input "1"
type input "858"
type input "780"
type input "1.3403"
type input "4"
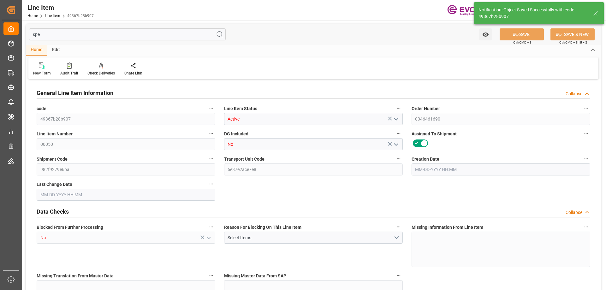
type input "9640.8"
type input "4"
type input "858"
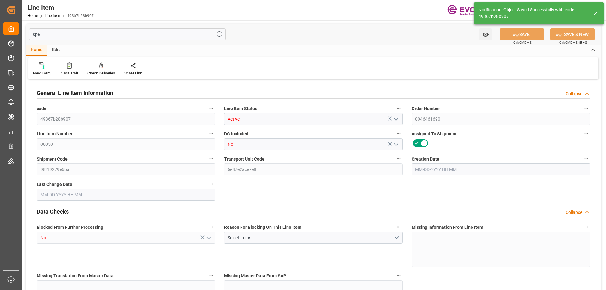
type input "883"
type input "780"
type input "1.3403"
type input "1340.336"
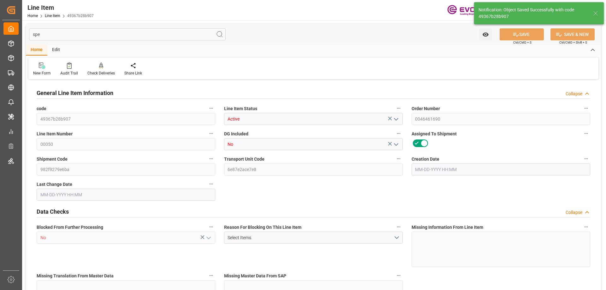
type input "0"
type input "08-18-2025 19:31"
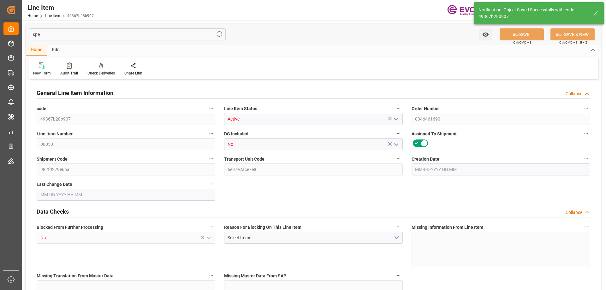
type input "08-19-2025 14:25"
type input "10-30-2025"
type input "08-29-2025"
type input "08-22-2025"
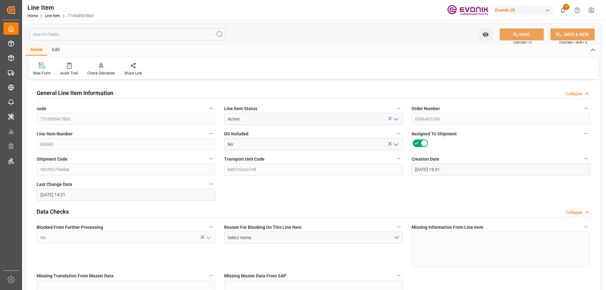
click at [118, 37] on input "text" at bounding box center [127, 34] width 197 height 12
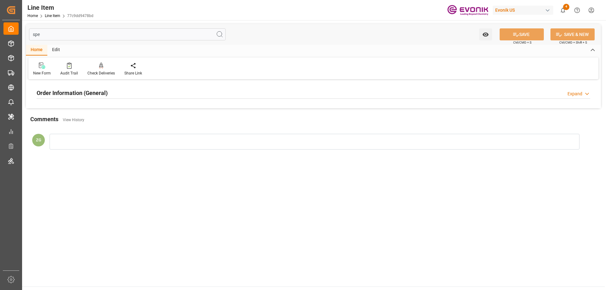
type input "spe"
click at [101, 89] on h2 "Order Information (General)" at bounding box center [72, 93] width 71 height 9
click at [0, 0] on div at bounding box center [0, 0] width 0 height 0
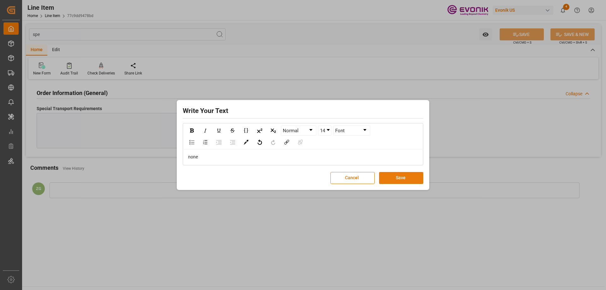
click at [409, 176] on button "Save" at bounding box center [401, 178] width 44 height 12
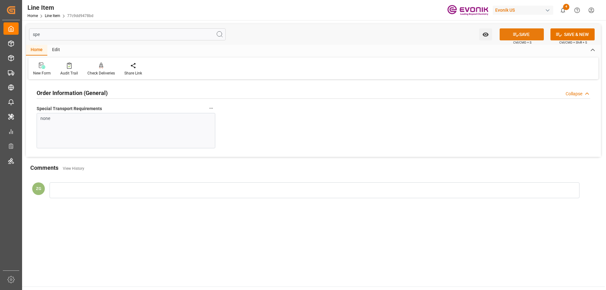
click at [517, 35] on icon at bounding box center [516, 35] width 6 height 4
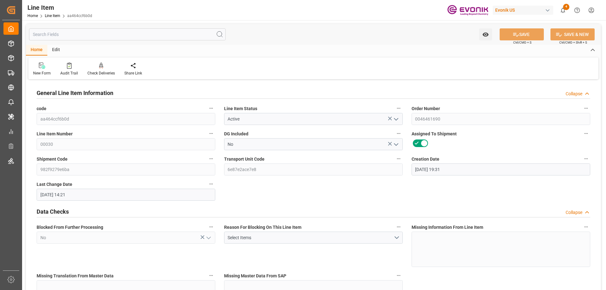
click at [151, 30] on input "text" at bounding box center [127, 34] width 197 height 12
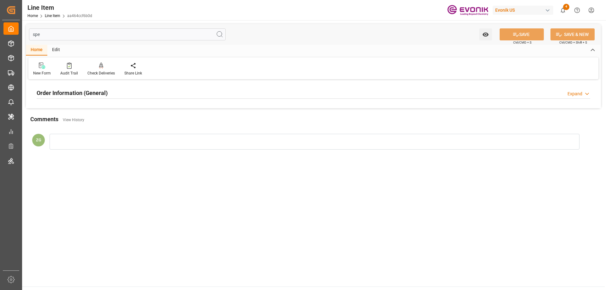
type input "spe"
click at [88, 91] on h2 "Order Information (General)" at bounding box center [72, 93] width 71 height 9
click at [96, 131] on div at bounding box center [126, 130] width 179 height 35
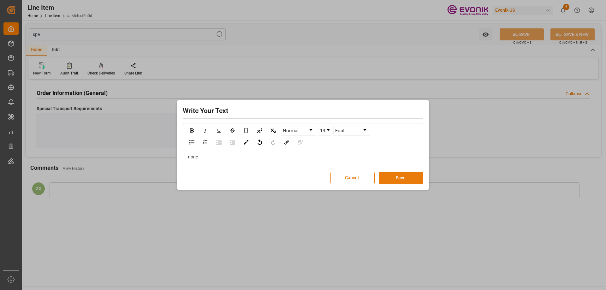
click at [389, 175] on button "Save" at bounding box center [401, 178] width 44 height 12
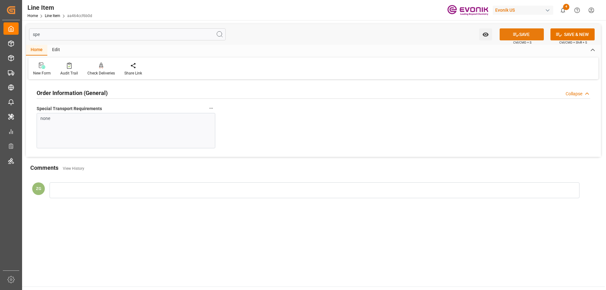
click at [521, 35] on button "SAVE" at bounding box center [522, 34] width 44 height 12
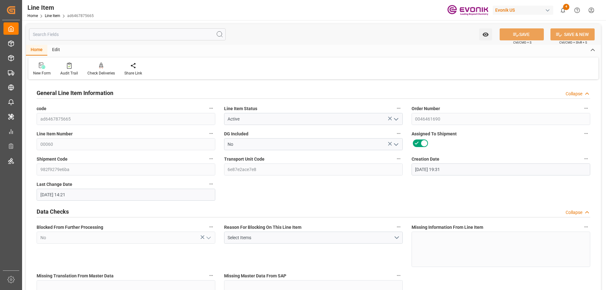
click at [154, 30] on input "text" at bounding box center [127, 34] width 197 height 12
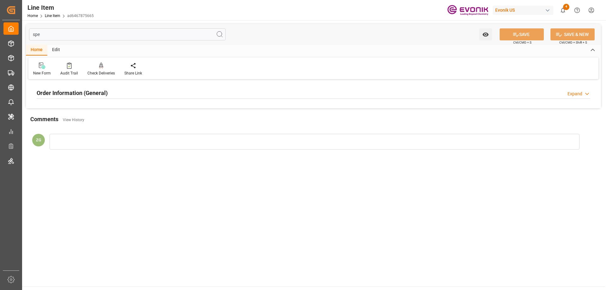
type input "spe"
click at [66, 93] on h2 "Order Information (General)" at bounding box center [72, 93] width 71 height 9
click at [74, 123] on div at bounding box center [126, 130] width 179 height 35
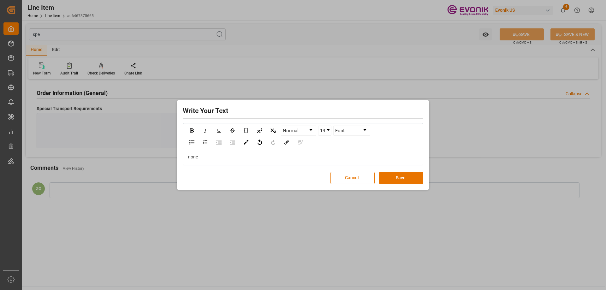
click at [407, 167] on div "Write Your Text Normal 14 Font none Cancel Save" at bounding box center [302, 145] width 249 height 87
click at [406, 175] on button "Save" at bounding box center [401, 178] width 44 height 12
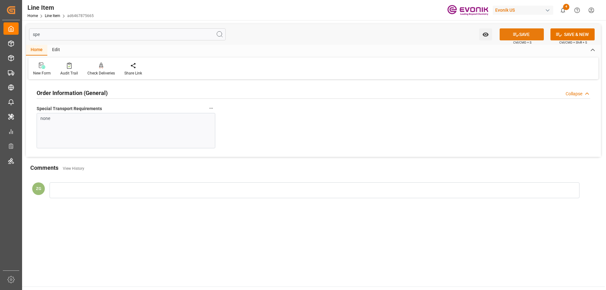
click at [525, 34] on button "SAVE" at bounding box center [522, 34] width 44 height 12
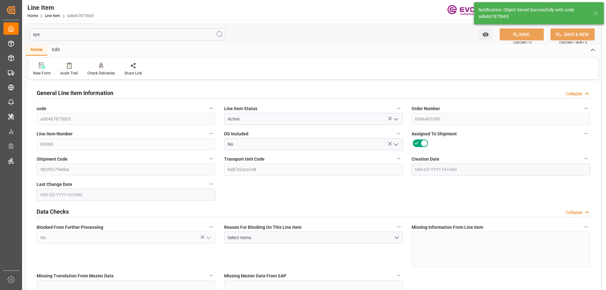
type input "[DATE] 19:31"
type input "[DATE] 14:25"
type input "[DATE]"
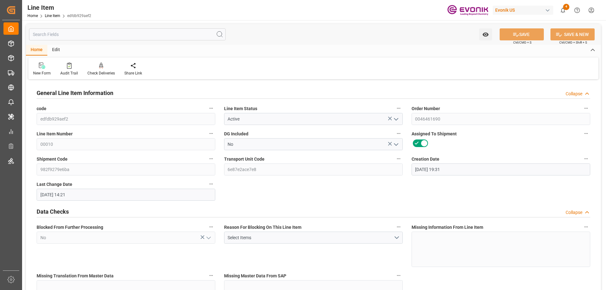
click at [92, 28] on div "Watch Option SAVE Ctrl/CMD + S SAVE & NEW Ctrl/CMD + Shift + S" at bounding box center [313, 34] width 575 height 21
click at [92, 30] on input "text" at bounding box center [127, 34] width 197 height 12
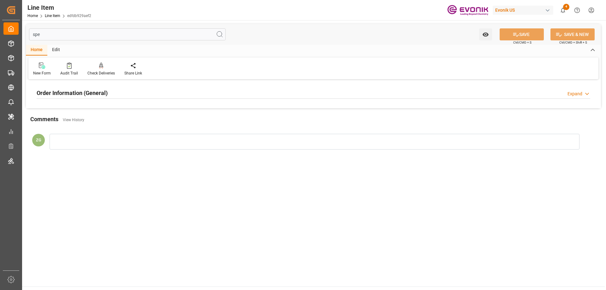
type input "spe"
click at [74, 94] on h2 "Order Information (General)" at bounding box center [72, 93] width 71 height 9
click at [101, 129] on div at bounding box center [126, 130] width 179 height 35
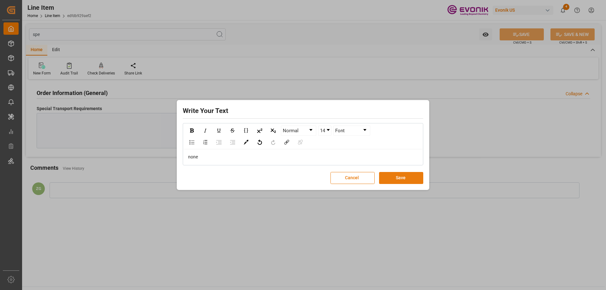
click at [411, 179] on button "Save" at bounding box center [401, 178] width 44 height 12
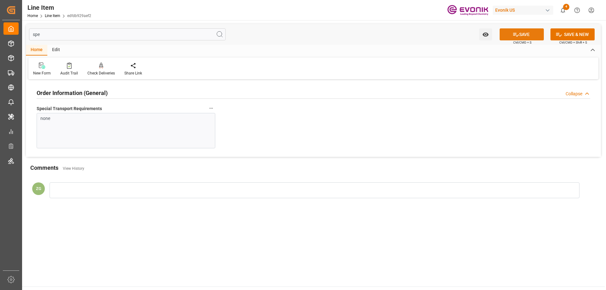
click at [506, 33] on button "SAVE" at bounding box center [522, 34] width 44 height 12
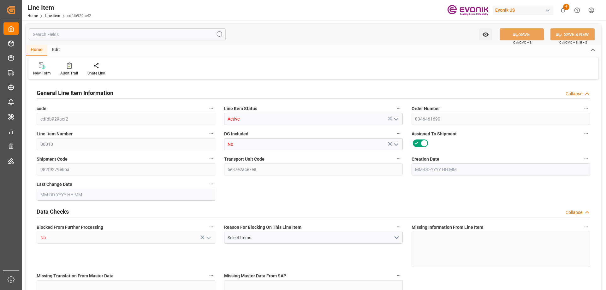
type input "1"
type input "803.6"
type input "725.6"
type input "1.3403"
type input "4"
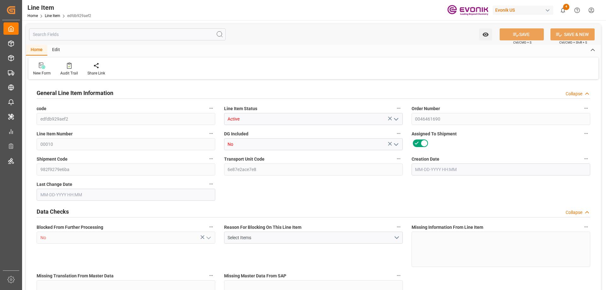
type input "6631.98"
type input "4"
type input "803.6"
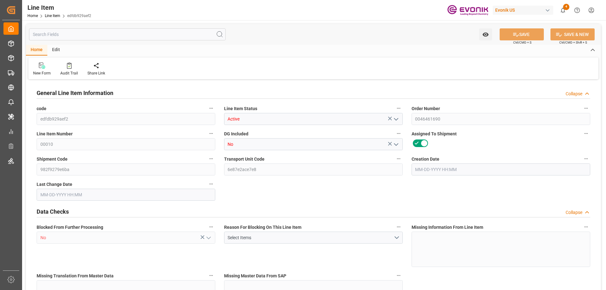
type input "828.6"
type input "725.6"
type input "1.3403"
type input "1340.336"
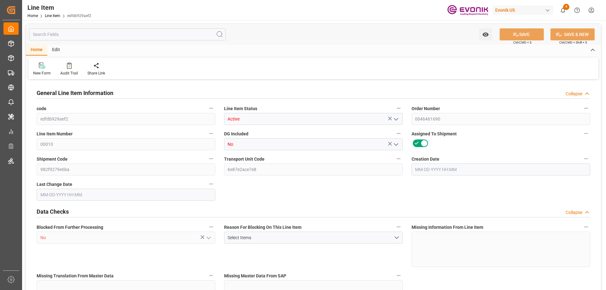
type input "0"
type input "[DATE] 19:31"
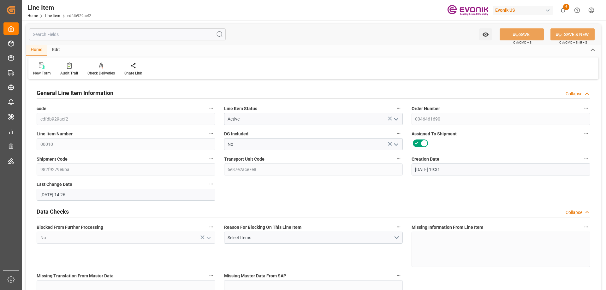
type input "[DATE] 14:26"
type input "[DATE]"
click at [131, 35] on input "text" at bounding box center [127, 34] width 197 height 12
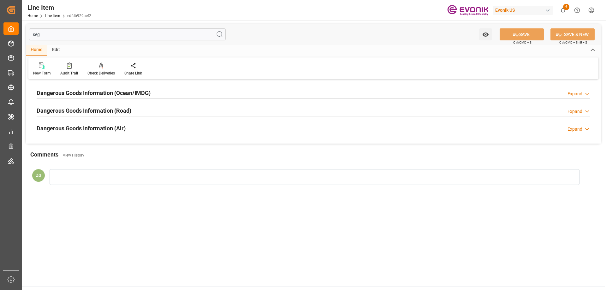
click at [128, 90] on h2 "Dangerous Goods Information (Ocean/IMDG)" at bounding box center [94, 93] width 114 height 9
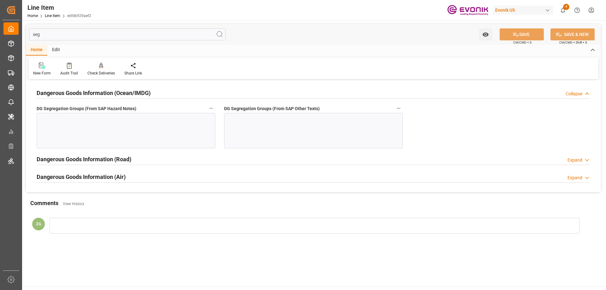
click at [59, 35] on input "seg" at bounding box center [127, 34] width 197 height 12
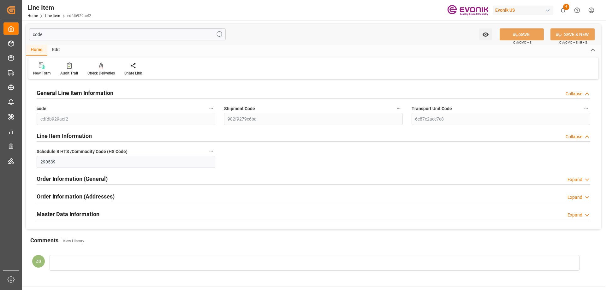
click at [71, 215] on h2 "Master Data Information" at bounding box center [68, 214] width 63 height 9
click at [39, 33] on input "code" at bounding box center [127, 34] width 197 height 12
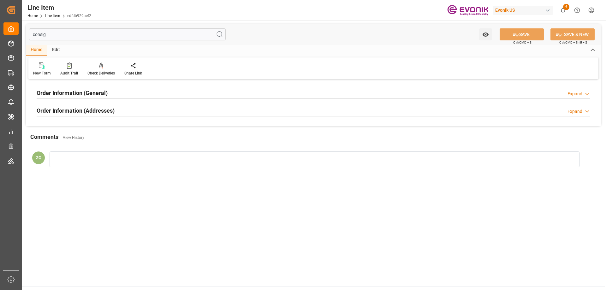
type input "consig"
click at [73, 106] on div "Order Information (Addresses)" at bounding box center [76, 110] width 78 height 12
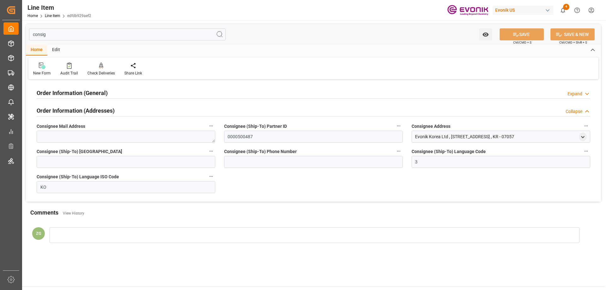
click at [75, 96] on h2 "Order Information (General)" at bounding box center [72, 93] width 71 height 9
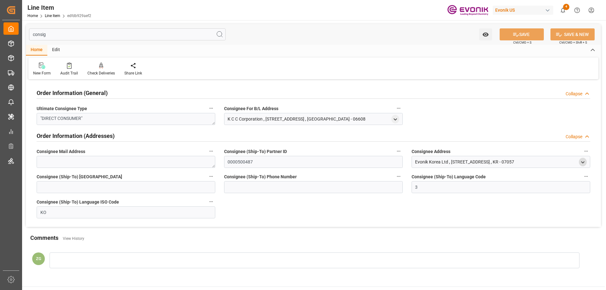
click at [583, 163] on polyline "open menu" at bounding box center [583, 162] width 3 height 1
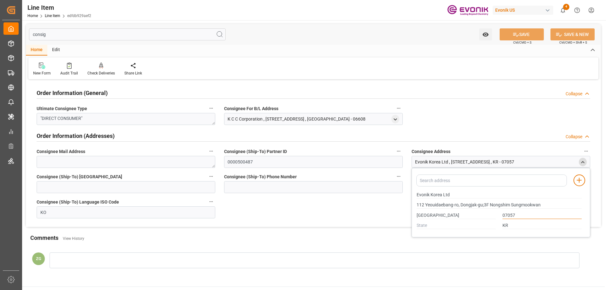
drag, startPoint x: 518, startPoint y: 217, endPoint x: 501, endPoint y: 217, distance: 17.4
click at [501, 217] on div "07057" at bounding box center [543, 215] width 86 height 10
click at [395, 120] on icon "open menu" at bounding box center [395, 119] width 5 height 5
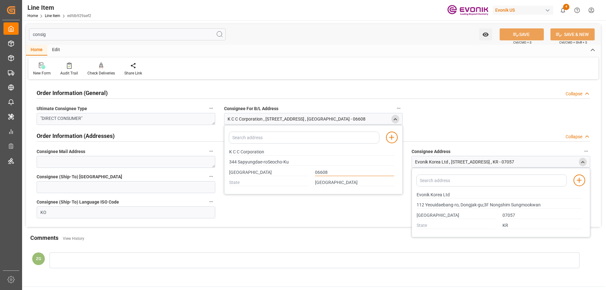
drag, startPoint x: 336, startPoint y: 170, endPoint x: 301, endPoint y: 170, distance: 35.1
click at [301, 170] on div "SEOUL 06608" at bounding box center [312, 172] width 172 height 10
drag, startPoint x: 409, startPoint y: 39, endPoint x: 400, endPoint y: 16, distance: 25.1
click at [408, 39] on div "consig Watch Option SAVE Ctrl/CMD + S SAVE & NEW Ctrl/CMD + Shift + S" at bounding box center [313, 34] width 575 height 21
type input "344 Sapyungdae-roSeocho-Ku"
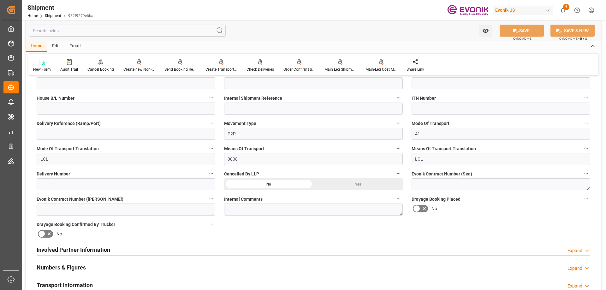
scroll to position [316, 0]
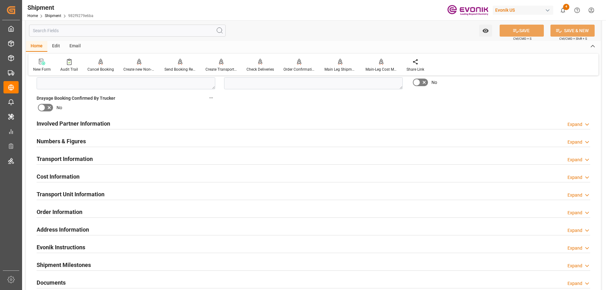
click at [86, 128] on div "Involved Partner Information" at bounding box center [74, 123] width 74 height 12
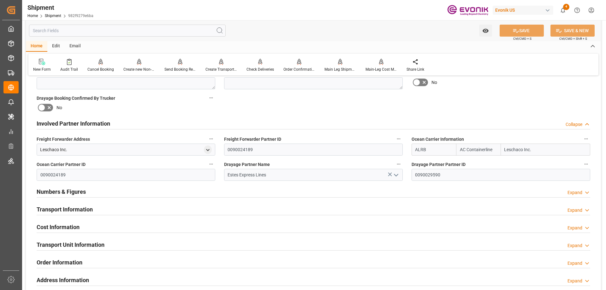
click at [75, 212] on h2 "Transport Information" at bounding box center [65, 209] width 56 height 9
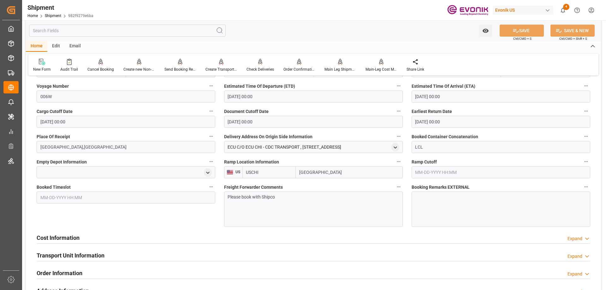
scroll to position [505, 0]
click at [76, 239] on h2 "Cost Information" at bounding box center [58, 238] width 43 height 9
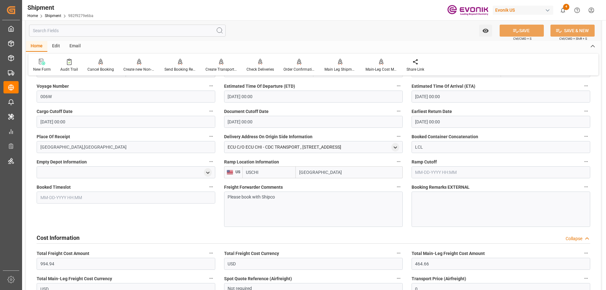
scroll to position [600, 0]
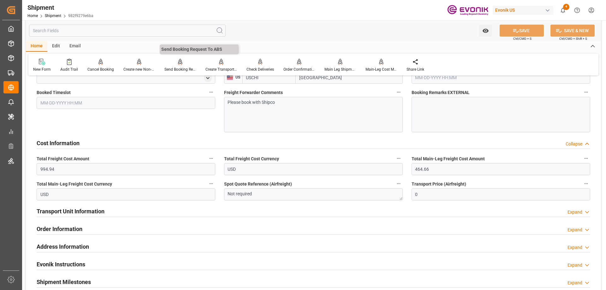
click at [174, 68] on div "Send Booking Request To ABS" at bounding box center [181, 70] width 32 height 6
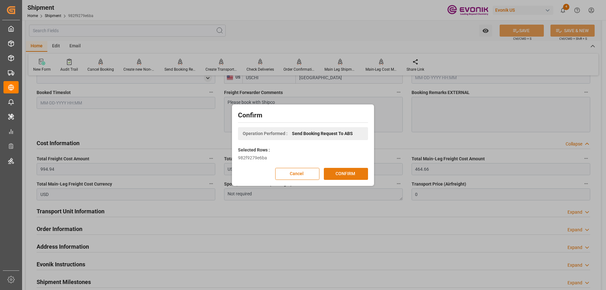
click at [347, 171] on button "CONFIRM" at bounding box center [346, 174] width 44 height 12
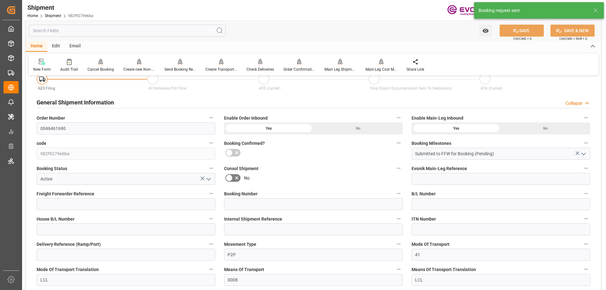
scroll to position [571, 0]
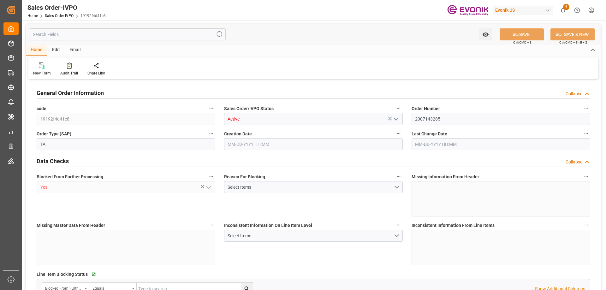
type input "CNSHA"
type input "0"
type input "1"
type input "1614"
type input "08-18-2025 19:42"
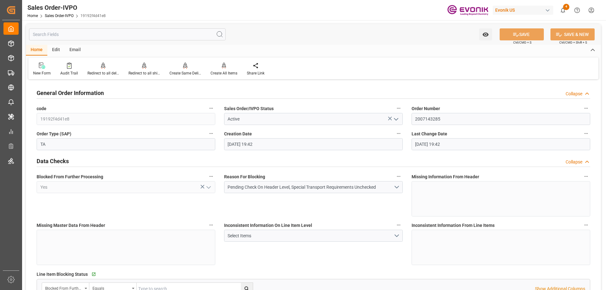
type input "08-18-2025 19:42"
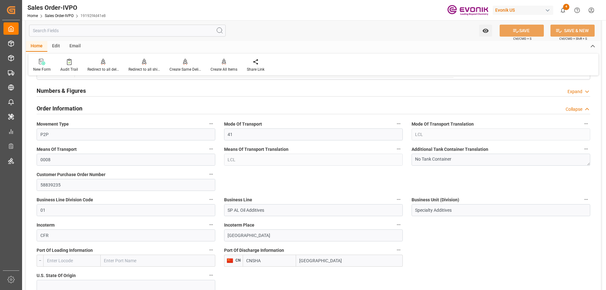
scroll to position [158, 0]
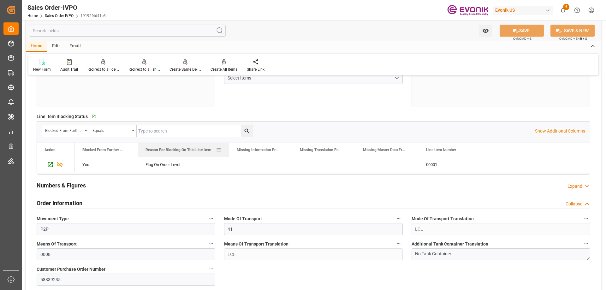
drag, startPoint x: 200, startPoint y: 148, endPoint x: 228, endPoint y: 150, distance: 28.2
click at [228, 150] on div at bounding box center [229, 150] width 3 height 14
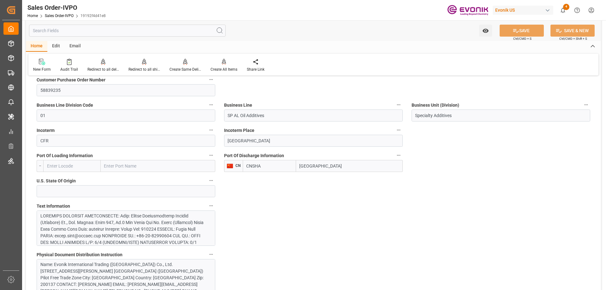
scroll to position [379, 0]
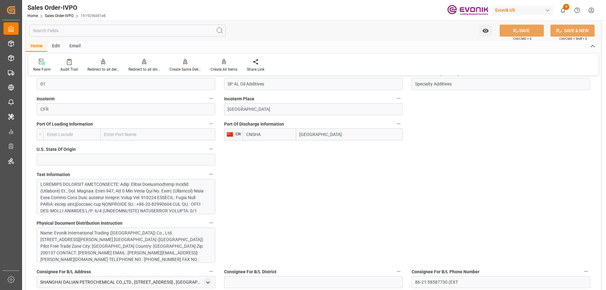
click at [137, 201] on div at bounding box center [123, 270] width 166 height 179
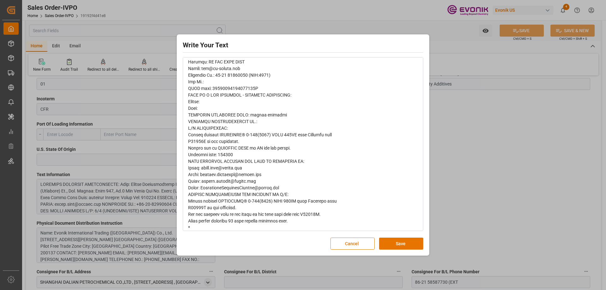
scroll to position [0, 0]
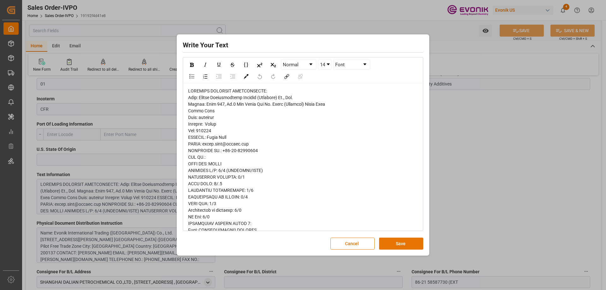
click at [451, 160] on div "Write Your Text Normal 14 Font Cancel Save" at bounding box center [303, 145] width 606 height 290
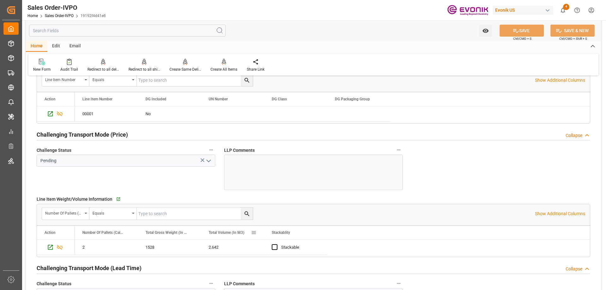
scroll to position [884, 0]
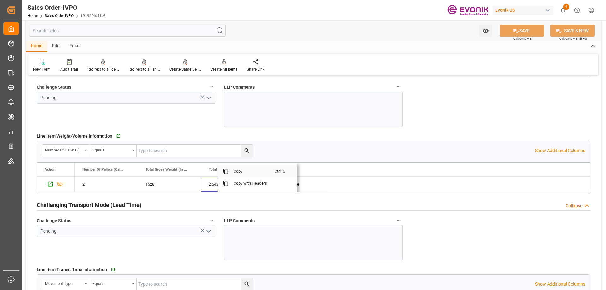
click at [241, 173] on span "Copy" at bounding box center [252, 171] width 46 height 12
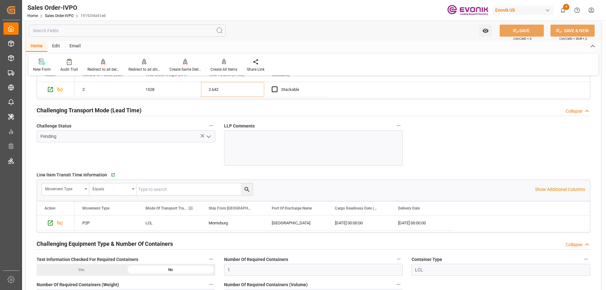
scroll to position [1011, 0]
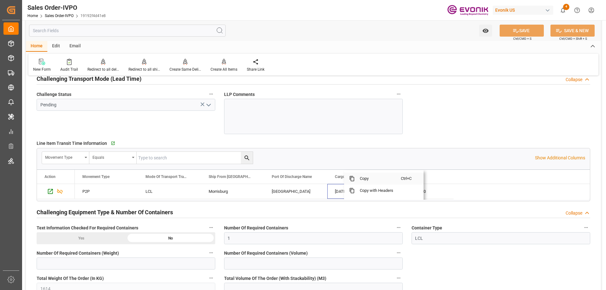
click at [371, 181] on span "Copy" at bounding box center [378, 179] width 46 height 12
click at [428, 181] on span "Copy" at bounding box center [442, 179] width 46 height 12
click at [234, 177] on span "Copy" at bounding box center [253, 179] width 46 height 12
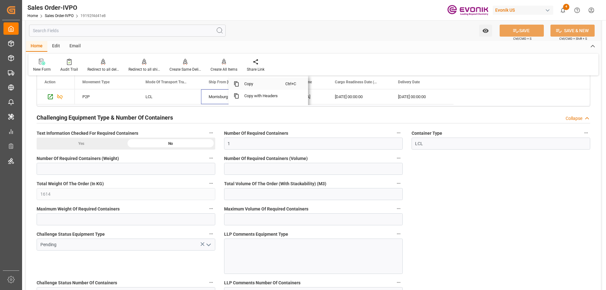
click at [247, 89] on span "Copy" at bounding box center [262, 84] width 46 height 12
click at [308, 83] on span "Copy" at bounding box center [322, 84] width 46 height 12
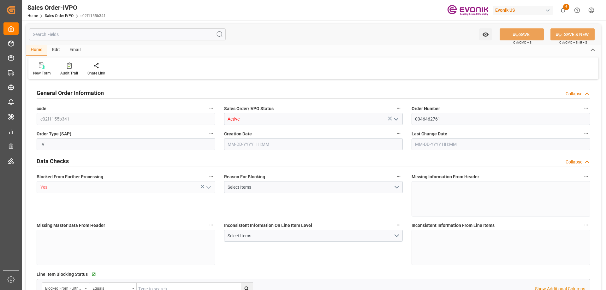
type input "BEANR"
type input "0"
type input "1"
type input "8"
type input "11"
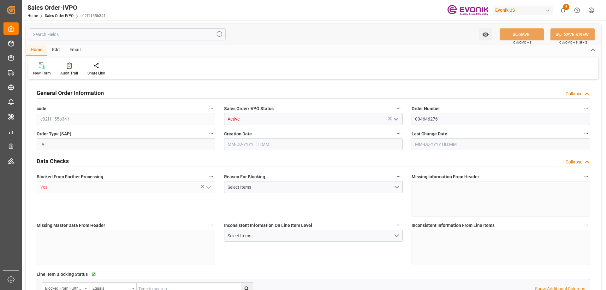
type input "149571.456"
type input "609.0576"
type input "19000"
type input "60"
type input "[DATE] 20:47"
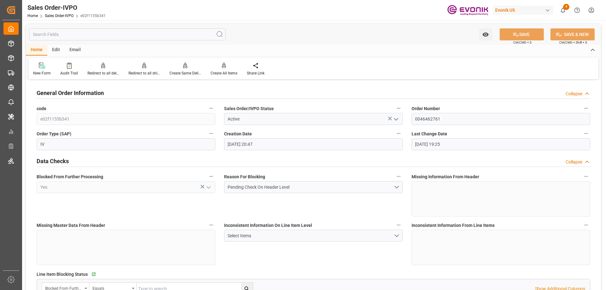
type input "[DATE] 19:25"
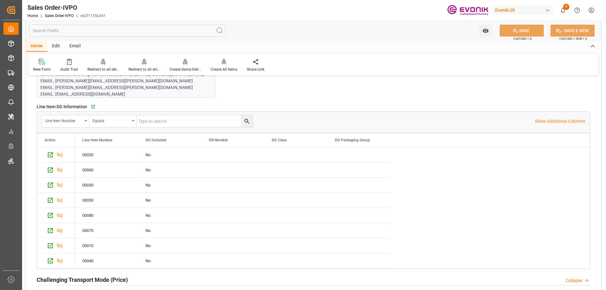
scroll to position [758, 0]
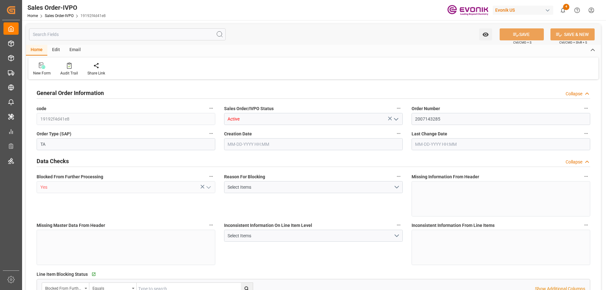
type input "CNSHA"
type input "0"
type input "1"
type input "1614"
type input "[DATE] 19:42"
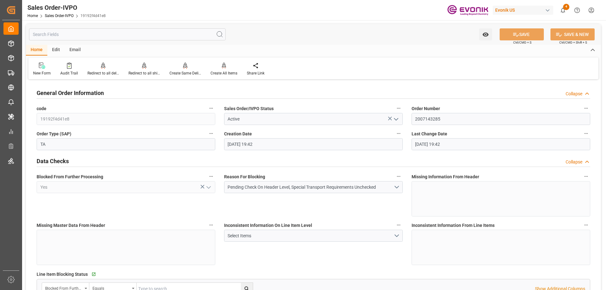
type input "[DATE] 19:42"
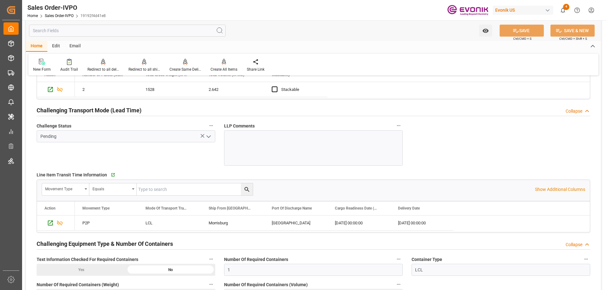
scroll to position [1042, 0]
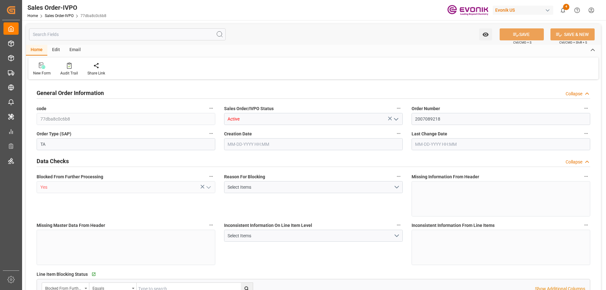
type input "PKKHI"
type input "0"
type input "1"
type input "834.02"
type input "[DATE] 19:58"
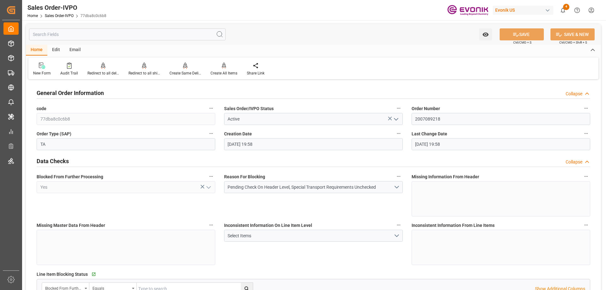
type input "[DATE] 19:58"
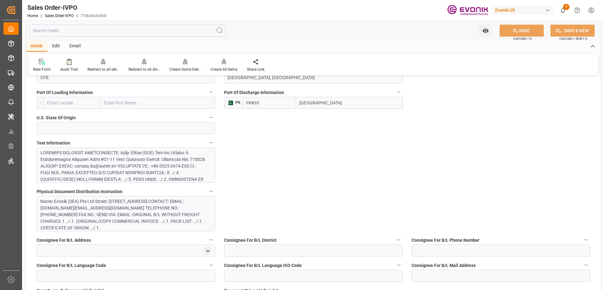
scroll to position [379, 0]
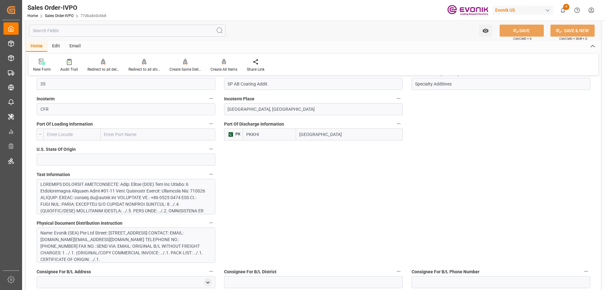
click at [146, 197] on div at bounding box center [123, 260] width 166 height 159
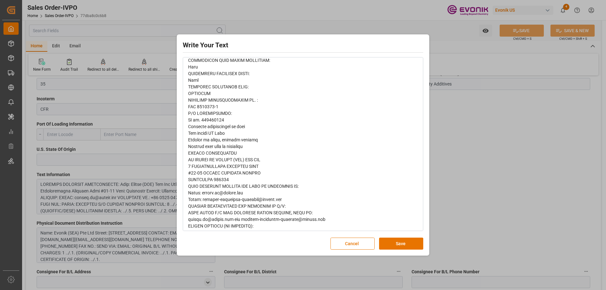
scroll to position [326, 0]
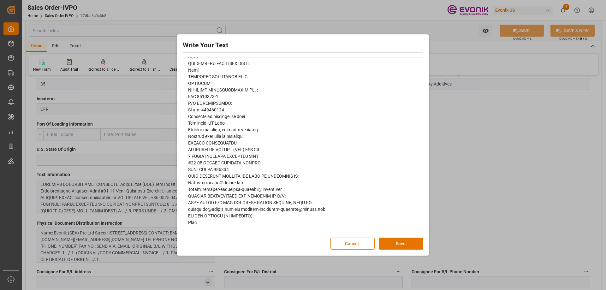
click at [452, 185] on div "Write Your Text Normal 14 Font Cancel Save" at bounding box center [303, 145] width 606 height 290
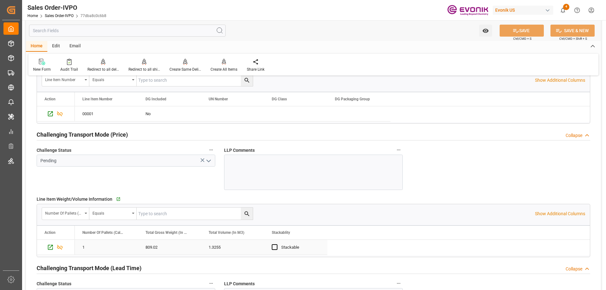
scroll to position [853, 0]
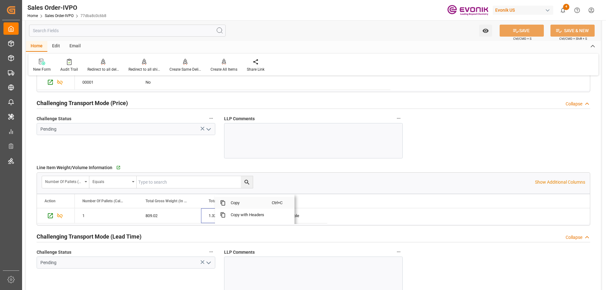
click at [251, 201] on span "Copy" at bounding box center [249, 203] width 46 height 12
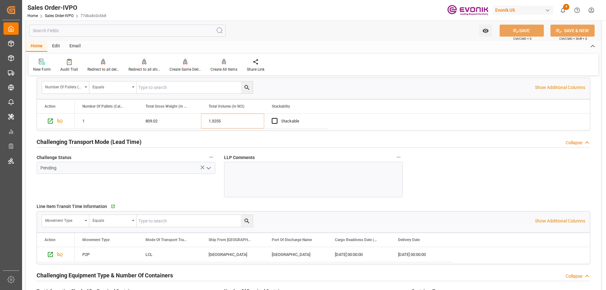
scroll to position [1011, 0]
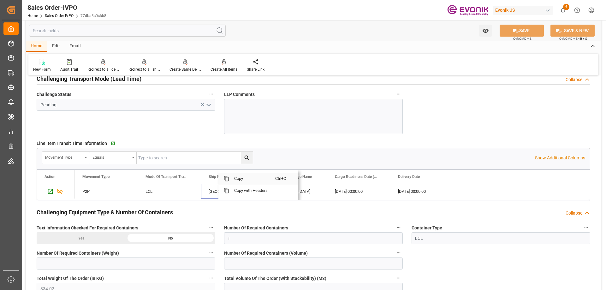
click at [237, 179] on span "Copy" at bounding box center [252, 179] width 46 height 12
click at [304, 183] on span "Copy" at bounding box center [317, 179] width 46 height 12
click at [370, 179] on span "Copy" at bounding box center [379, 179] width 46 height 12
click at [429, 180] on span "Copy" at bounding box center [447, 179] width 46 height 12
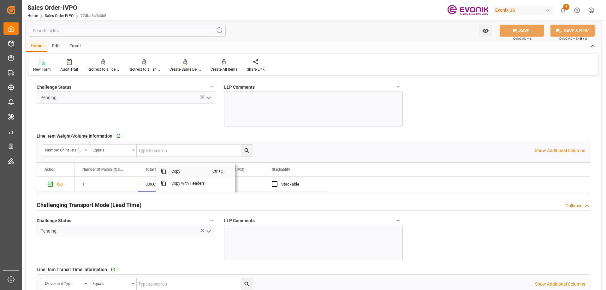
click at [176, 171] on span "Copy" at bounding box center [189, 171] width 46 height 12
click at [88, 29] on input "text" at bounding box center [127, 31] width 197 height 12
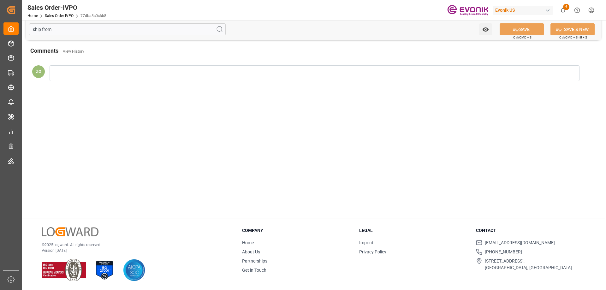
scroll to position [0, 0]
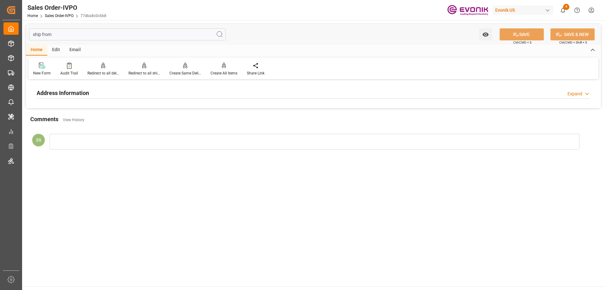
type input "ship from"
click at [53, 90] on h2 "Address Information" at bounding box center [63, 93] width 52 height 9
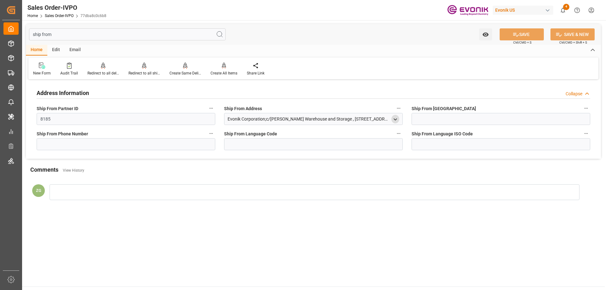
click at [395, 118] on icon "open menu" at bounding box center [395, 119] width 5 height 5
click at [321, 176] on div "42029" at bounding box center [355, 172] width 86 height 10
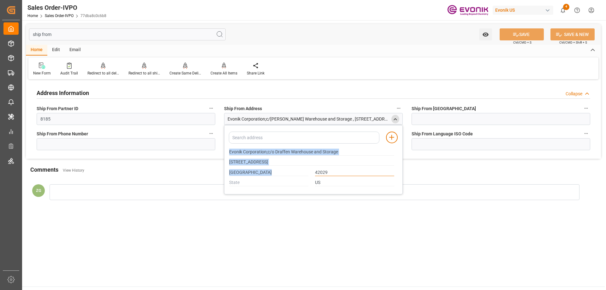
click at [321, 176] on input "42029" at bounding box center [354, 172] width 79 height 7
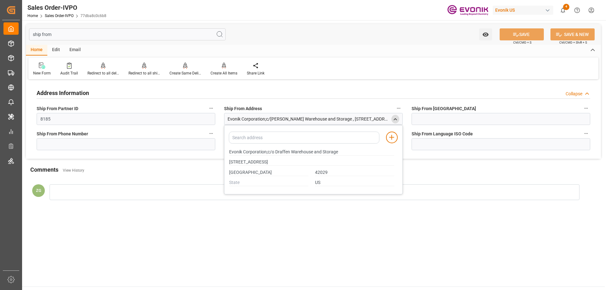
click at [393, 119] on icon "close menu" at bounding box center [395, 119] width 5 height 5
click at [49, 33] on input "ship from" at bounding box center [127, 34] width 197 height 12
drag, startPoint x: 55, startPoint y: 33, endPoint x: 31, endPoint y: 35, distance: 24.1
click at [31, 35] on input "ship from" at bounding box center [127, 34] width 197 height 12
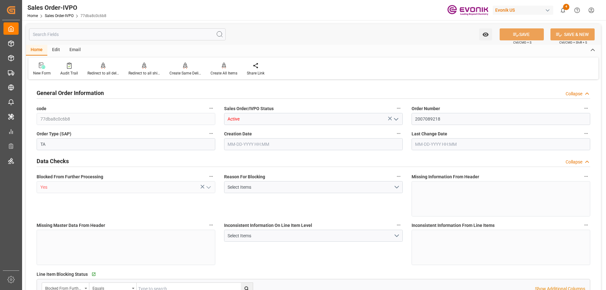
type input "PKKHI"
type input "0"
type input "1"
type input "834.02"
type input "[DATE] 19:58"
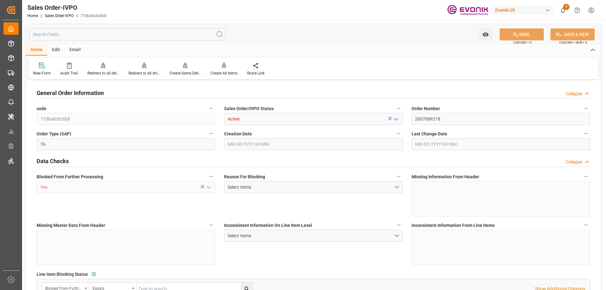
type input "[DATE] 19:58"
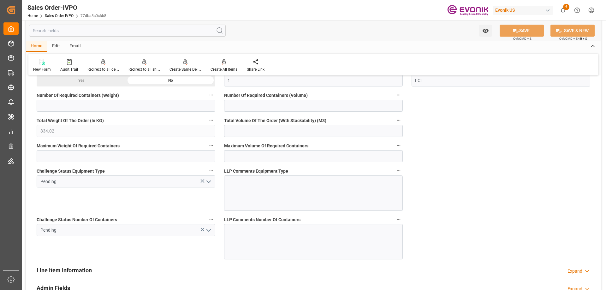
scroll to position [1295, 0]
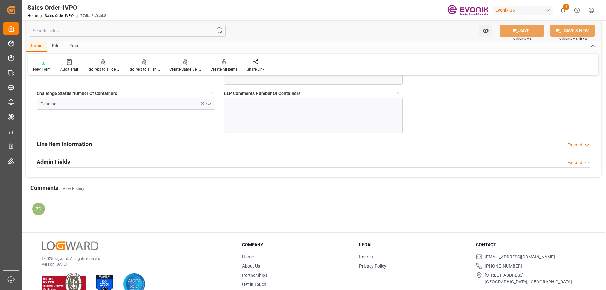
click at [209, 100] on button "open menu" at bounding box center [207, 104] width 9 height 10
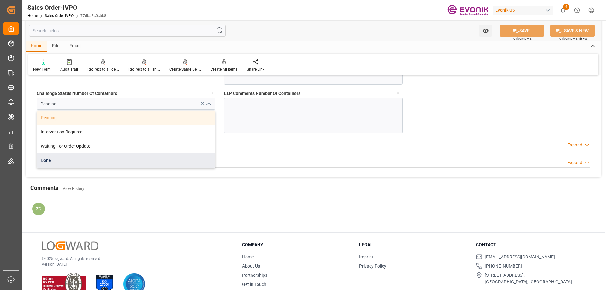
click at [87, 155] on div "Done" at bounding box center [126, 160] width 178 height 14
type input "Done"
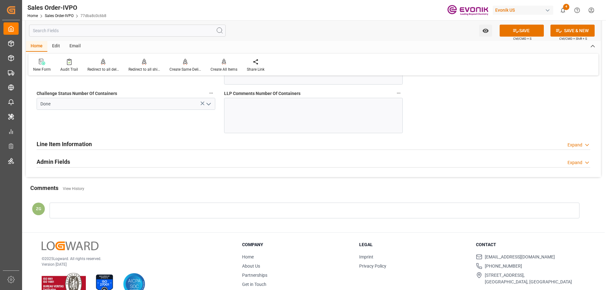
scroll to position [1168, 0]
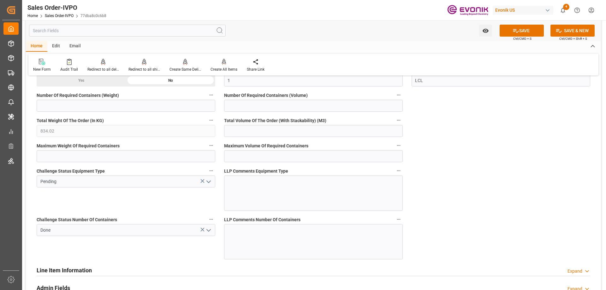
click at [212, 184] on icon "open menu" at bounding box center [209, 182] width 8 height 8
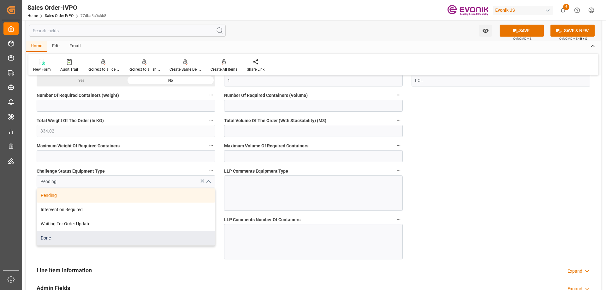
click at [60, 239] on div "Done" at bounding box center [126, 238] width 178 height 14
type input "Done"
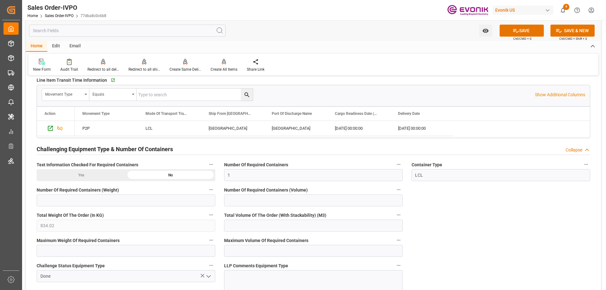
scroll to position [1042, 0]
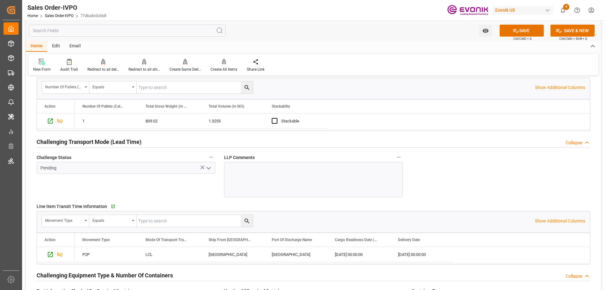
click at [212, 171] on icon "open menu" at bounding box center [209, 169] width 8 height 8
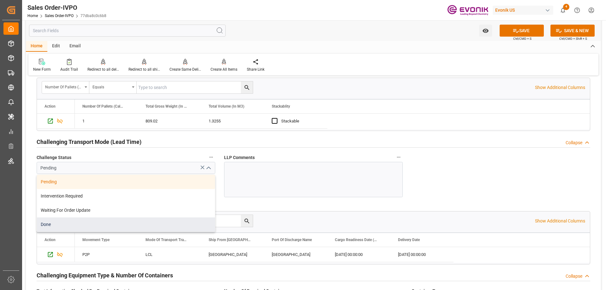
click at [67, 228] on div "Done" at bounding box center [126, 225] width 178 height 14
type input "Done"
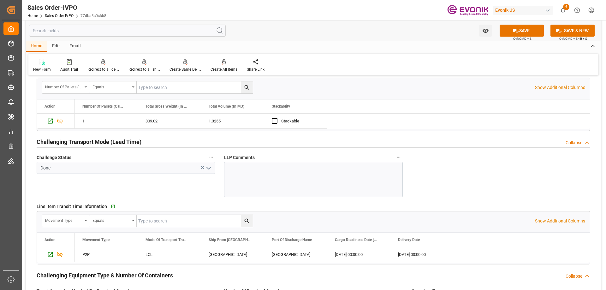
scroll to position [853, 0]
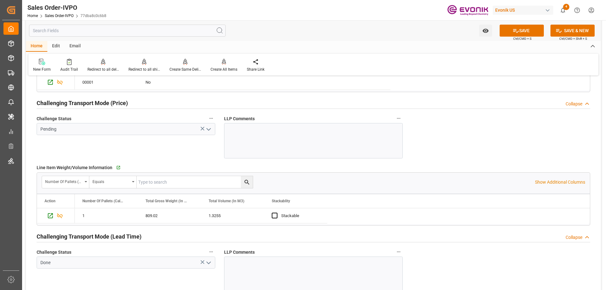
click at [207, 129] on polyline "open menu" at bounding box center [209, 130] width 4 height 2
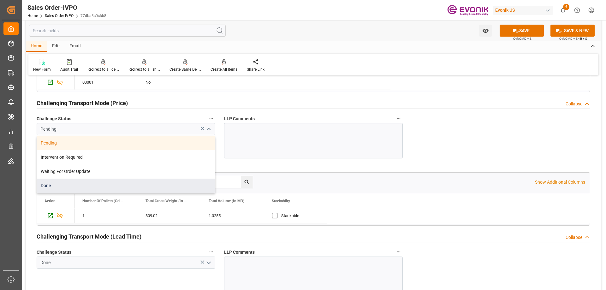
click at [62, 185] on div "Done" at bounding box center [126, 186] width 178 height 14
type input "Done"
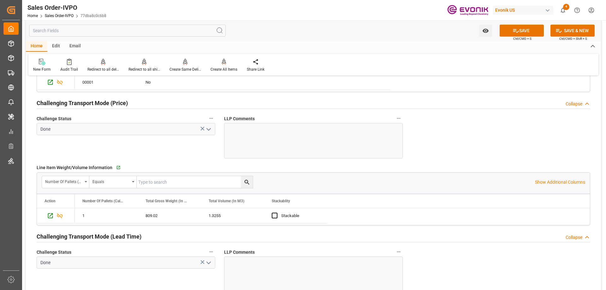
scroll to position [758, 0]
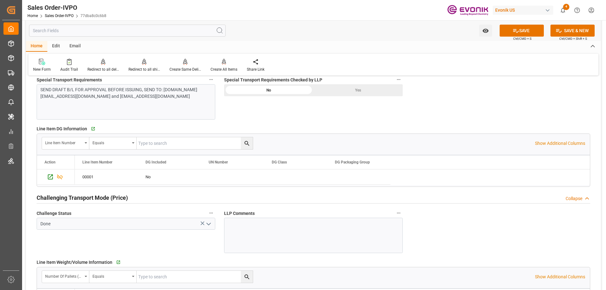
click at [342, 92] on div "Yes" at bounding box center [358, 90] width 89 height 12
click at [515, 30] on icon at bounding box center [516, 30] width 7 height 7
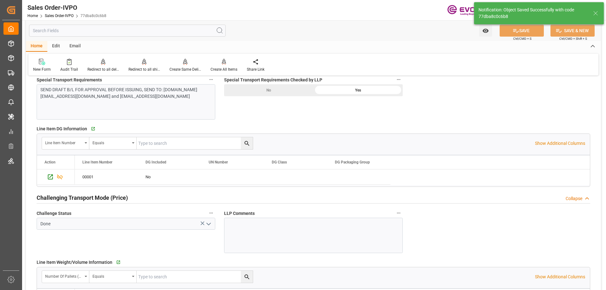
type input "08-19-2025 15:00"
type input "No"
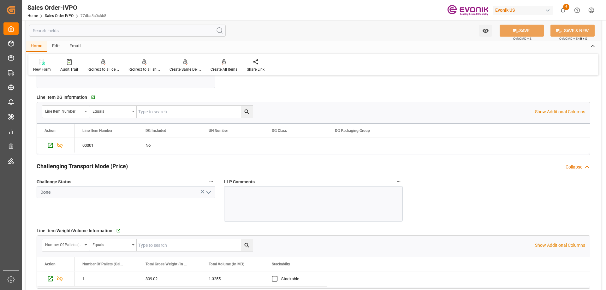
scroll to position [663, 0]
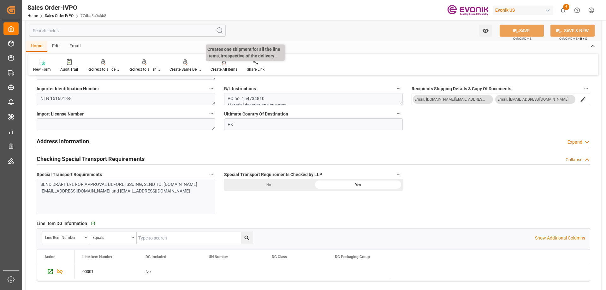
click at [236, 68] on div "Create All Items" at bounding box center [224, 70] width 27 height 6
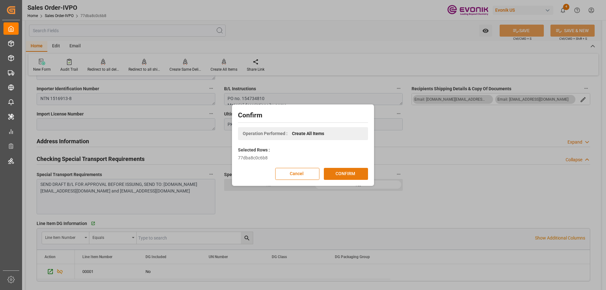
click at [350, 170] on button "CONFIRM" at bounding box center [346, 174] width 44 height 12
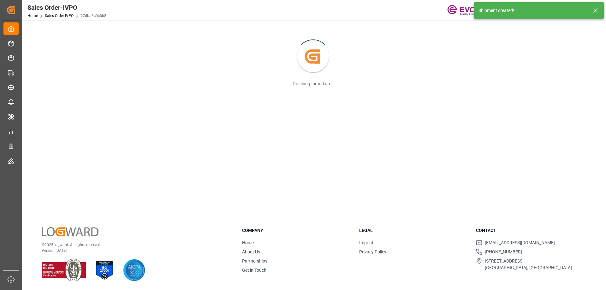
scroll to position [69, 0]
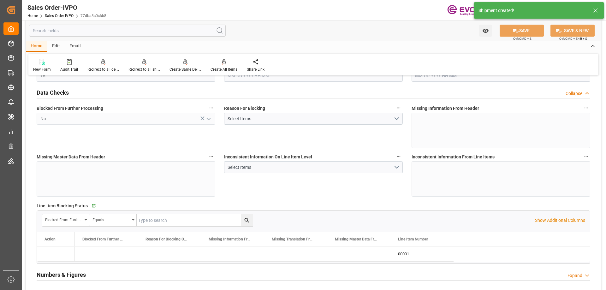
type input "PKKHI"
type input "0"
type input "1"
type input "834.02"
type input "08-18-2025 19:58"
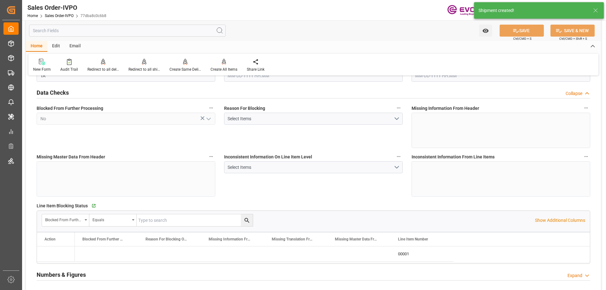
type input "[DATE] 15:01"
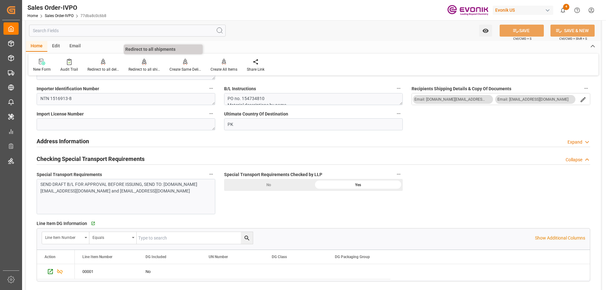
click at [133, 66] on div "Redirect to all shipments" at bounding box center [144, 65] width 41 height 14
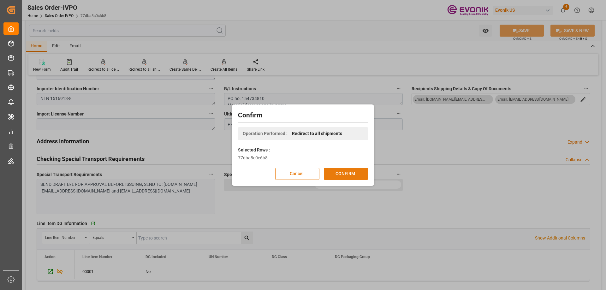
click at [347, 170] on button "CONFIRM" at bounding box center [346, 174] width 44 height 12
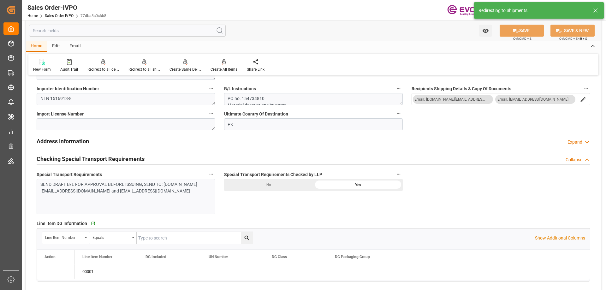
type input "08-18-2025 19:58"
type input "08-19-2025 15:01"
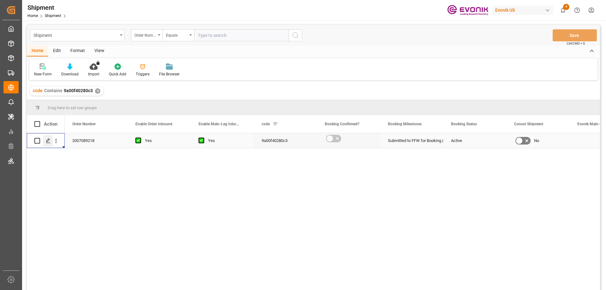
click at [47, 141] on icon "Press SPACE to select this row." at bounding box center [48, 140] width 5 height 5
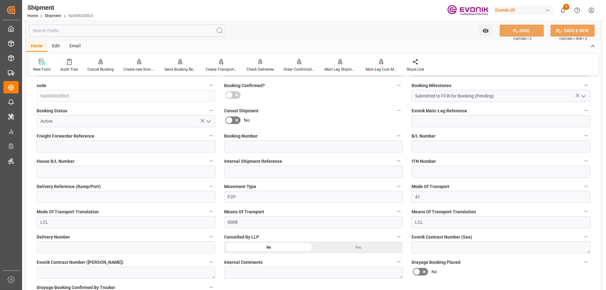
scroll to position [253, 0]
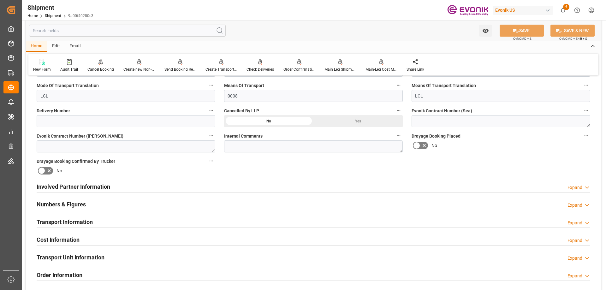
click at [104, 185] on h2 "Involved Partner Information" at bounding box center [74, 187] width 74 height 9
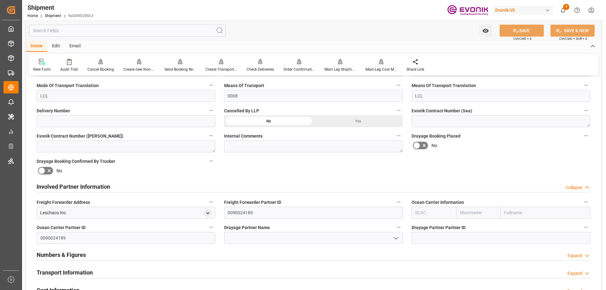
click at [437, 219] on input "text" at bounding box center [434, 213] width 45 height 12
type input "ALRB"
click at [426, 229] on b "ALRB" at bounding box center [421, 226] width 11 height 5
type input "AC Containerline"
type input "AC Containerline GmbH"
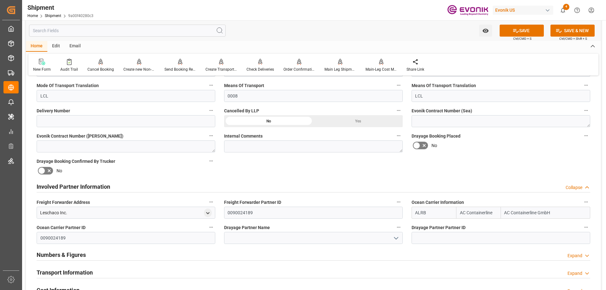
type input "ALRB"
click at [361, 238] on input at bounding box center [313, 238] width 179 height 12
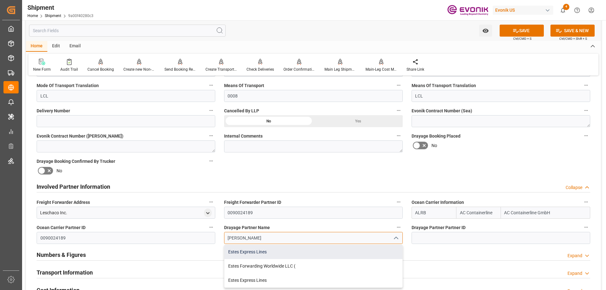
click at [274, 253] on div "Estes Express Lines" at bounding box center [314, 252] width 178 height 14
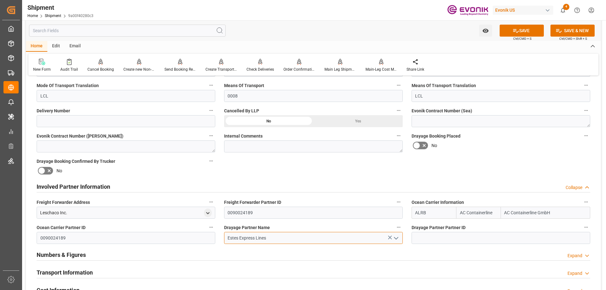
type input "Estes Express Lines"
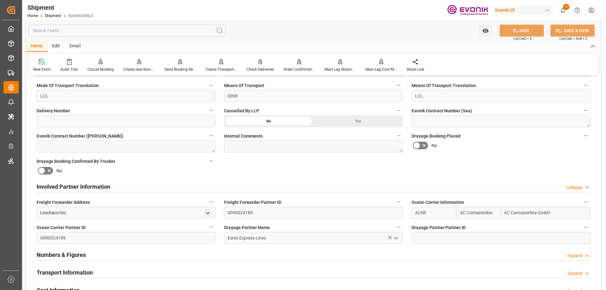
click at [73, 273] on h2 "Transport Information" at bounding box center [65, 272] width 56 height 9
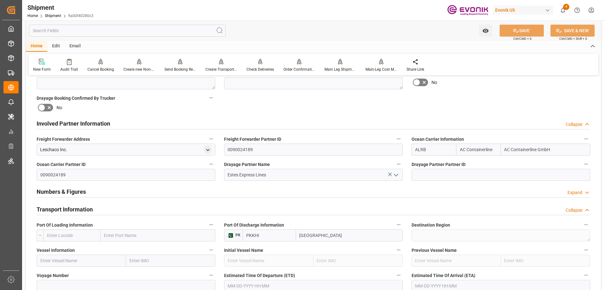
scroll to position [347, 0]
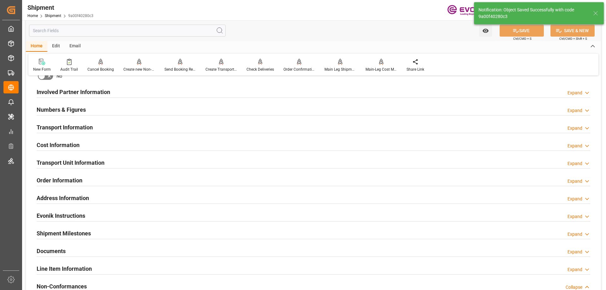
type input "0090029590"
click at [84, 94] on h2 "Involved Partner Information" at bounding box center [74, 92] width 74 height 9
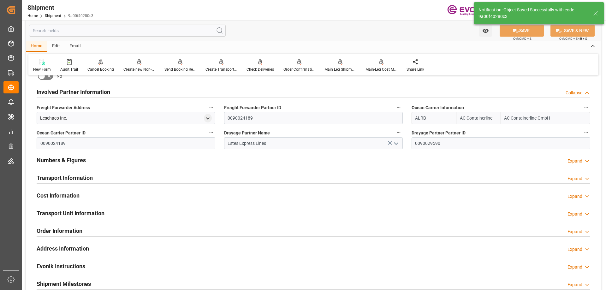
click at [81, 176] on h2 "Transport Information" at bounding box center [65, 178] width 56 height 9
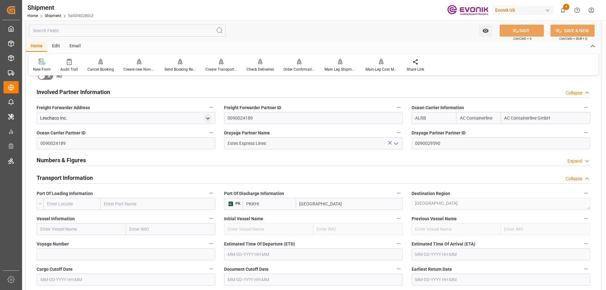
click at [106, 200] on input "text" at bounding box center [158, 204] width 115 height 12
type input "new york"
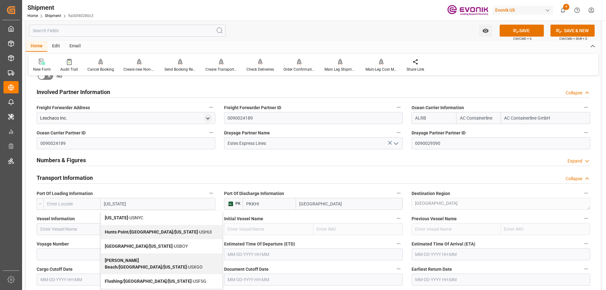
click at [123, 216] on b "[US_STATE]" at bounding box center [116, 217] width 23 height 5
type input "USNYC"
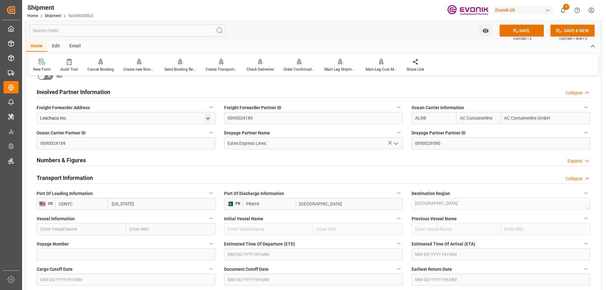
type input "[US_STATE]"
click at [83, 226] on input "text" at bounding box center [81, 229] width 89 height 12
click at [93, 225] on input "text" at bounding box center [81, 229] width 89 height 12
paste input "IU535R"
click at [45, 227] on input "IU535R" at bounding box center [81, 229] width 89 height 12
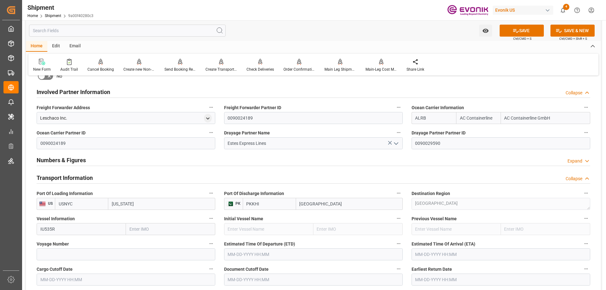
click at [45, 227] on input "IU535R" at bounding box center [81, 229] width 89 height 12
paste input "MSC [PERSON_NAME]"
type input "MSC [PERSON_NAME]"
click at [51, 241] on b "MSC [PERSON_NAME]" at bounding box center [63, 243] width 45 height 5
type input "9181675"
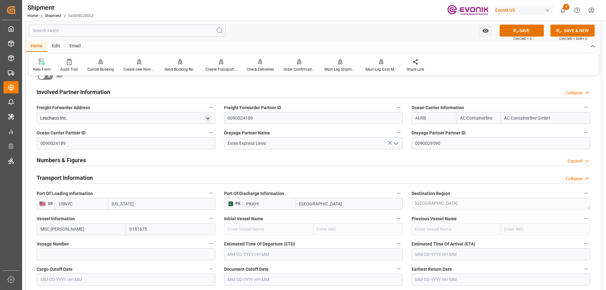
type input "MSC [PERSON_NAME]"
click at [95, 256] on input at bounding box center [126, 255] width 179 height 12
paste input "IU535R"
type input "IU535R"
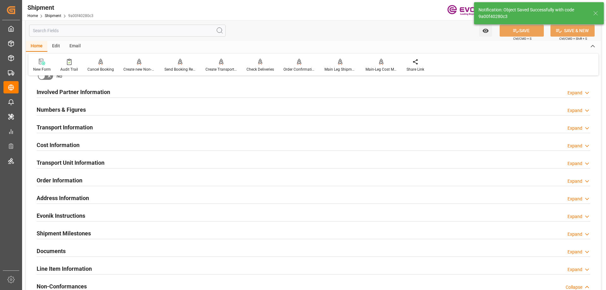
type input "MSC [PERSON_NAME]"
type input "9181675"
click at [62, 92] on h2 "Involved Partner Information" at bounding box center [74, 92] width 74 height 9
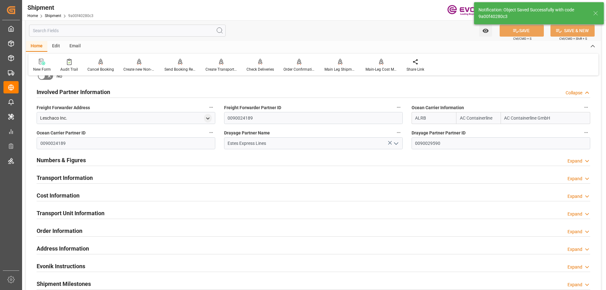
click at [69, 178] on h2 "Transport Information" at bounding box center [65, 178] width 56 height 9
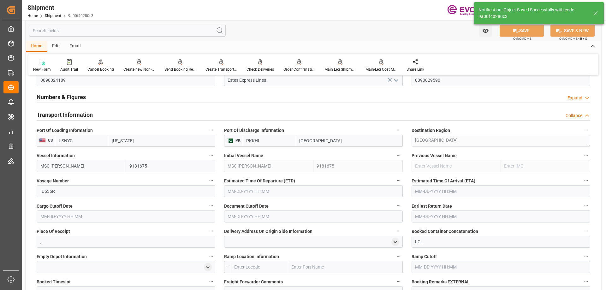
scroll to position [411, 0]
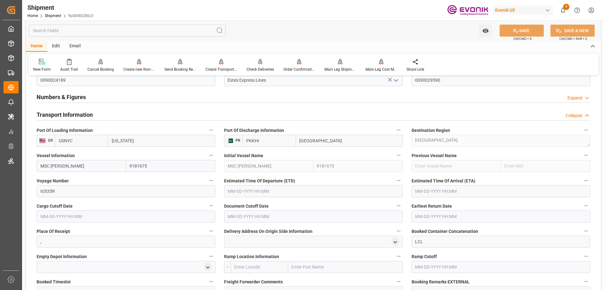
click at [79, 218] on input "text" at bounding box center [126, 217] width 179 height 12
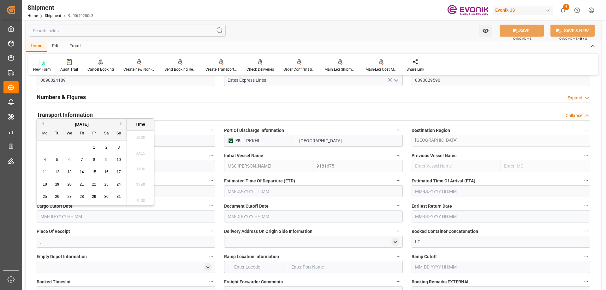
scroll to position [665, 0]
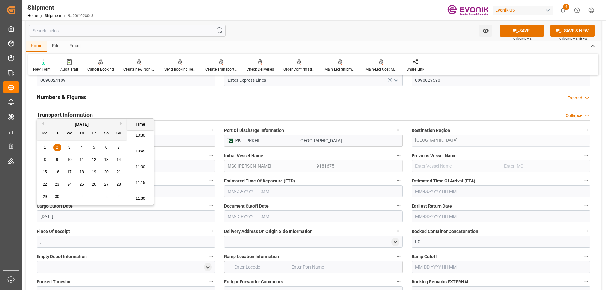
type input "9/2/2025"
type input "09-02-2025 00:00"
drag, startPoint x: 81, startPoint y: 214, endPoint x: 40, endPoint y: 215, distance: 41.4
click at [40, 215] on input "09-02-2025 00:00" at bounding box center [126, 217] width 179 height 12
click at [257, 215] on input "text" at bounding box center [313, 217] width 179 height 12
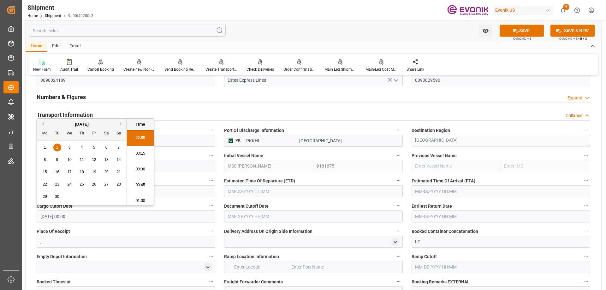
paste input "09-02-2025 00:00"
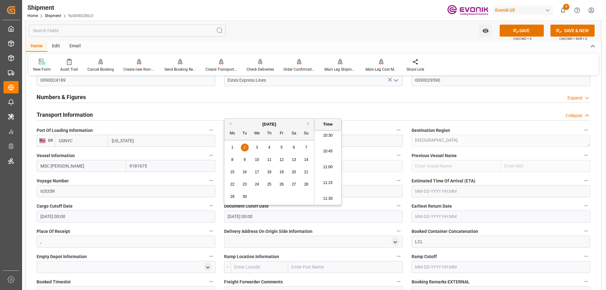
type input "09-02-2025 00:00"
click at [443, 210] on label "Earliest Return Date" at bounding box center [501, 206] width 179 height 9
click at [582, 210] on button "Earliest Return Date" at bounding box center [586, 206] width 8 height 8
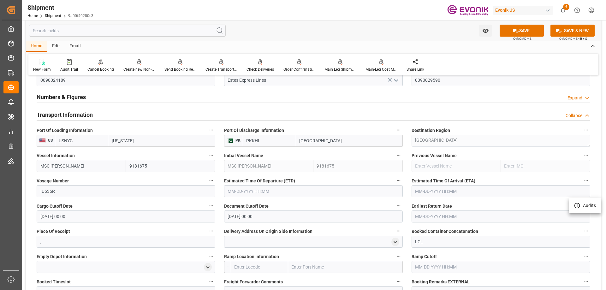
click at [445, 214] on div at bounding box center [303, 145] width 606 height 290
click at [442, 215] on input "text" at bounding box center [501, 217] width 179 height 12
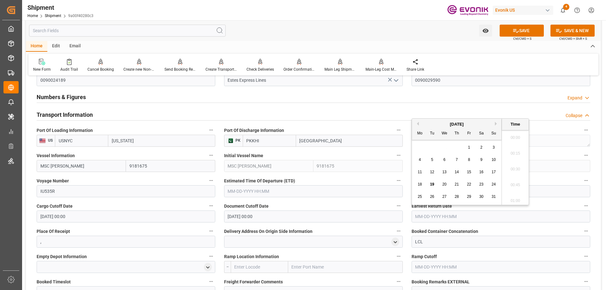
paste input "09-02-2025 00:00"
type input "09-02-2025 00:00"
click at [323, 187] on input "text" at bounding box center [313, 191] width 179 height 12
paste input "09-02-2025 00:00"
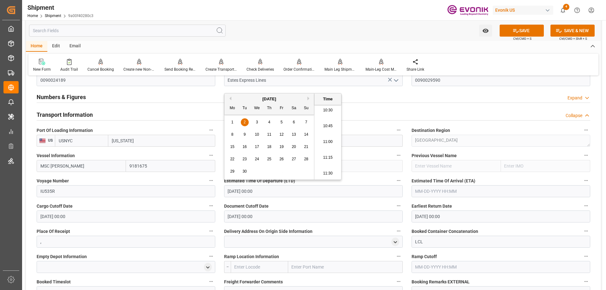
click at [274, 135] on div "8 9 10 11 12 13 14" at bounding box center [269, 135] width 86 height 12
click at [269, 135] on span "11" at bounding box center [269, 134] width 4 height 4
type input "09-11-2025 00:00"
click at [435, 195] on input "text" at bounding box center [501, 191] width 179 height 12
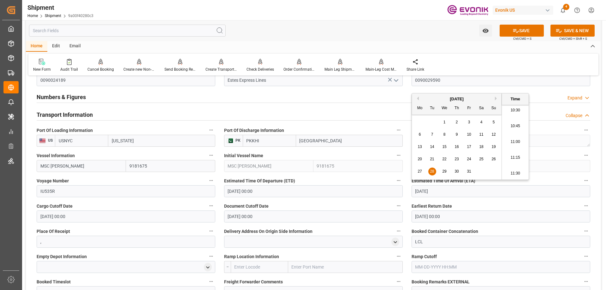
type input "10/28/2025"
type input "10-28-2025 00:00"
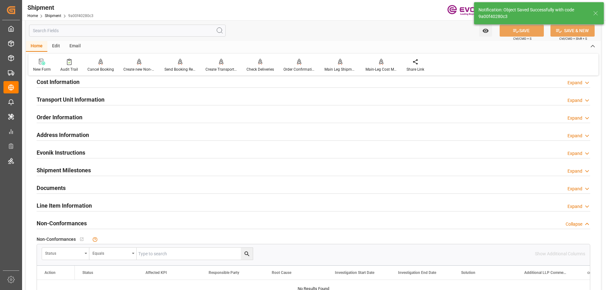
scroll to position [253, 0]
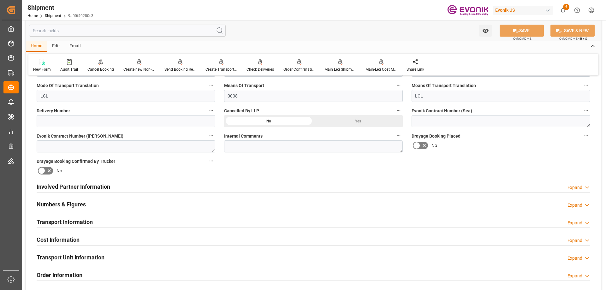
click at [73, 188] on h2 "Involved Partner Information" at bounding box center [74, 187] width 74 height 9
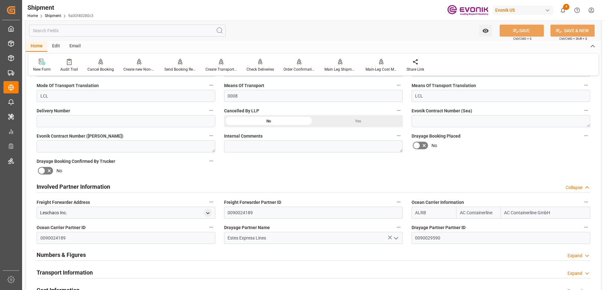
scroll to position [316, 0]
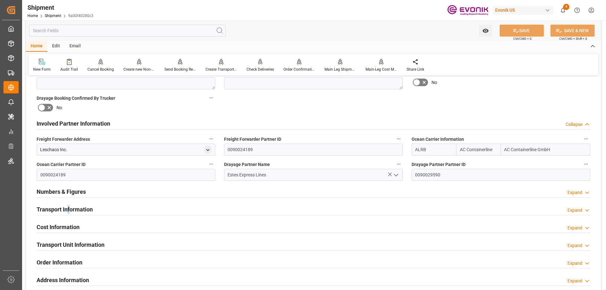
drag, startPoint x: 69, startPoint y: 201, endPoint x: 67, endPoint y: 203, distance: 3.4
click at [67, 202] on div "Transport Information Expand" at bounding box center [313, 210] width 563 height 18
click at [67, 204] on div "Transport Information" at bounding box center [65, 209] width 56 height 12
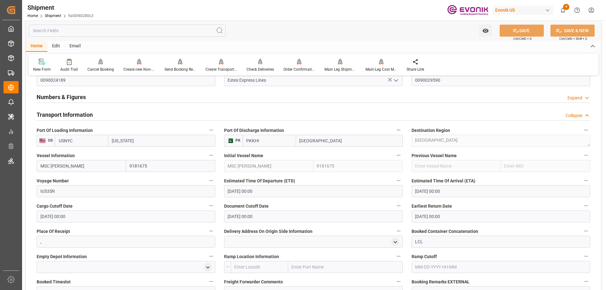
scroll to position [505, 0]
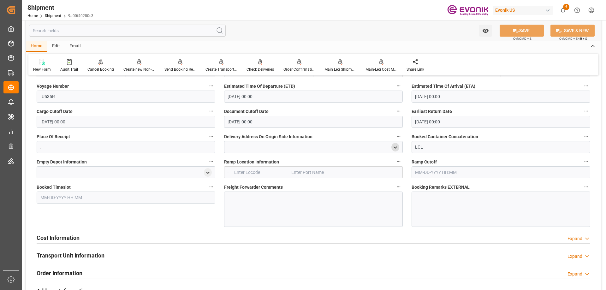
click at [395, 146] on icon "open menu" at bounding box center [395, 147] width 5 height 5
click at [323, 166] on input at bounding box center [304, 166] width 151 height 12
type input "8"
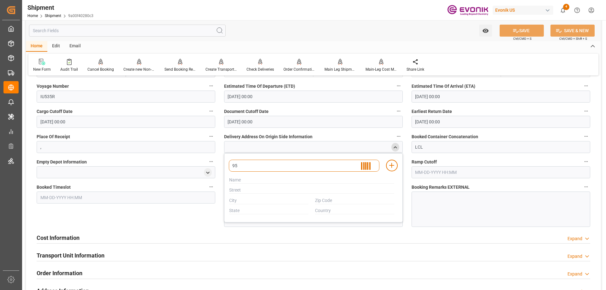
type input "951"
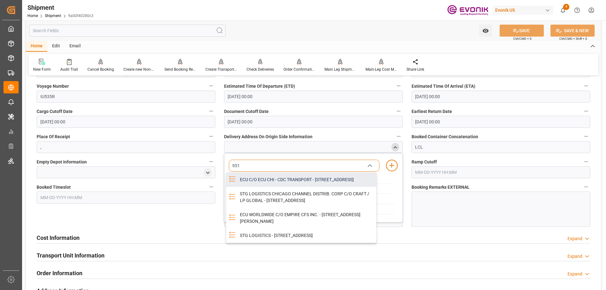
click at [295, 177] on div "ECU C/O ECU CHI - CDC TRANSPORT - 951 THORNDALE AVE, BENSENVILLE, IL, USA, 60106" at bounding box center [306, 180] width 140 height 14
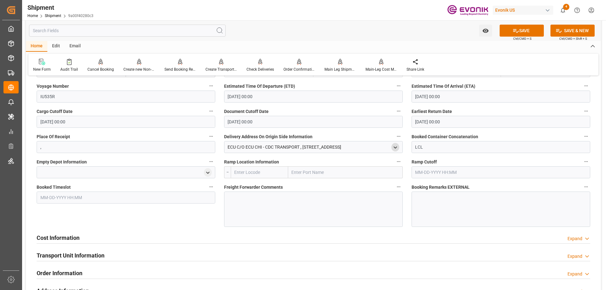
click at [330, 173] on input "text" at bounding box center [345, 172] width 115 height 12
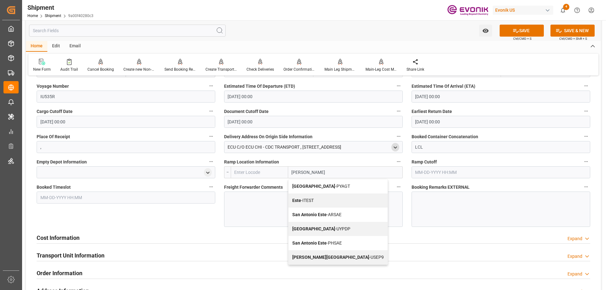
click at [303, 171] on input "estes" at bounding box center [345, 172] width 115 height 12
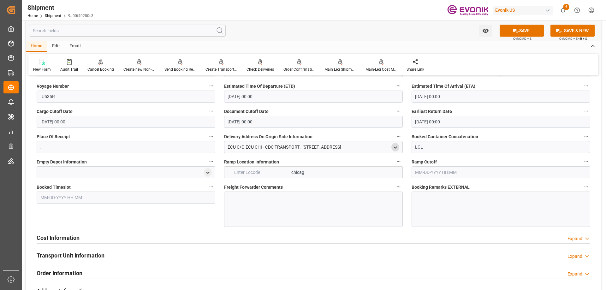
type input "chicago"
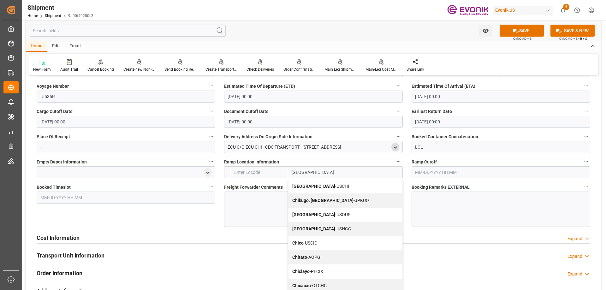
click at [307, 180] on div "Chicago - USCHI" at bounding box center [346, 186] width 114 height 14
type input "USCHI"
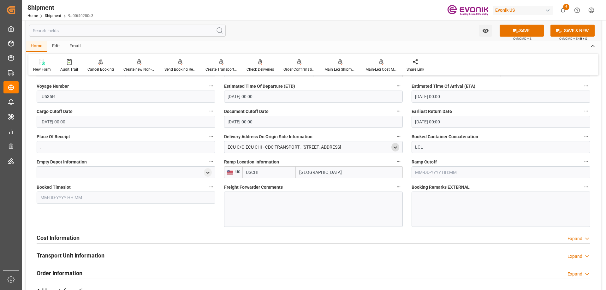
type input "Chicago"
click at [296, 204] on div at bounding box center [313, 209] width 179 height 35
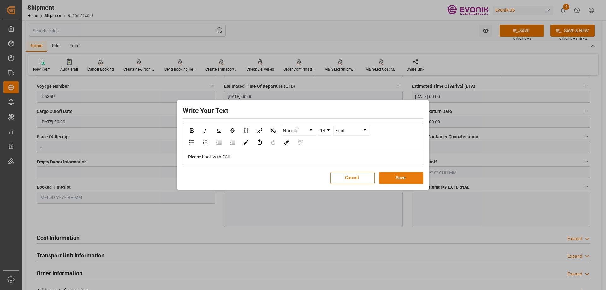
click at [408, 175] on button "Save" at bounding box center [401, 178] width 44 height 12
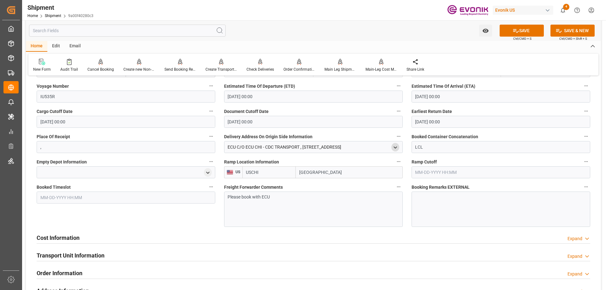
click at [84, 236] on div "Cost Information Expand" at bounding box center [314, 237] width 554 height 12
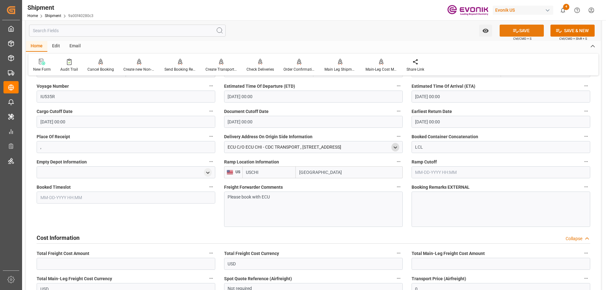
click at [521, 26] on button "SAVE" at bounding box center [522, 31] width 44 height 12
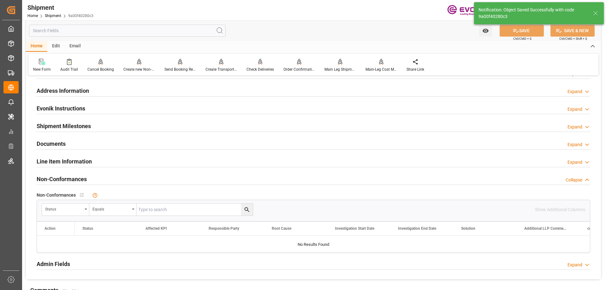
scroll to position [360, 0]
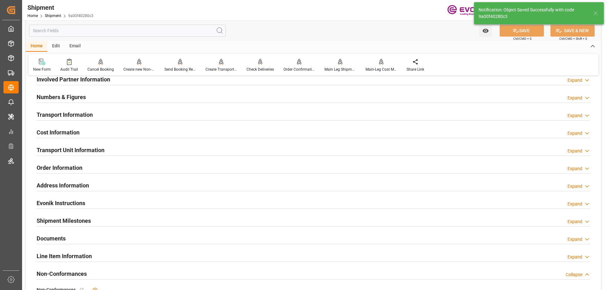
click at [66, 132] on h2 "Cost Information" at bounding box center [58, 132] width 43 height 9
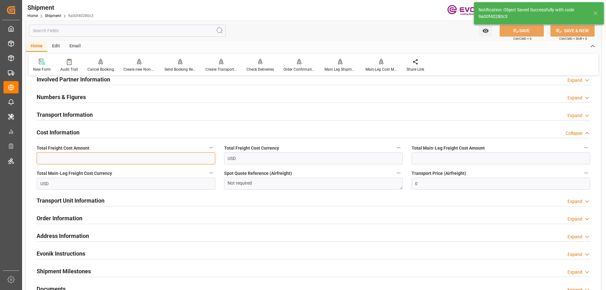
click at [77, 162] on input "text" at bounding box center [126, 159] width 179 height 12
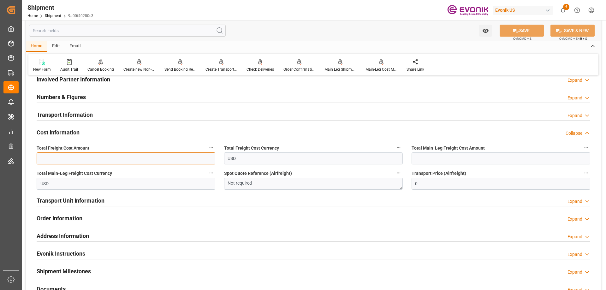
paste input "524.87"
type input "524.87"
click at [486, 153] on input "text" at bounding box center [501, 159] width 179 height 12
paste input "205.87"
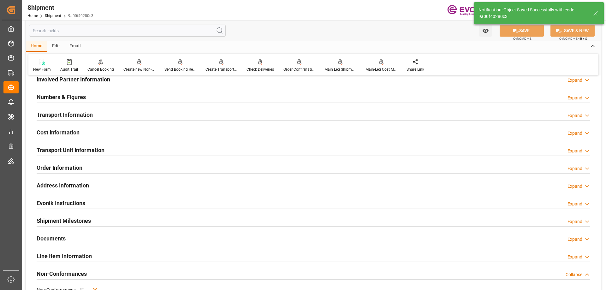
click at [50, 131] on h2 "Cost Information" at bounding box center [58, 132] width 43 height 9
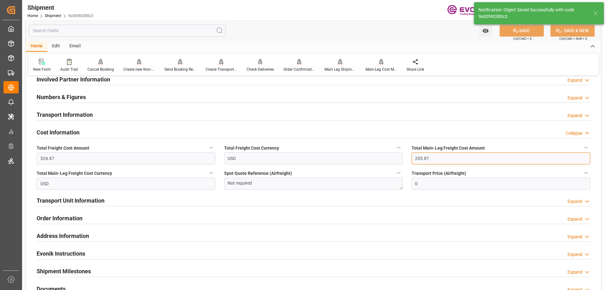
click at [453, 164] on input "205.87" at bounding box center [501, 159] width 179 height 12
paste input "319"
type input "319"
click at [69, 199] on h2 "Transport Unit Information" at bounding box center [71, 200] width 68 height 9
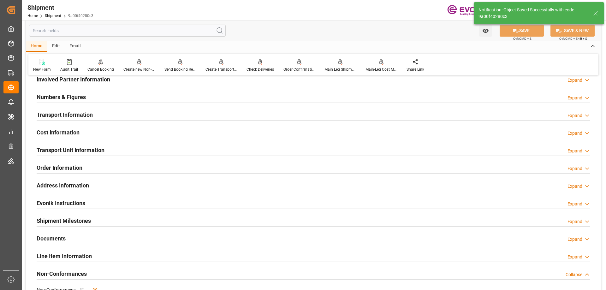
click at [53, 130] on h2 "Cost Information" at bounding box center [58, 132] width 43 height 9
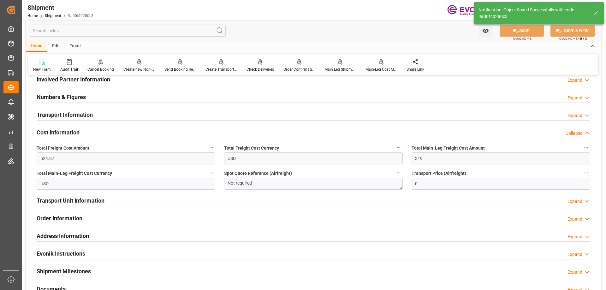
click at [106, 201] on div "Transport Unit Information Expand" at bounding box center [314, 200] width 554 height 12
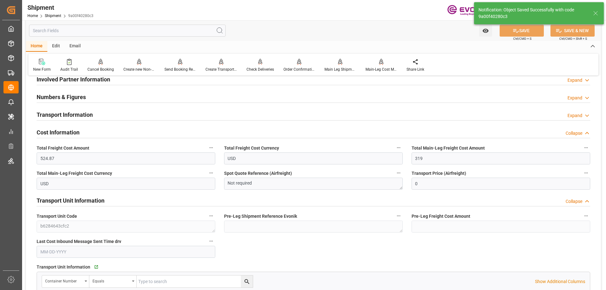
scroll to position [423, 0]
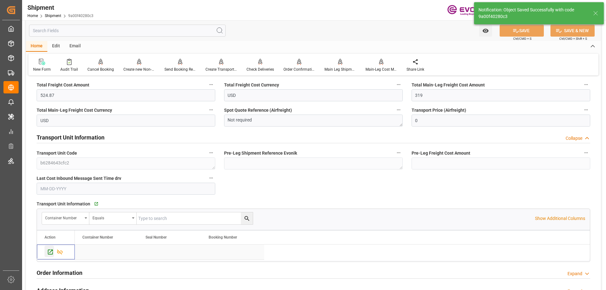
click at [47, 250] on icon "Press SPACE to select this row." at bounding box center [50, 252] width 7 height 7
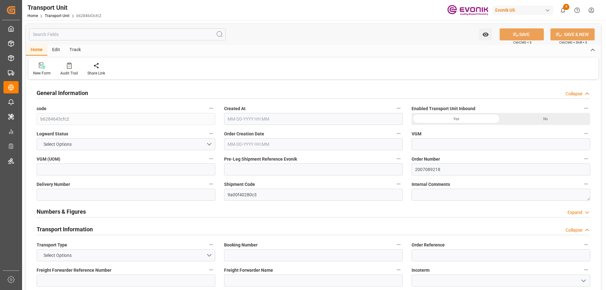
type input "AC Containerline"
type input "Leschaco Inc."
type input "USNYC"
type input "PKKHI"
type input "834.02"
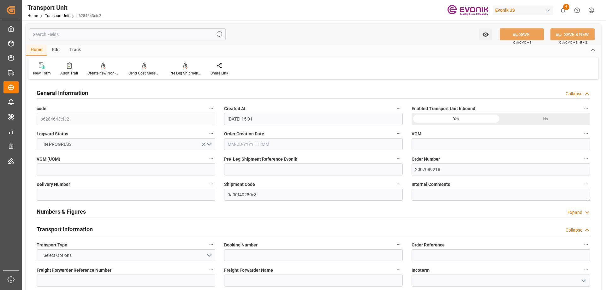
type input "[DATE] 15:01"
type input "[DATE]"
type input "[DATE] 00:00"
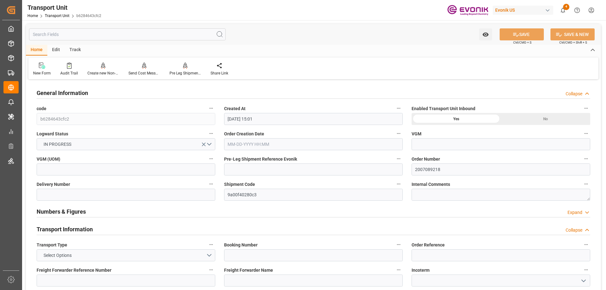
type input "[DATE] 00:00"
click at [75, 32] on input "text" at bounding box center [127, 34] width 197 height 12
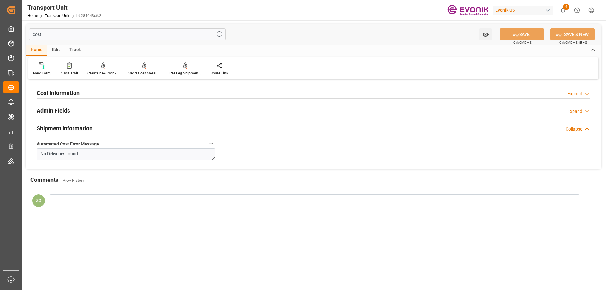
type input "cost"
click at [59, 93] on h2 "Cost Information" at bounding box center [58, 93] width 43 height 9
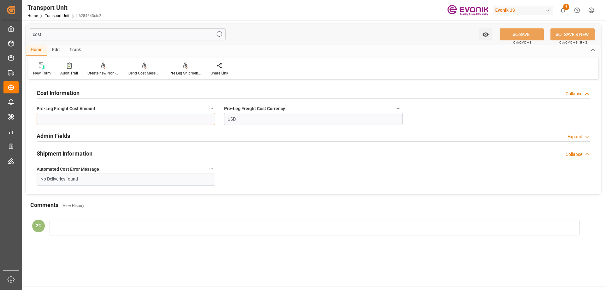
click at [67, 114] on input "text" at bounding box center [126, 119] width 179 height 12
paste input "205.87"
type input "205.87"
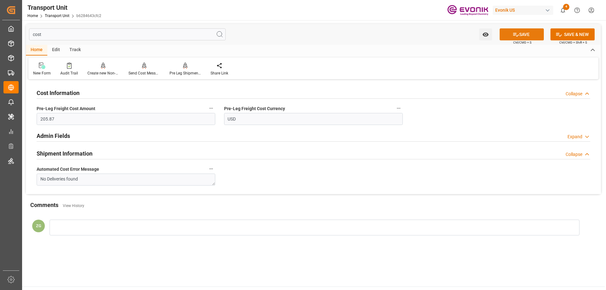
click at [513, 37] on icon at bounding box center [516, 34] width 7 height 7
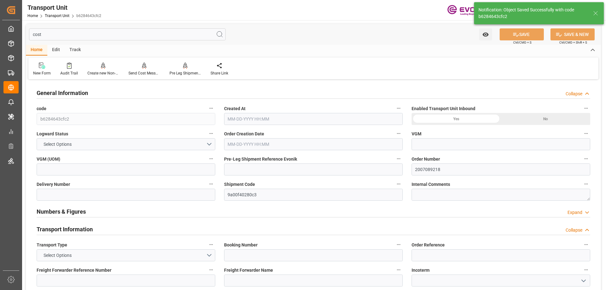
type input "AC Containerline"
type input "Leschaco Inc."
type input "USNYC"
type input "PKKHI"
type input "834.02"
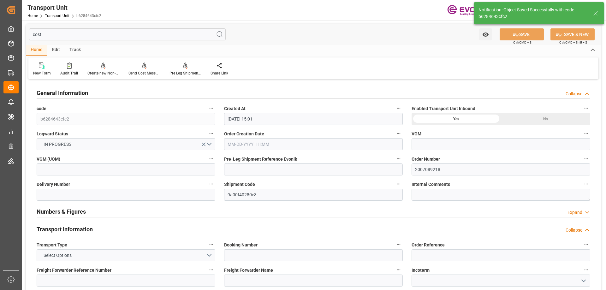
type input "[DATE] 15:01"
type input "[DATE]"
type input "[DATE] 00:00"
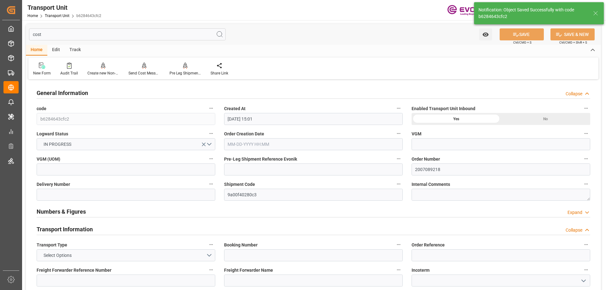
type input "[DATE] 00:00"
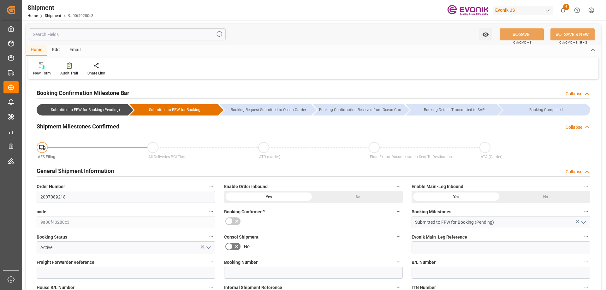
drag, startPoint x: 196, startPoint y: 106, endPoint x: 208, endPoint y: 57, distance: 50.9
click at [208, 57] on div "Home Edit Email New Form Audit Trail Share Link" at bounding box center [313, 62] width 575 height 34
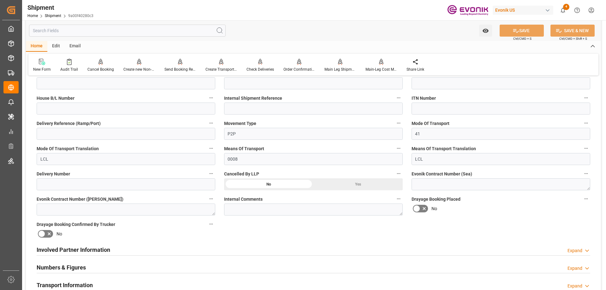
scroll to position [284, 0]
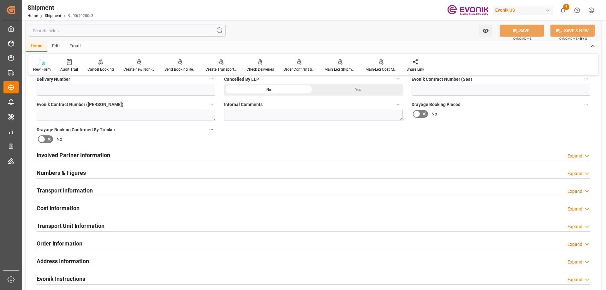
click at [92, 161] on div at bounding box center [314, 161] width 554 height 0
click at [91, 156] on h2 "Involved Partner Information" at bounding box center [74, 155] width 74 height 9
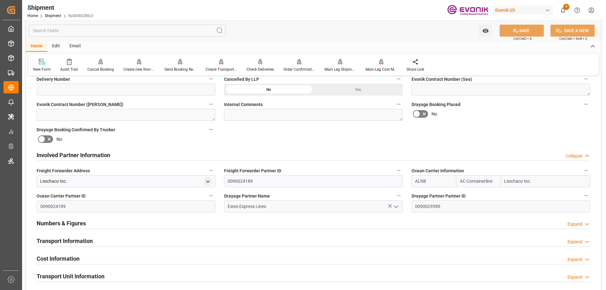
scroll to position [347, 0]
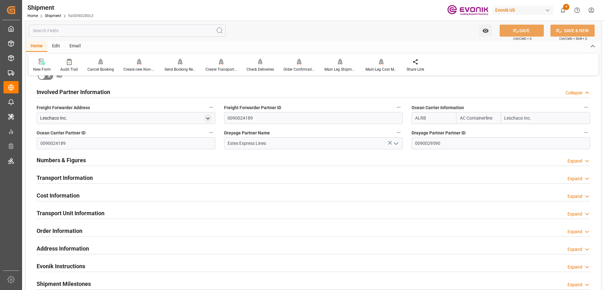
click at [75, 175] on h2 "Transport Information" at bounding box center [65, 178] width 56 height 9
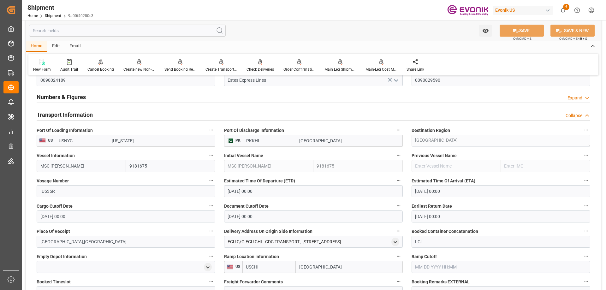
scroll to position [505, 0]
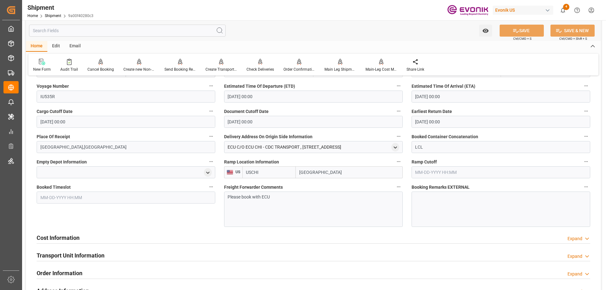
click at [53, 239] on h2 "Cost Information" at bounding box center [58, 238] width 43 height 9
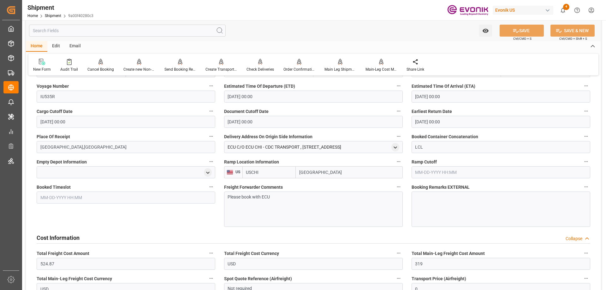
scroll to position [537, 0]
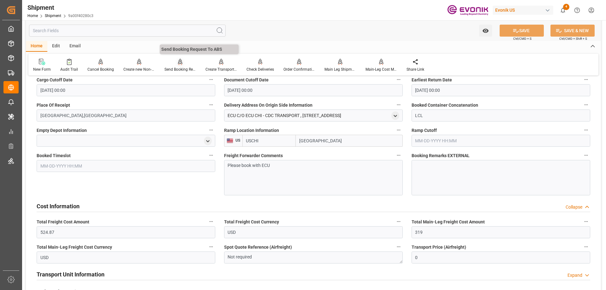
click at [180, 65] on div "Send Booking Request To ABS" at bounding box center [180, 65] width 41 height 14
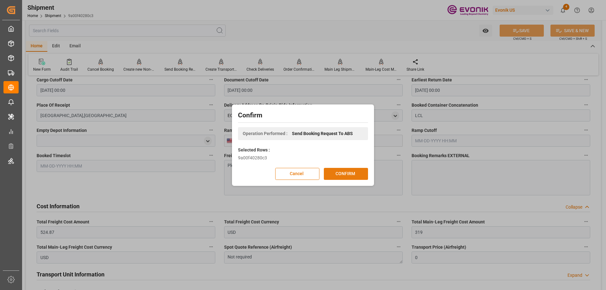
click at [340, 170] on button "CONFIRM" at bounding box center [346, 174] width 44 height 12
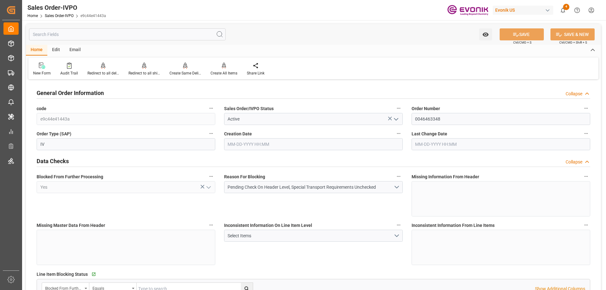
type input "JPUKB"
type input "0"
type input "1"
type input "1550.4"
type input "[DATE] 20:14"
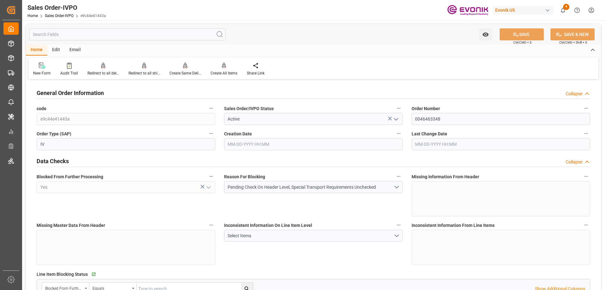
type input "08-18-2025 20:14"
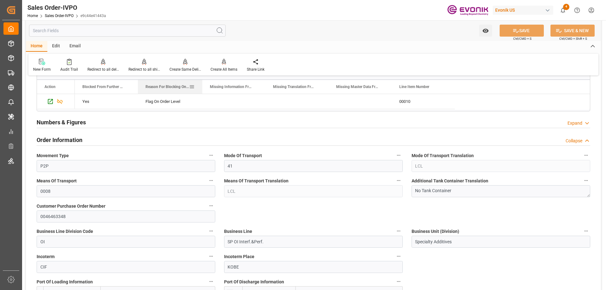
drag, startPoint x: 200, startPoint y: 85, endPoint x: 201, endPoint y: 91, distance: 6.4
click at [201, 91] on div at bounding box center [202, 87] width 3 height 14
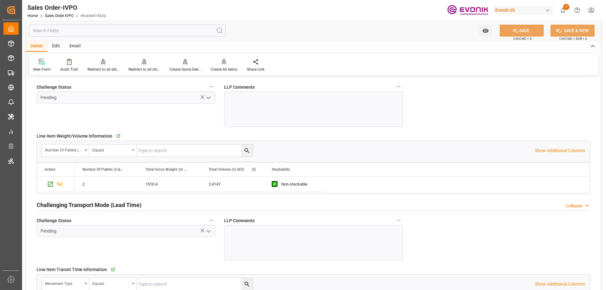
scroll to position [853, 0]
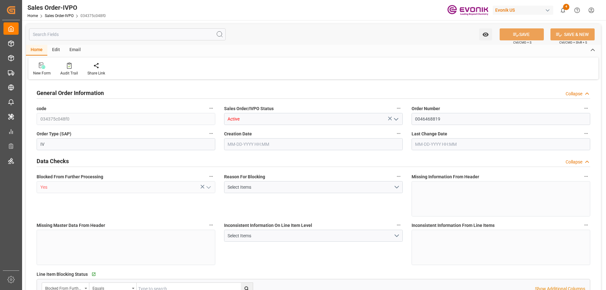
type input "THPAT"
type input "0"
type input "1"
type input "222.12"
type input "08-18-2025 15:40"
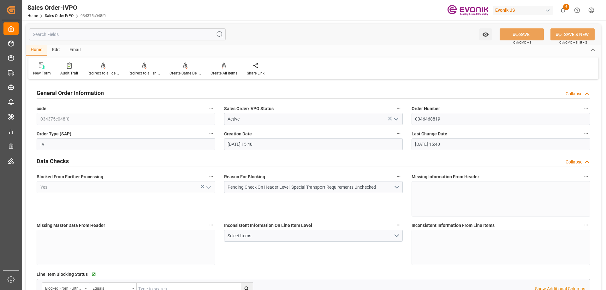
type input "08-18-2025 15:40"
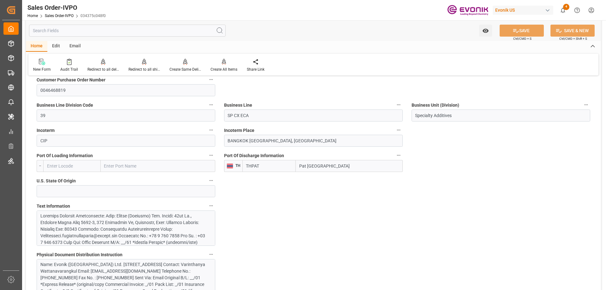
scroll to position [505, 0]
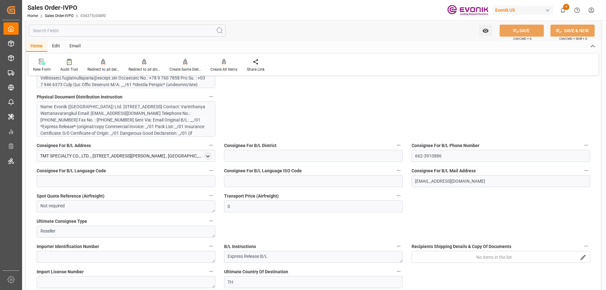
click at [138, 84] on div at bounding box center [123, 144] width 166 height 179
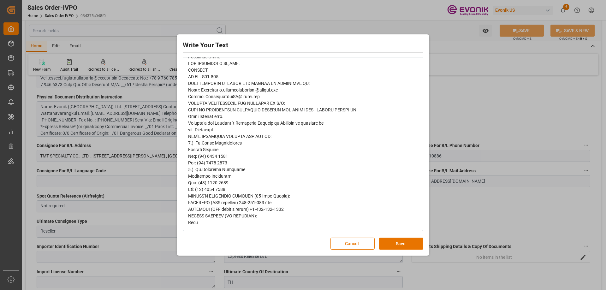
scroll to position [0, 0]
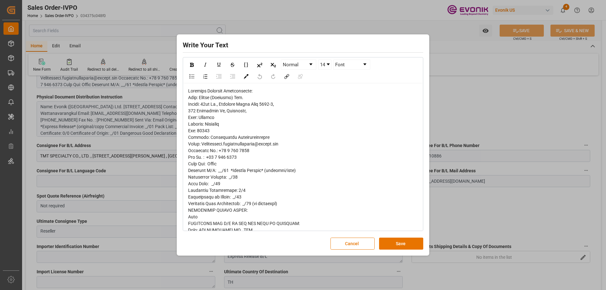
click at [446, 98] on div "Write Your Text Normal 14 Font Cancel Save" at bounding box center [303, 145] width 606 height 290
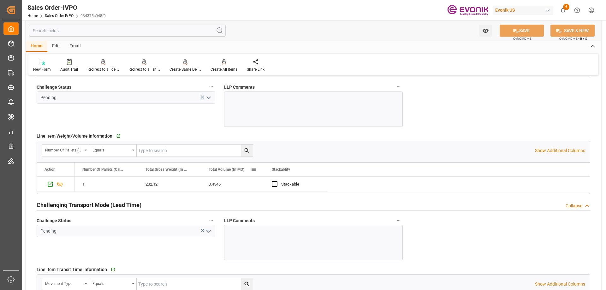
scroll to position [979, 0]
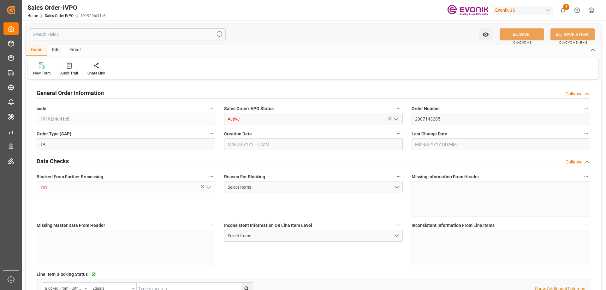
type input "CNSHA"
type input "0"
type input "1"
type input "1614"
type input "[DATE] 19:42"
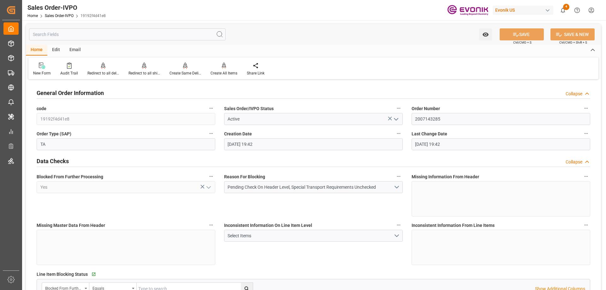
type input "[DATE] 19:42"
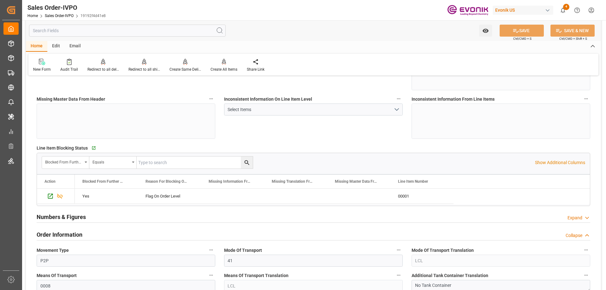
scroll to position [158, 0]
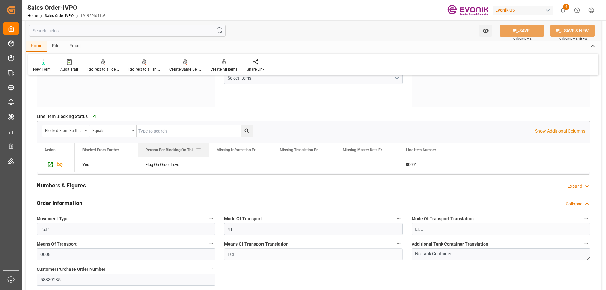
drag, startPoint x: 200, startPoint y: 149, endPoint x: 208, endPoint y: 149, distance: 7.9
click at [208, 149] on div at bounding box center [209, 150] width 3 height 14
drag, startPoint x: 208, startPoint y: 150, endPoint x: 212, endPoint y: 153, distance: 4.8
click at [212, 153] on div at bounding box center [213, 150] width 3 height 14
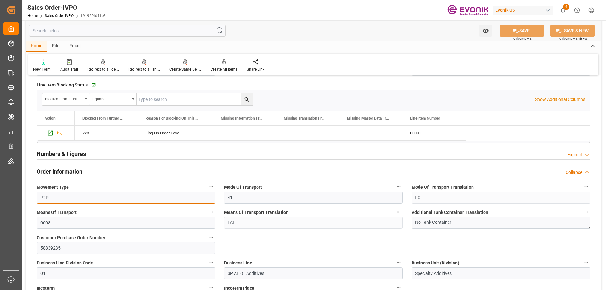
drag, startPoint x: 53, startPoint y: 198, endPoint x: 37, endPoint y: 195, distance: 16.0
click at [37, 195] on input "P2P" at bounding box center [126, 198] width 179 height 12
click at [46, 197] on input "P2P" at bounding box center [126, 198] width 179 height 12
click at [48, 197] on input "P2P" at bounding box center [126, 198] width 179 height 12
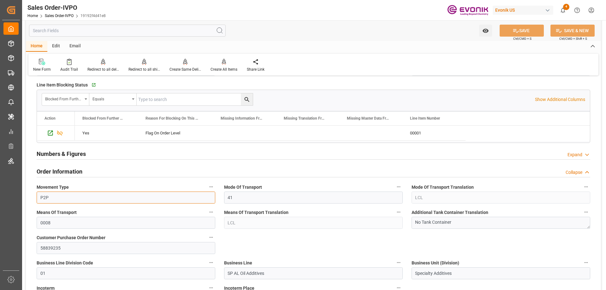
click at [48, 197] on input "P2P" at bounding box center [126, 198] width 179 height 12
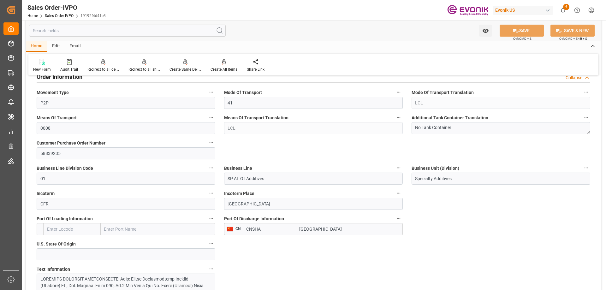
scroll to position [347, 0]
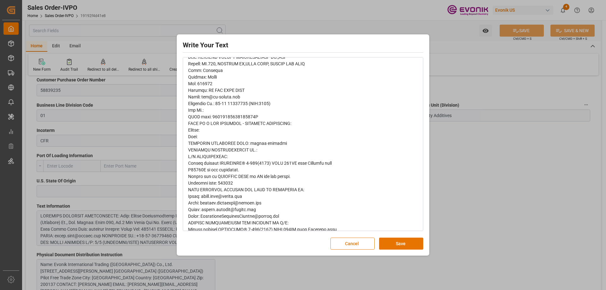
scroll to position [313, 0]
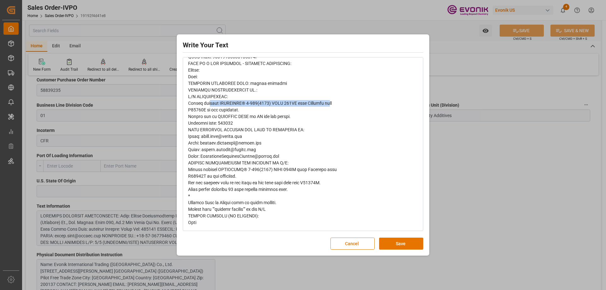
drag, startPoint x: 208, startPoint y: 103, endPoint x: 334, endPoint y: 105, distance: 125.7
click at [334, 105] on span "rdw-editor" at bounding box center [262, 0] width 149 height 449
click at [231, 103] on span "rdw-editor" at bounding box center [262, 0] width 149 height 449
drag, startPoint x: 220, startPoint y: 100, endPoint x: 290, endPoint y: 109, distance: 70.1
click at [290, 109] on div "rdw-editor" at bounding box center [303, 0] width 230 height 451
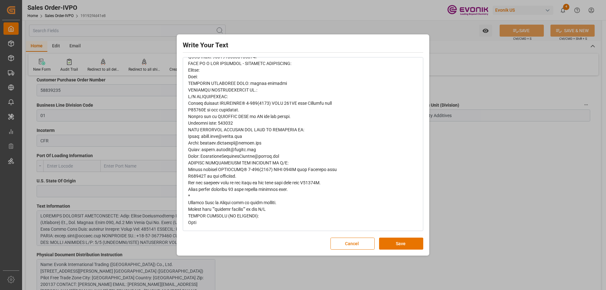
click at [444, 169] on div "Write Your Text Normal 14 Font Cancel Save" at bounding box center [303, 145] width 606 height 290
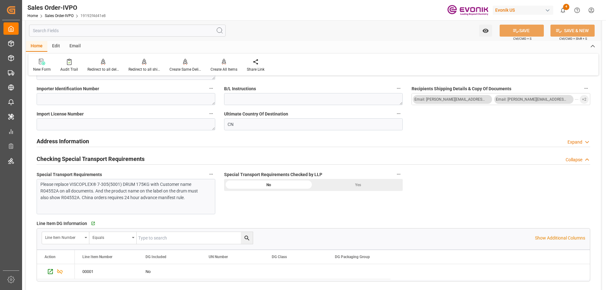
scroll to position [632, 0]
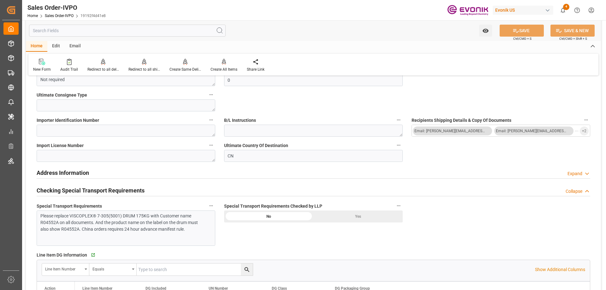
click at [127, 218] on div "Please replace VISCOPLEX® 7-305(5001) DRUM 175KG with Customer name R04552A on …" at bounding box center [123, 223] width 166 height 20
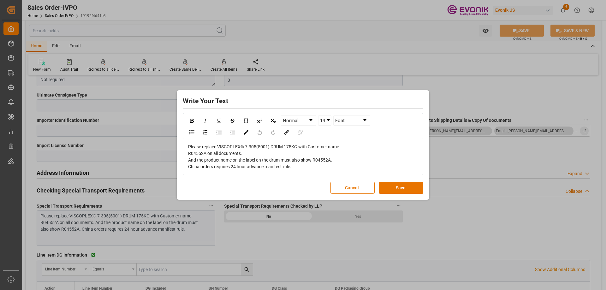
click at [463, 151] on div "Write Your Text Normal 14 Font Please replace VISCOPLEX® 7-305(5001) DRUM 175KG…" at bounding box center [303, 145] width 606 height 290
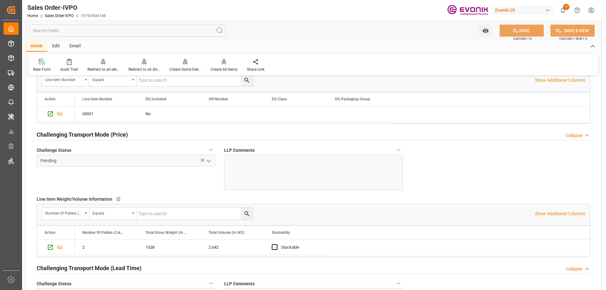
scroll to position [853, 0]
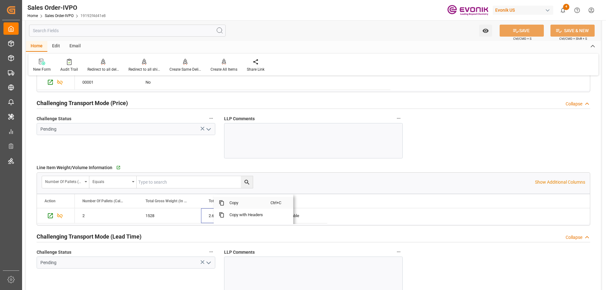
click at [233, 204] on span "Copy" at bounding box center [248, 203] width 46 height 12
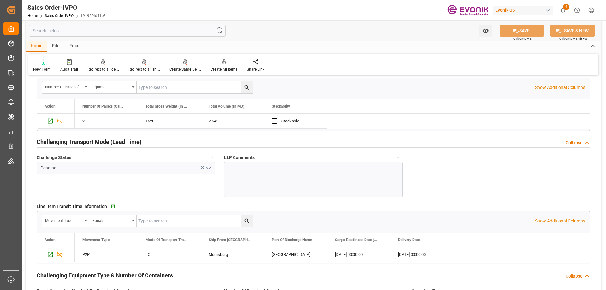
scroll to position [979, 0]
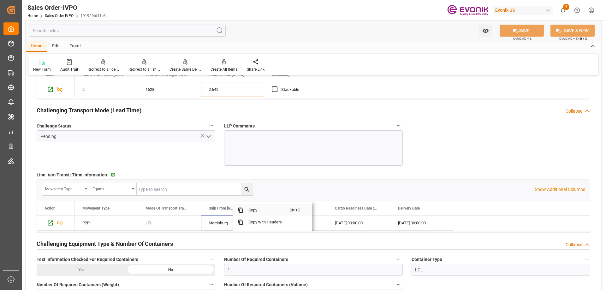
click at [249, 210] on span "Copy" at bounding box center [266, 210] width 46 height 12
click at [318, 208] on span "Copy" at bounding box center [326, 210] width 46 height 12
click at [371, 211] on span "Copy" at bounding box center [379, 210] width 46 height 12
drag, startPoint x: 437, startPoint y: 223, endPoint x: 433, endPoint y: 222, distance: 3.5
click at [454, 208] on span "Copy" at bounding box center [467, 210] width 46 height 12
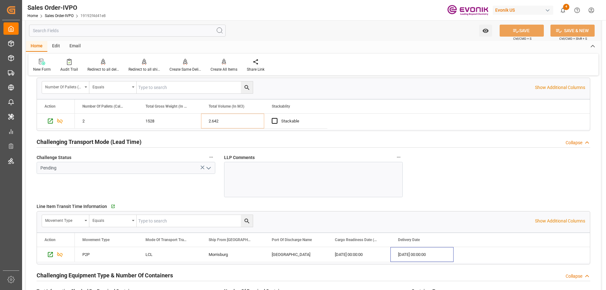
scroll to position [916, 0]
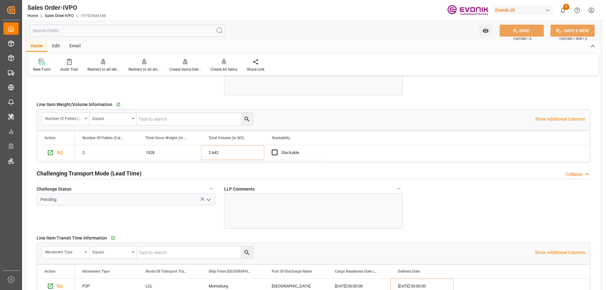
click at [111, 33] on input "text" at bounding box center [127, 31] width 197 height 12
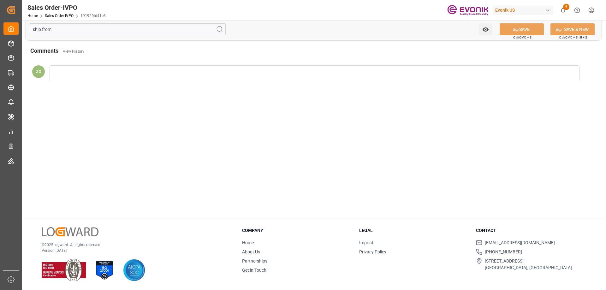
scroll to position [0, 0]
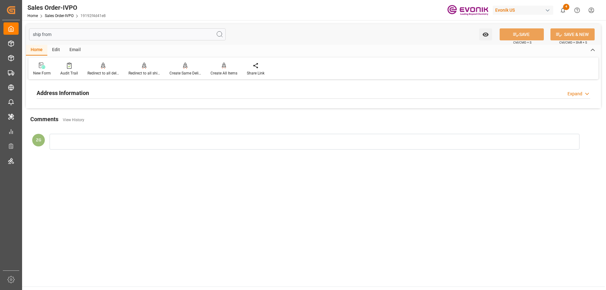
click at [69, 96] on h2 "Address Information" at bounding box center [63, 93] width 52 height 9
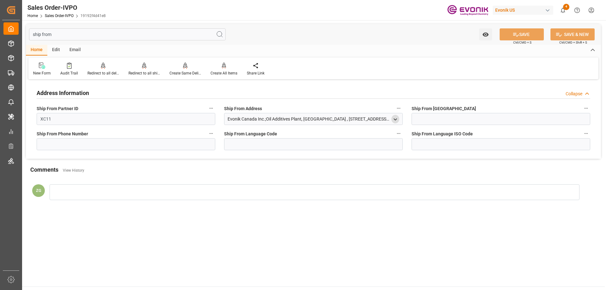
click at [396, 119] on polyline "open menu" at bounding box center [395, 119] width 3 height 1
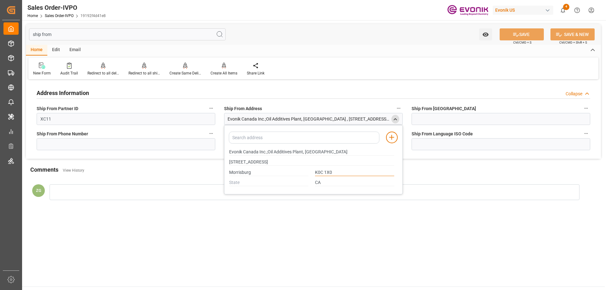
drag, startPoint x: 338, startPoint y: 171, endPoint x: 315, endPoint y: 173, distance: 22.8
click at [315, 173] on input "K0C 1X0" at bounding box center [354, 172] width 79 height 7
click at [142, 39] on input "ship from" at bounding box center [127, 34] width 197 height 12
drag, startPoint x: 142, startPoint y: 39, endPoint x: 86, endPoint y: 37, distance: 56.6
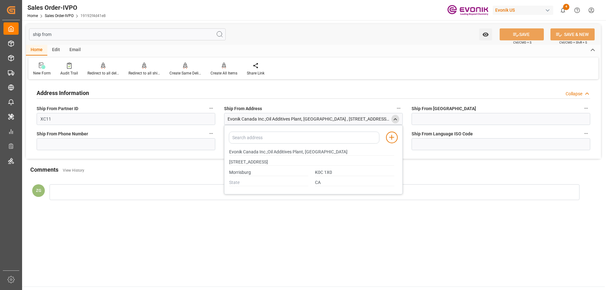
click at [86, 37] on input "ship from" at bounding box center [127, 34] width 197 height 12
type input "de"
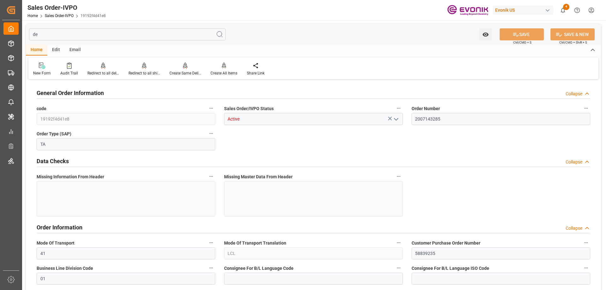
type input "1614"
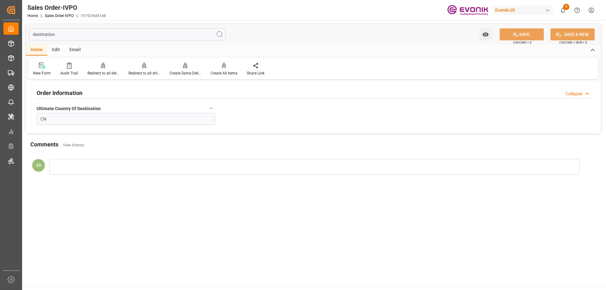
click at [99, 92] on div "Order Information Collapse" at bounding box center [314, 93] width 554 height 12
click at [96, 93] on div "Order Information Expand" at bounding box center [314, 93] width 554 height 12
click at [57, 34] on input "destination" at bounding box center [127, 34] width 197 height 12
click at [50, 33] on input "destination" at bounding box center [127, 34] width 197 height 12
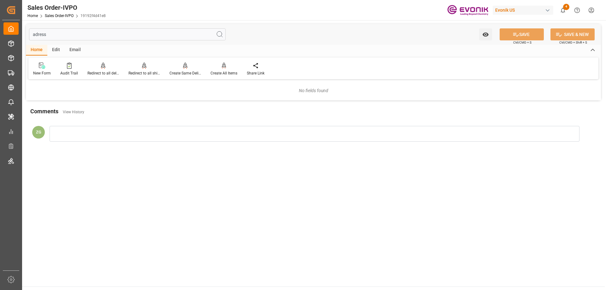
click at [98, 36] on input "adress" at bounding box center [127, 34] width 197 height 12
click at [33, 34] on input "adres" at bounding box center [127, 34] width 197 height 12
click at [35, 34] on input "adres" at bounding box center [127, 34] width 197 height 12
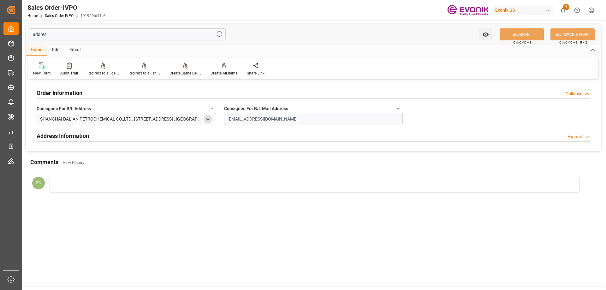
type input "addres"
click at [207, 120] on icon "open menu" at bounding box center [207, 119] width 5 height 5
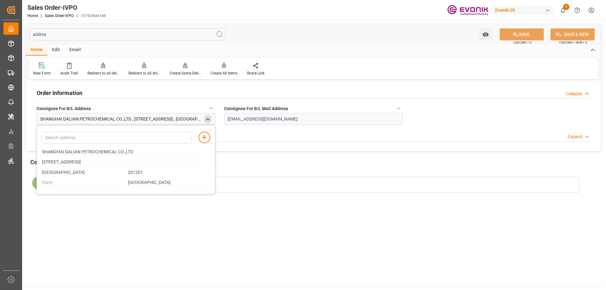
click at [207, 120] on polyline "close menu" at bounding box center [208, 118] width 3 height 1
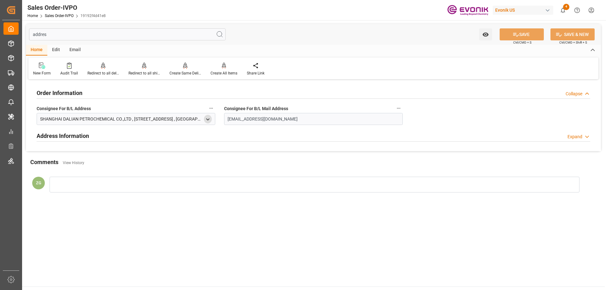
click at [148, 39] on input "addres" at bounding box center [127, 34] width 197 height 12
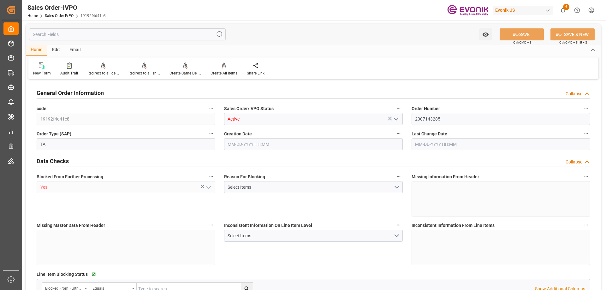
type input "CNSHA"
type input "0"
type input "1"
type input "1614"
type input "08-18-2025 19:42"
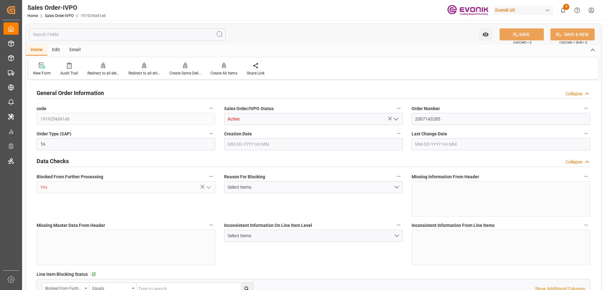
type input "08-18-2025 19:42"
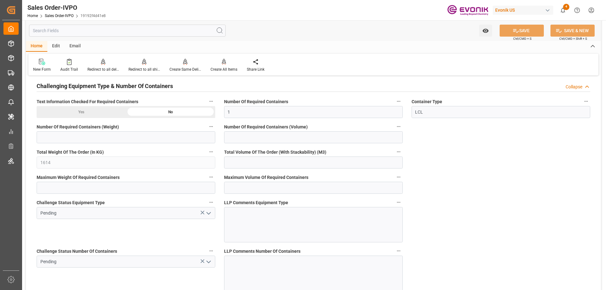
scroll to position [1232, 0]
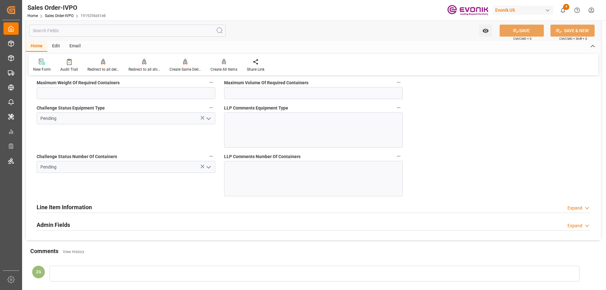
click at [210, 168] on icon "open menu" at bounding box center [209, 168] width 8 height 8
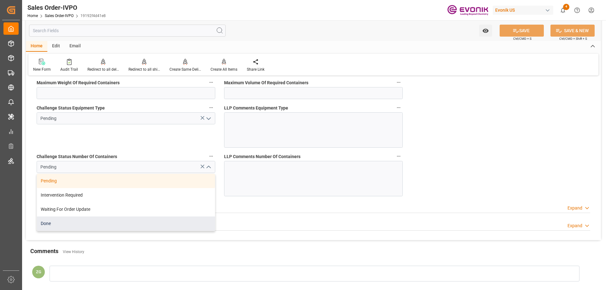
click at [65, 224] on div "Done" at bounding box center [126, 224] width 178 height 14
type input "Done"
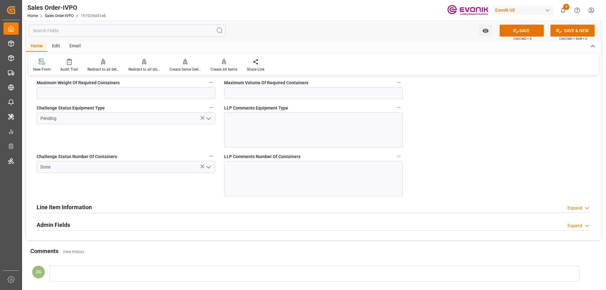
click at [208, 118] on icon "open menu" at bounding box center [209, 119] width 8 height 8
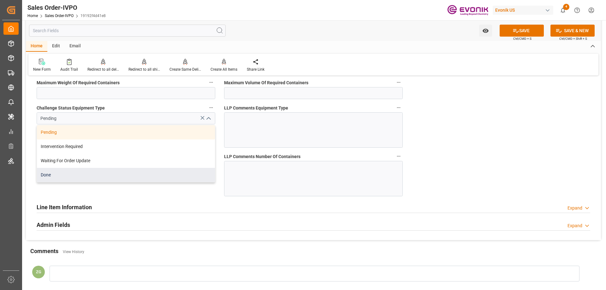
click at [48, 174] on div "Done" at bounding box center [126, 175] width 178 height 14
type input "Done"
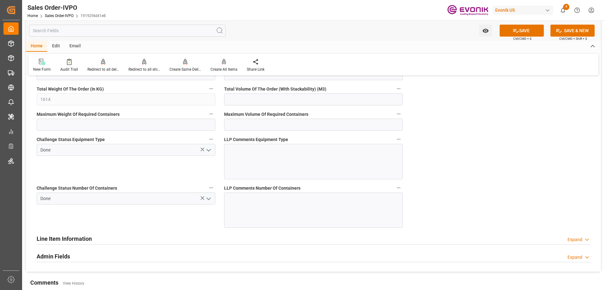
scroll to position [1074, 0]
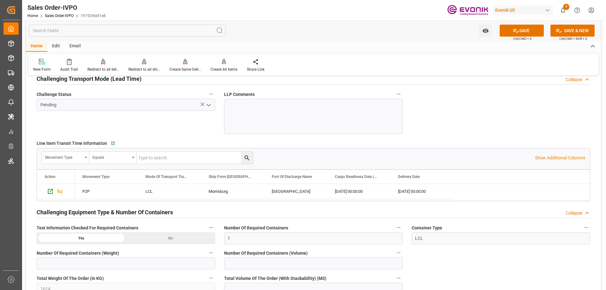
click at [208, 106] on polyline "open menu" at bounding box center [209, 105] width 4 height 2
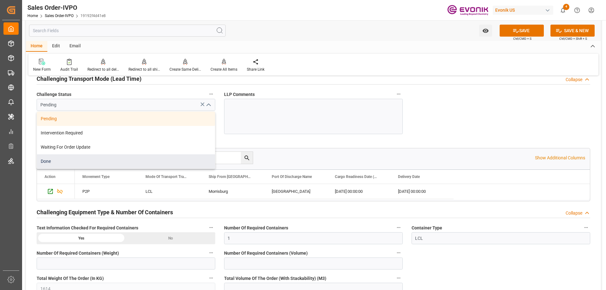
click at [69, 158] on div "Done" at bounding box center [126, 161] width 178 height 14
type input "Done"
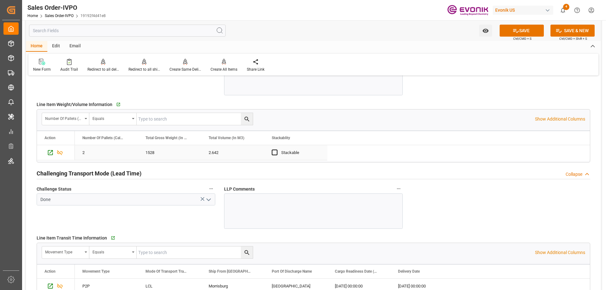
scroll to position [884, 0]
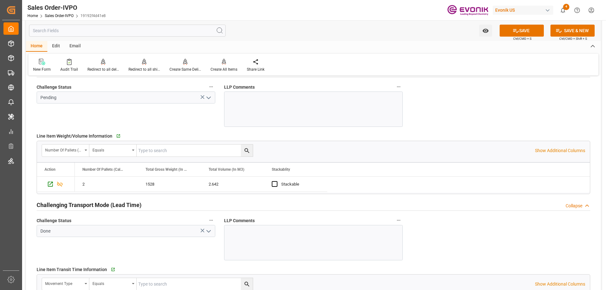
click at [207, 98] on icon "open menu" at bounding box center [209, 98] width 8 height 8
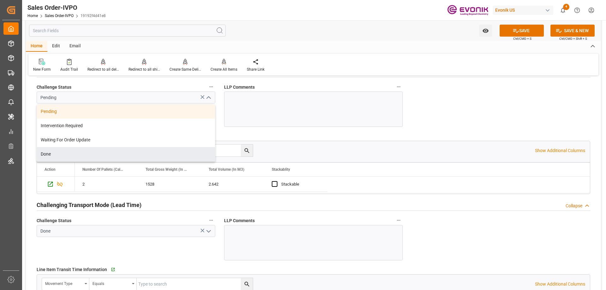
click at [87, 162] on div "Number Of Pallets (Calculated) Equals Show Additional Columns Drag here to set …" at bounding box center [314, 167] width 554 height 53
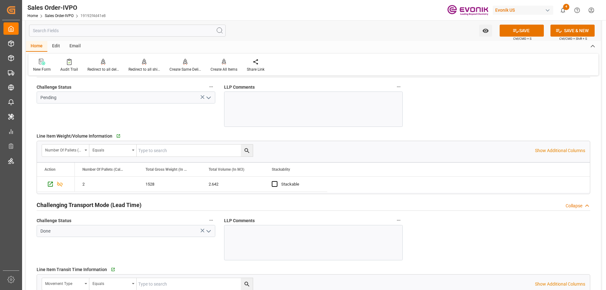
click at [211, 96] on icon "open menu" at bounding box center [209, 98] width 8 height 8
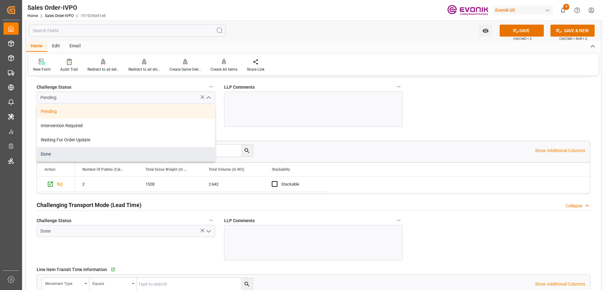
click at [55, 153] on div "Done" at bounding box center [126, 154] width 178 height 14
type input "Done"
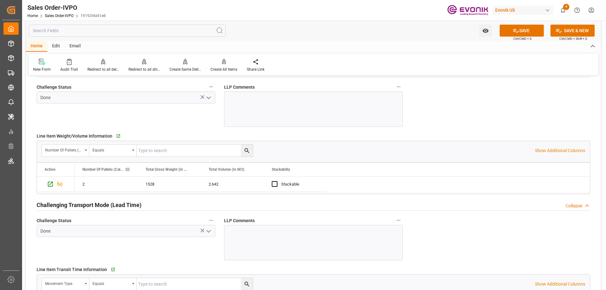
scroll to position [726, 0]
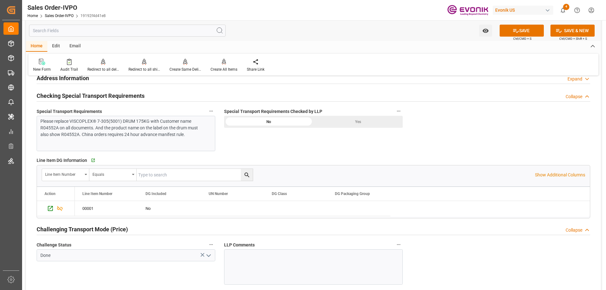
click at [339, 121] on div "Yes" at bounding box center [358, 122] width 89 height 12
click at [520, 34] on button "SAVE" at bounding box center [522, 31] width 44 height 12
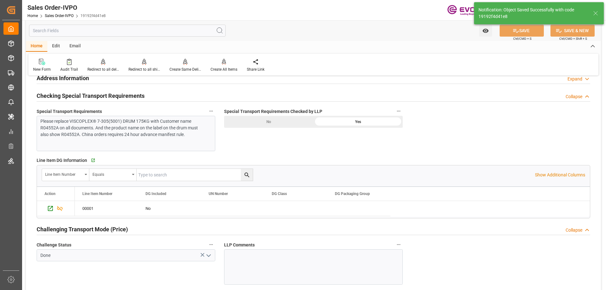
type input "08-19-2025 15:45"
type input "No"
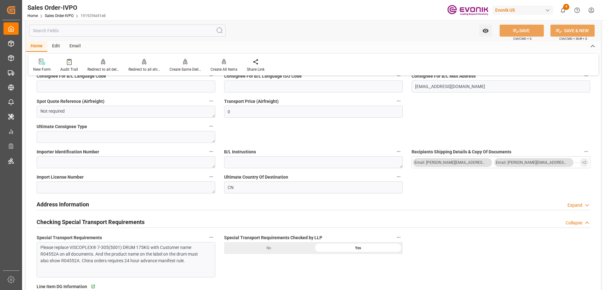
scroll to position [568, 0]
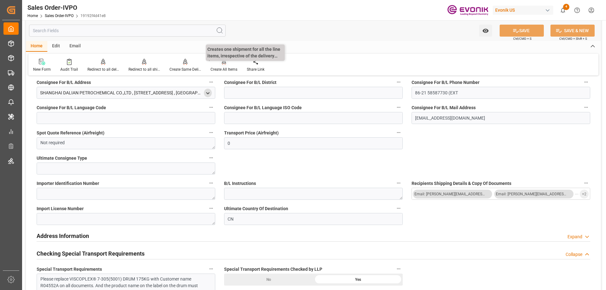
click at [223, 67] on div "Create All Items" at bounding box center [224, 70] width 27 height 6
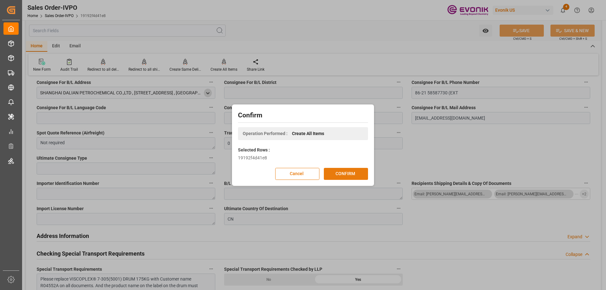
click at [349, 176] on button "CONFIRM" at bounding box center [346, 174] width 44 height 12
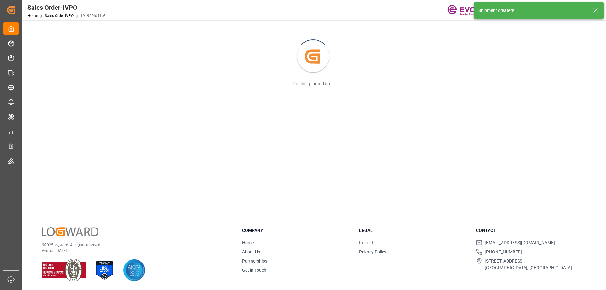
scroll to position [69, 0]
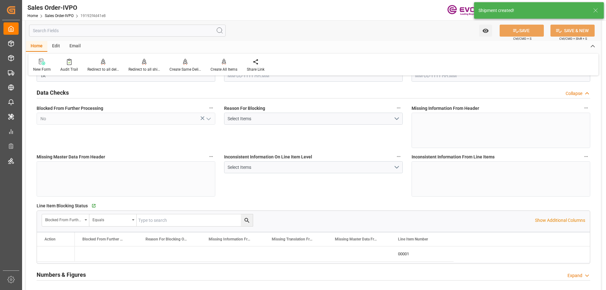
type input "CNSHA"
type input "0"
type input "1"
type input "1614"
type input "08-18-2025 19:42"
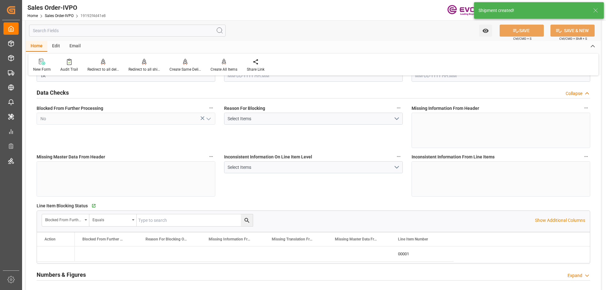
type input "08-19-2025 15:45"
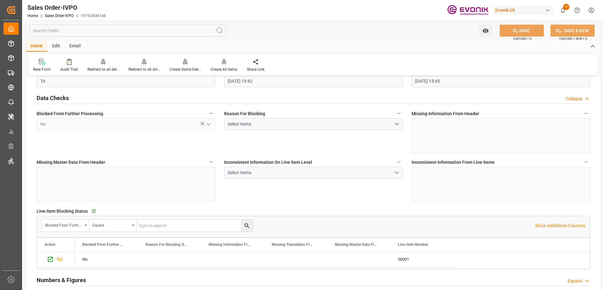
scroll to position [32, 0]
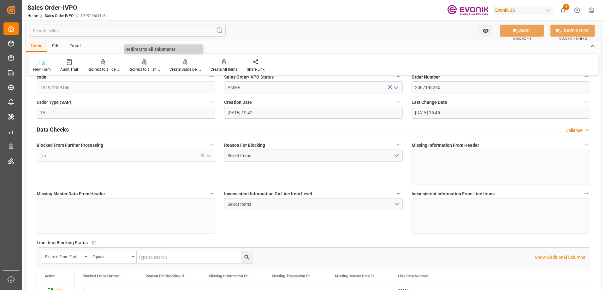
click at [139, 68] on div "Redirect to all shipments" at bounding box center [145, 70] width 32 height 6
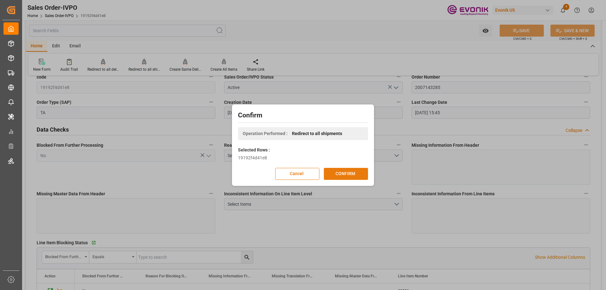
click at [335, 174] on button "CONFIRM" at bounding box center [346, 174] width 44 height 12
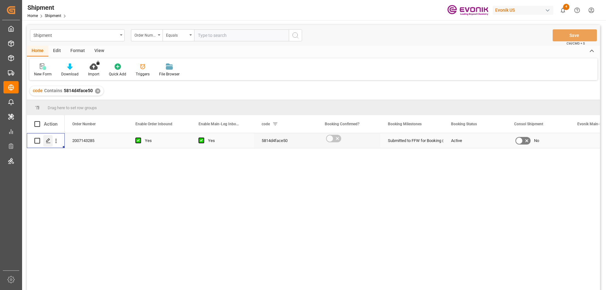
click at [47, 139] on icon "Press SPACE to select this row." at bounding box center [48, 140] width 5 height 5
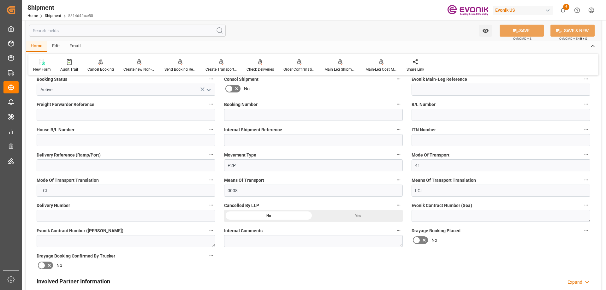
scroll to position [189, 0]
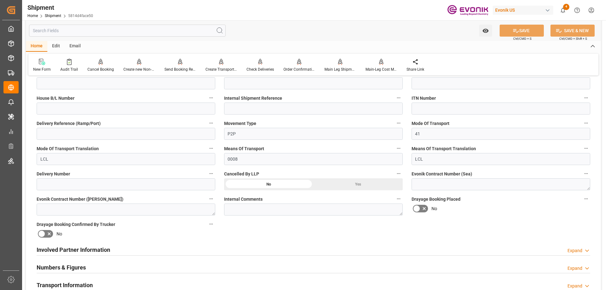
click at [71, 249] on h2 "Involved Partner Information" at bounding box center [74, 250] width 74 height 9
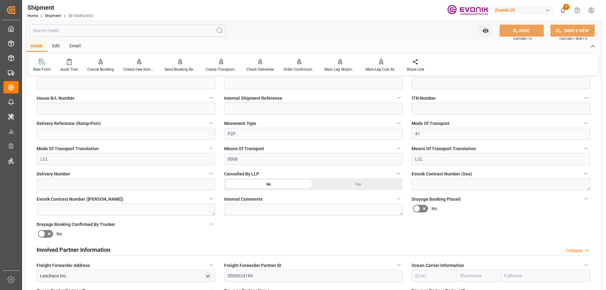
scroll to position [284, 0]
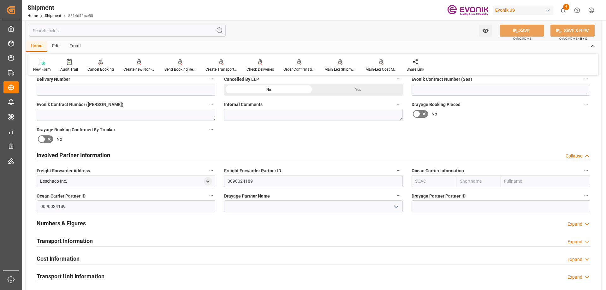
click at [436, 183] on input "text" at bounding box center [434, 181] width 45 height 12
type input "ALRB"
click at [418, 195] on b "ALRB" at bounding box center [421, 195] width 11 height 5
type input "AC Containerline"
type input "AC Containerline GmbH"
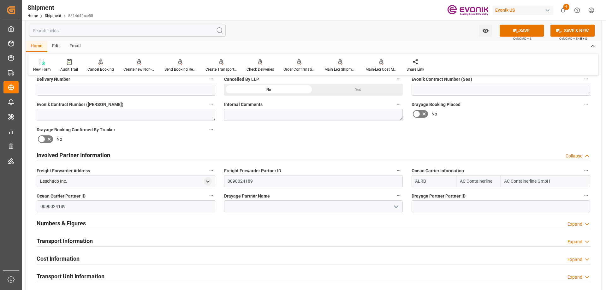
type input "ALRB"
click at [308, 207] on input at bounding box center [313, 207] width 179 height 12
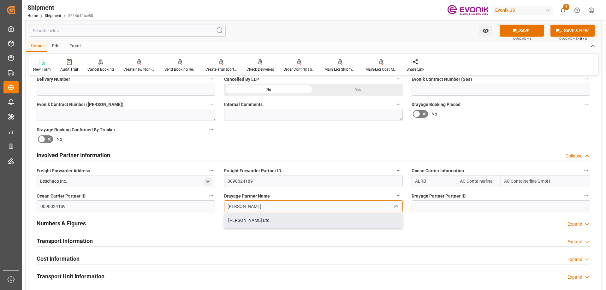
click at [240, 220] on div "[PERSON_NAME] Ltd." at bounding box center [314, 220] width 178 height 14
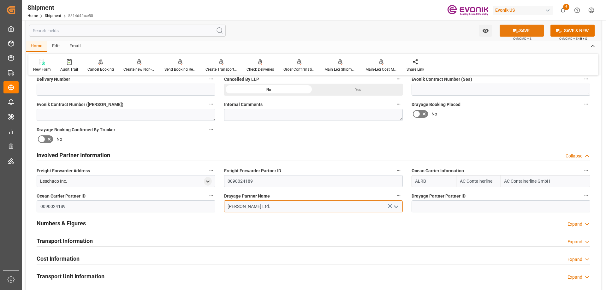
type input "[PERSON_NAME] Ltd."
click at [539, 30] on button "SAVE" at bounding box center [522, 31] width 44 height 12
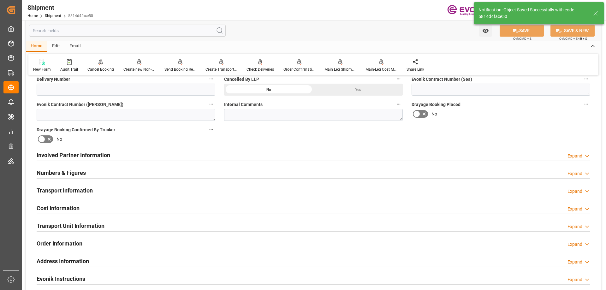
type input "0090010967"
type textarea "[GEOGRAPHIC_DATA]"
click at [67, 153] on h2 "Involved Partner Information" at bounding box center [74, 155] width 74 height 9
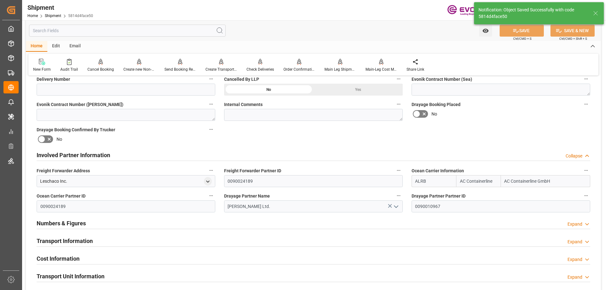
click at [78, 241] on h2 "Transport Information" at bounding box center [65, 241] width 56 height 9
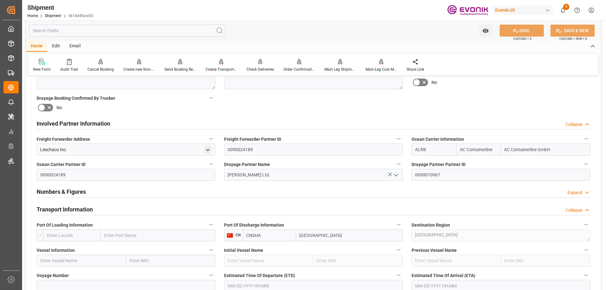
scroll to position [347, 0]
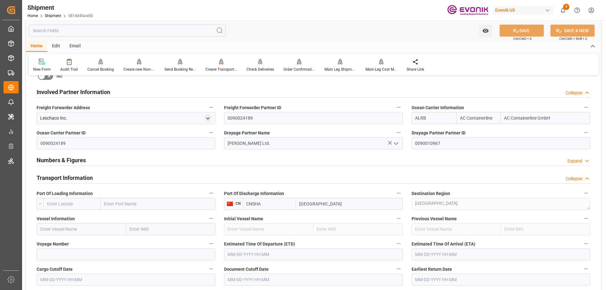
click at [56, 202] on input "text" at bounding box center [71, 204] width 57 height 12
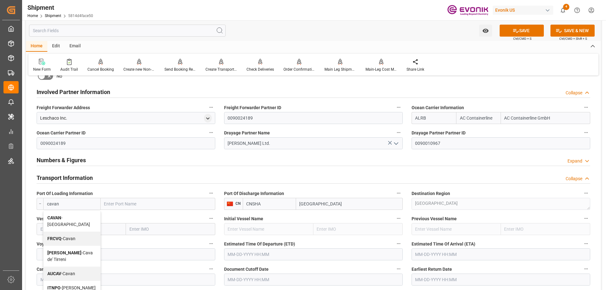
click at [61, 216] on b "CAVAN" at bounding box center [54, 217] width 14 height 5
type input "CAVAN"
type input "Vancouver"
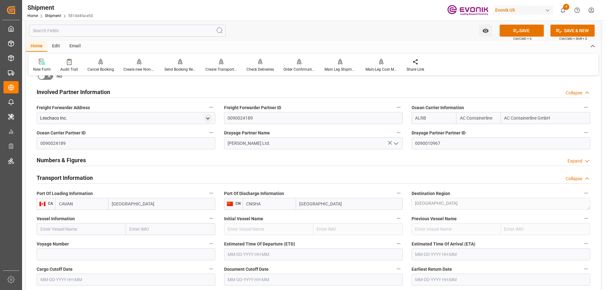
type input "CAVAN"
click at [101, 227] on input "text" at bounding box center [81, 229] width 89 height 12
paste input "YM FOUNTAIN"
click at [67, 242] on span "YM Fountain - 9278090" at bounding box center [67, 243] width 53 height 5
type input "YM Fountain"
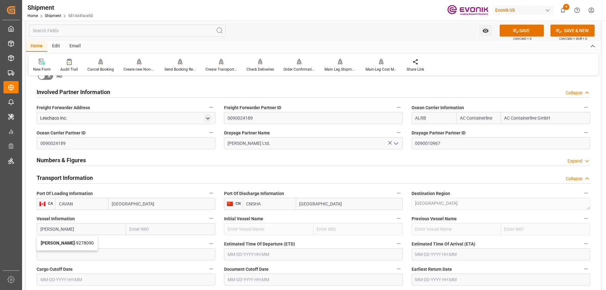
type input "9278090"
type input "YM Fountain"
click at [88, 252] on input at bounding box center [126, 255] width 179 height 12
paste input "180W"
type input "180W"
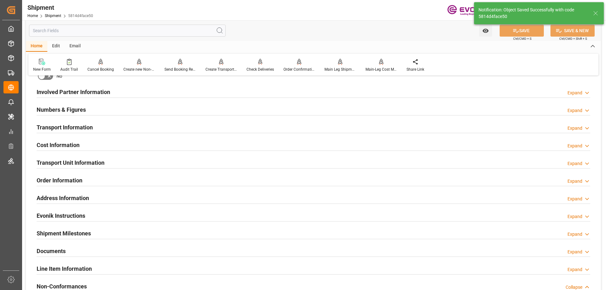
type input "YM Fountain"
type input "9278090"
click at [58, 131] on h2 "Transport Information" at bounding box center [65, 127] width 56 height 9
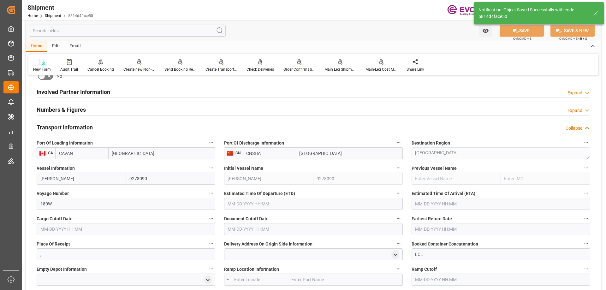
click at [129, 226] on input "text" at bounding box center [126, 229] width 179 height 12
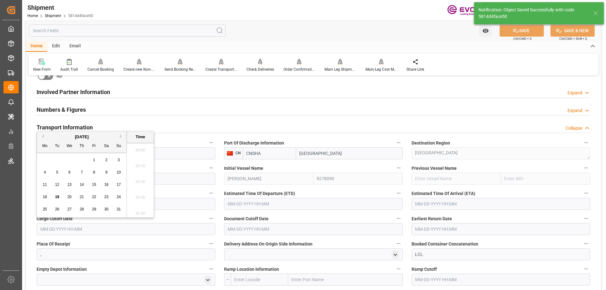
scroll to position [713, 0]
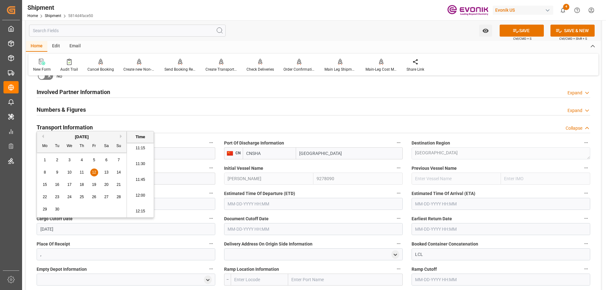
type input "9/12/2025"
type input "09-12-2025 00:00"
drag, startPoint x: 117, startPoint y: 230, endPoint x: 37, endPoint y: 231, distance: 80.5
click at [37, 231] on input "09-12-2025 00:00" at bounding box center [126, 229] width 179 height 12
click at [250, 228] on input "text" at bounding box center [313, 229] width 179 height 12
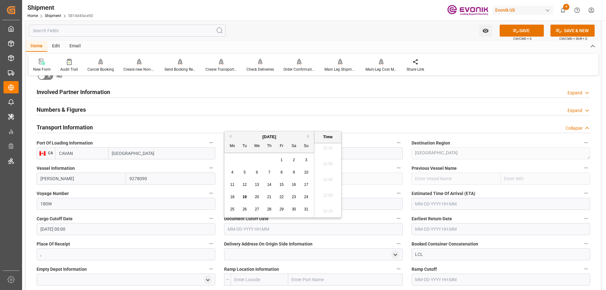
paste input "09-12-2025 00:00"
type input "09-12-2025 00:00"
click at [434, 229] on input "text" at bounding box center [501, 229] width 179 height 12
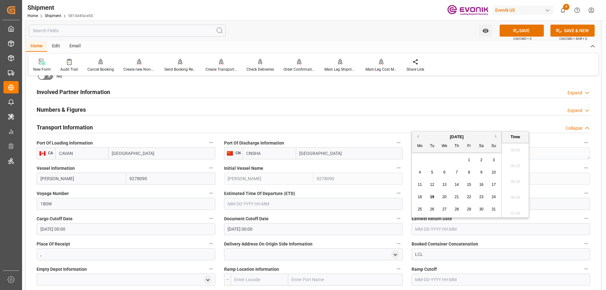
paste input "09-12-2025 00:00"
type input "09-12-2025 00:00"
click at [336, 206] on input "text" at bounding box center [313, 204] width 179 height 12
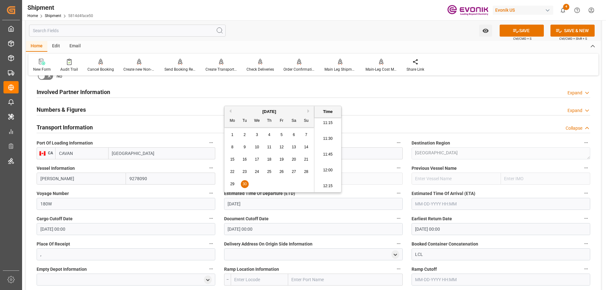
click at [425, 205] on input "text" at bounding box center [501, 204] width 179 height 12
type input "09-30-2025 00:00"
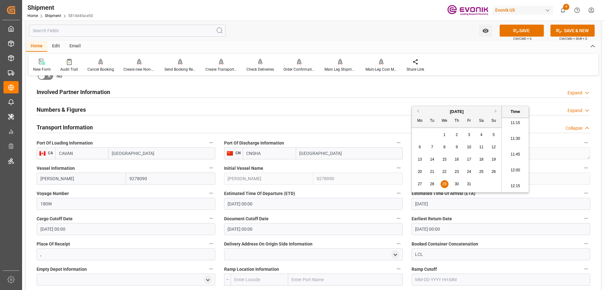
type input "10/29/2025"
type input "10-29-2025 00:00"
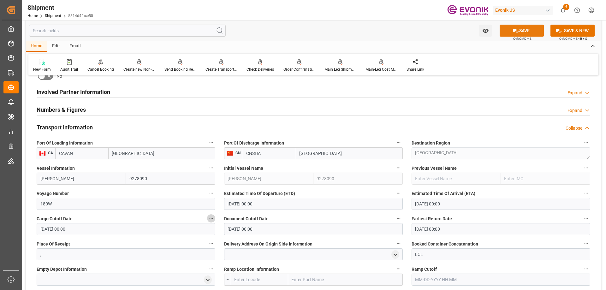
click at [533, 31] on button "SAVE" at bounding box center [522, 31] width 44 height 12
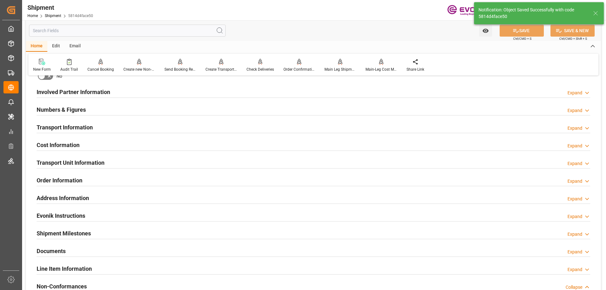
click at [63, 90] on h2 "Involved Partner Information" at bounding box center [74, 92] width 74 height 9
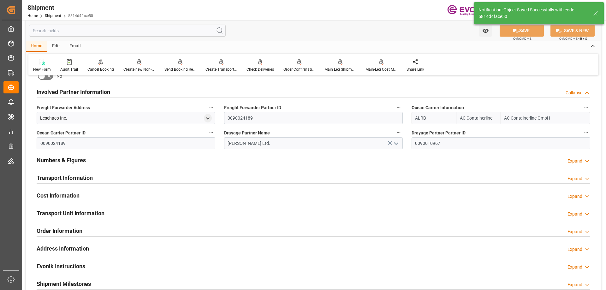
click at [67, 177] on h2 "Transport Information" at bounding box center [65, 178] width 56 height 9
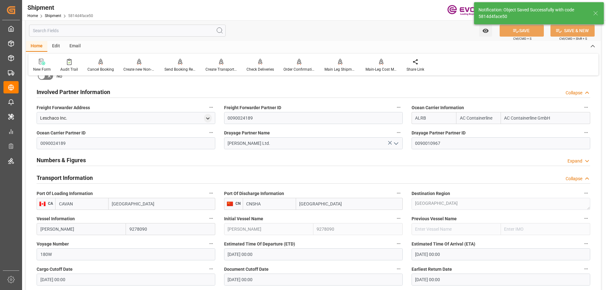
scroll to position [442, 0]
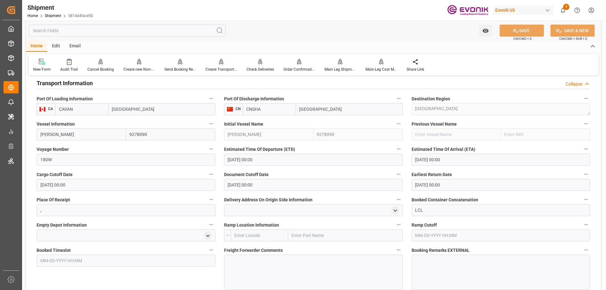
click at [303, 212] on div at bounding box center [313, 210] width 179 height 12
click at [397, 210] on polyline "open menu" at bounding box center [395, 210] width 3 height 1
click at [395, 211] on icon "close menu" at bounding box center [395, 210] width 5 height 5
click at [301, 232] on input "text" at bounding box center [345, 236] width 115 height 12
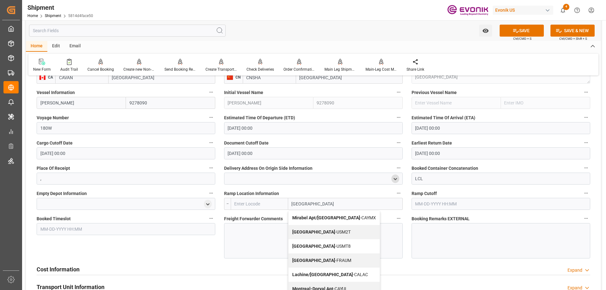
type input "Montreal"
click at [268, 206] on input "text" at bounding box center [259, 204] width 57 height 12
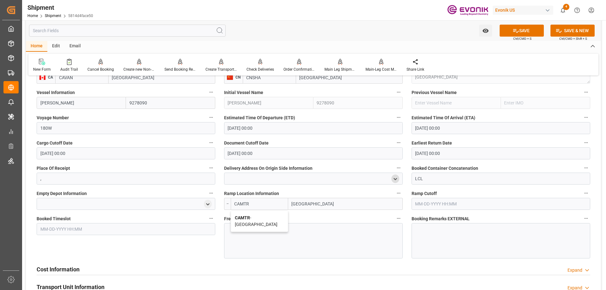
click at [261, 217] on span "CAMTR - Montreal" at bounding box center [256, 221] width 43 height 12
type input "CAMTR"
click at [264, 232] on div at bounding box center [313, 240] width 179 height 35
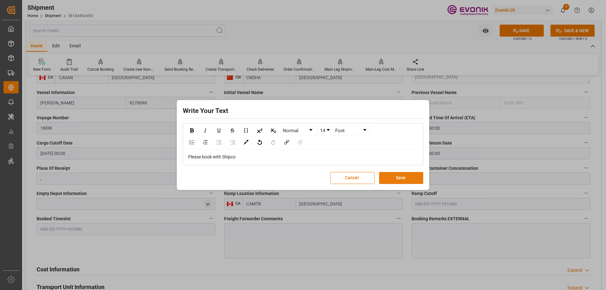
click at [396, 174] on button "Save" at bounding box center [401, 178] width 44 height 12
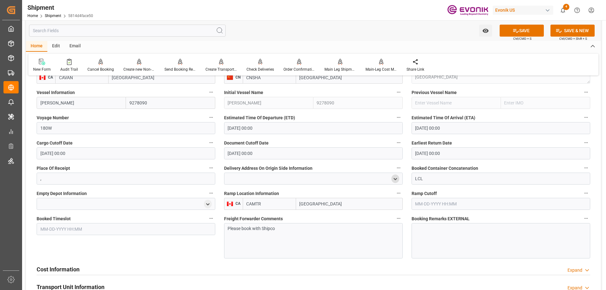
click at [432, 236] on div at bounding box center [501, 240] width 179 height 35
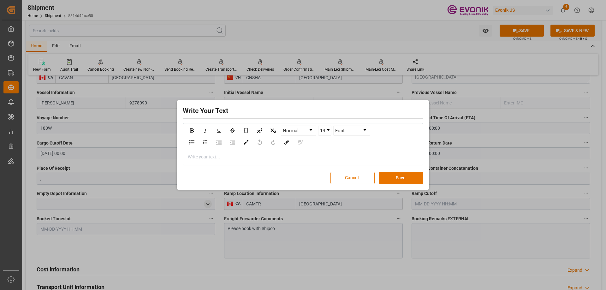
click at [358, 179] on button "Cancel" at bounding box center [353, 178] width 44 height 12
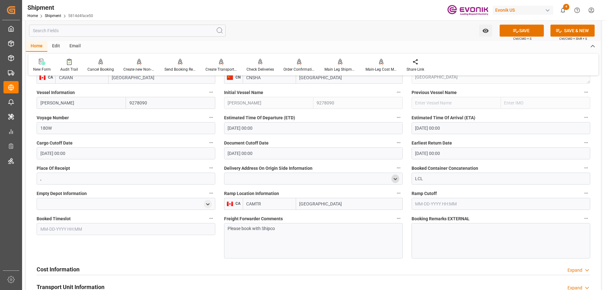
click at [305, 240] on div "Please book with Shipco" at bounding box center [313, 240] width 179 height 35
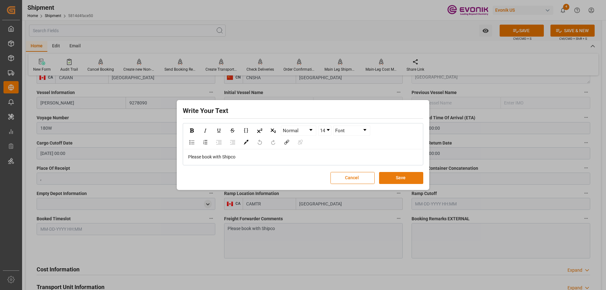
click at [402, 179] on button "Save" at bounding box center [401, 178] width 44 height 12
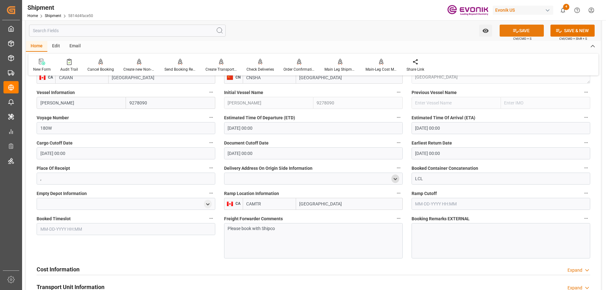
click at [519, 32] on button "SAVE" at bounding box center [522, 31] width 44 height 12
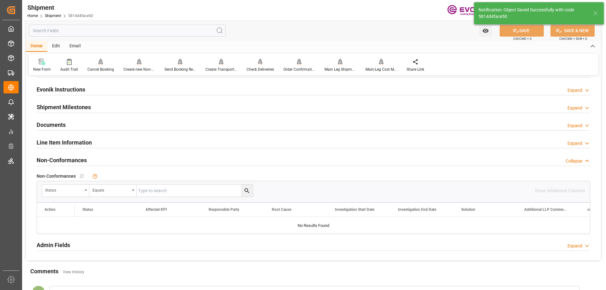
scroll to position [423, 0]
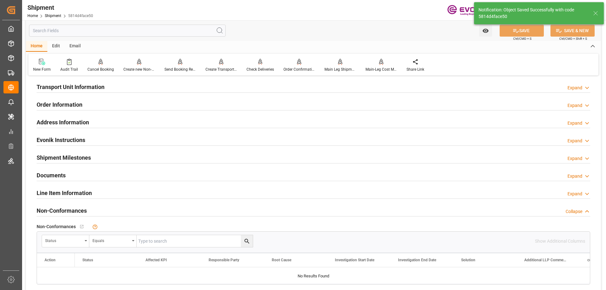
click at [75, 86] on h2 "Transport Unit Information" at bounding box center [71, 87] width 68 height 9
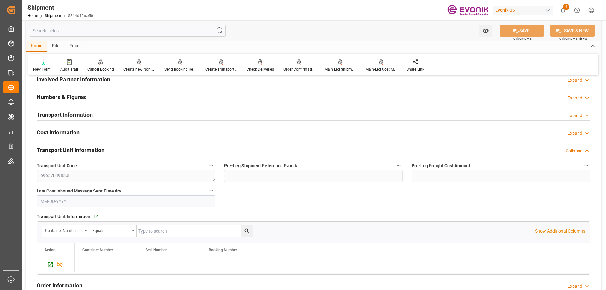
scroll to position [297, 0]
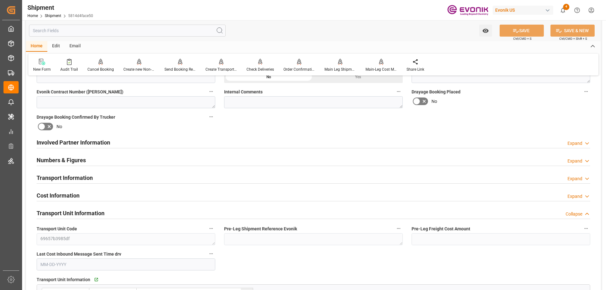
click at [77, 139] on h2 "Involved Partner Information" at bounding box center [74, 142] width 74 height 9
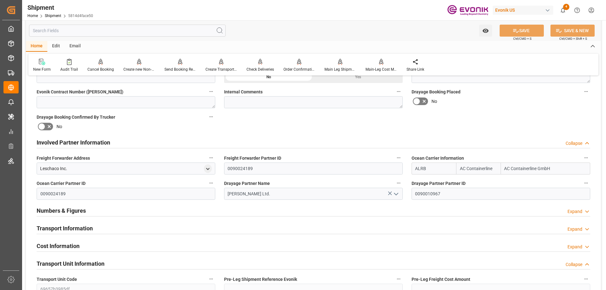
click at [63, 229] on h2 "Transport Information" at bounding box center [65, 228] width 56 height 9
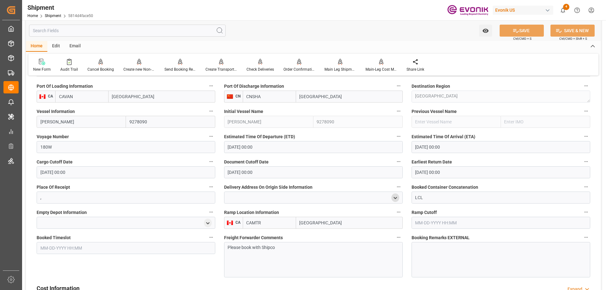
scroll to position [518, 0]
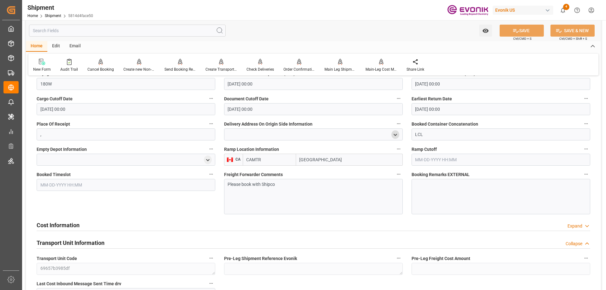
click at [64, 223] on h2 "Cost Information" at bounding box center [58, 225] width 43 height 9
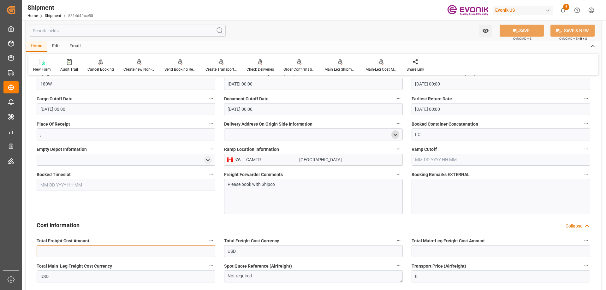
click at [82, 251] on input "text" at bounding box center [126, 251] width 179 height 12
paste input "518.63"
type input "518.63"
click at [429, 254] on input "text" at bounding box center [501, 251] width 179 height 12
paste input "323.63"
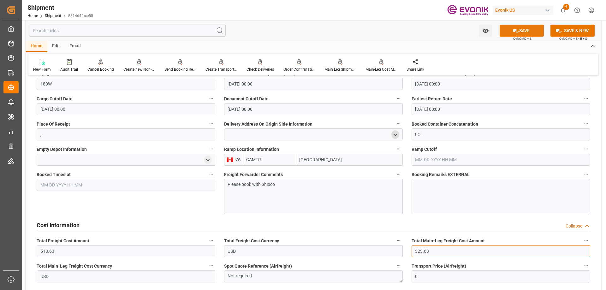
type input "323.63"
click at [513, 33] on icon at bounding box center [516, 30] width 7 height 7
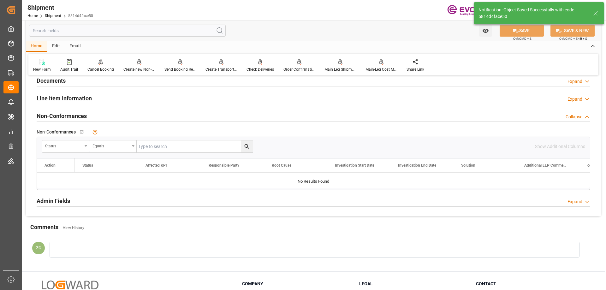
scroll to position [362, 0]
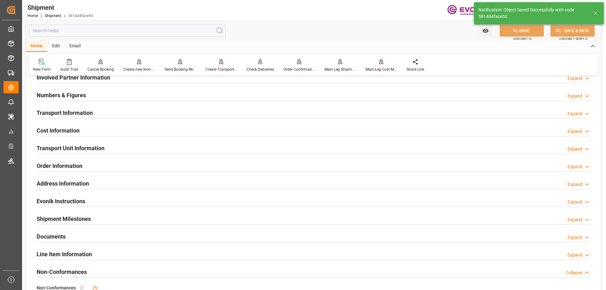
drag, startPoint x: 59, startPoint y: 134, endPoint x: 69, endPoint y: 139, distance: 10.6
click at [59, 134] on h2 "Cost Information" at bounding box center [58, 130] width 43 height 9
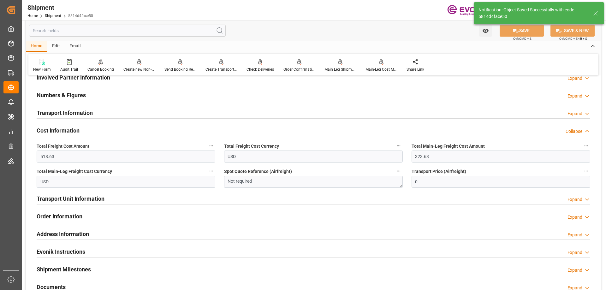
scroll to position [393, 0]
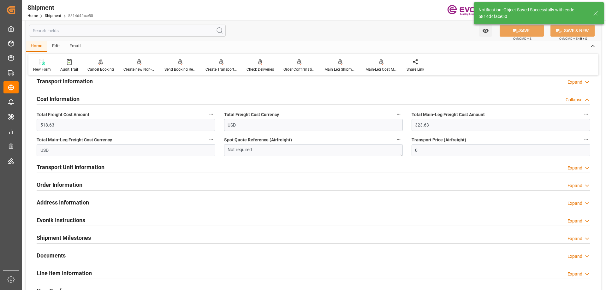
click at [68, 168] on h2 "Transport Unit Information" at bounding box center [71, 167] width 68 height 9
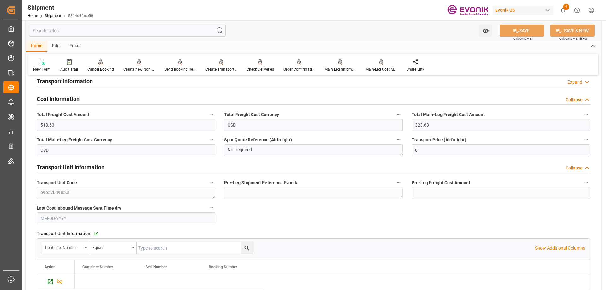
scroll to position [457, 0]
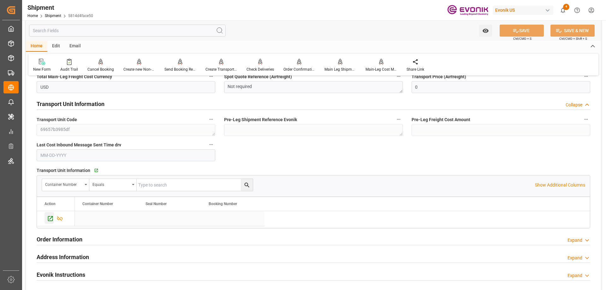
click at [50, 217] on icon "Press SPACE to select this row." at bounding box center [50, 218] width 7 height 7
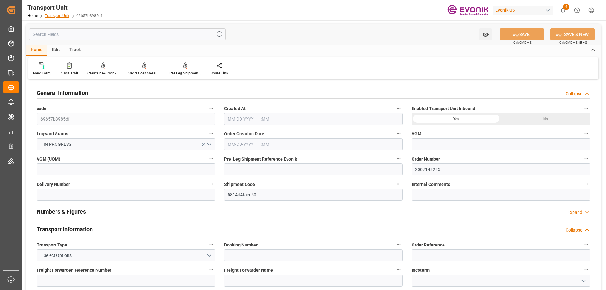
type input "AC Containerline"
type input "Leschaco Inc."
type input "CAVAN"
type input "CNSHA"
type input "1614"
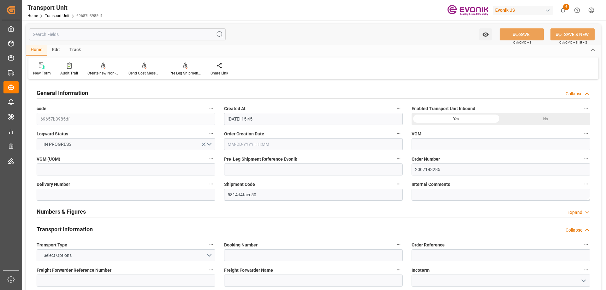
type input "[DATE] 15:45"
type input "[DATE]"
type input "[DATE] 00:00"
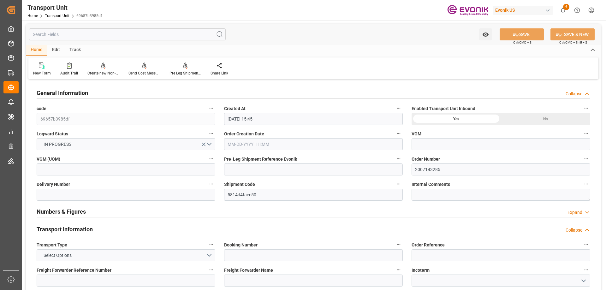
type input "[DATE] 00:00"
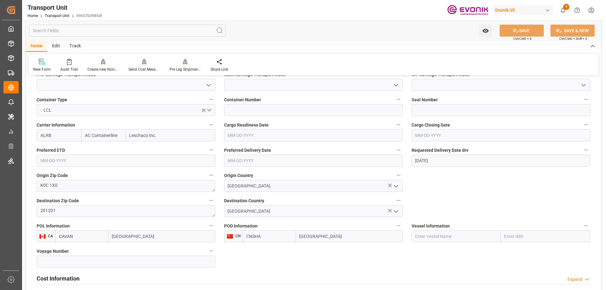
scroll to position [253, 0]
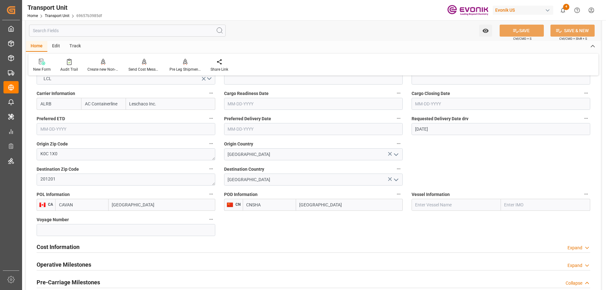
click at [87, 29] on input "text" at bounding box center [127, 31] width 197 height 12
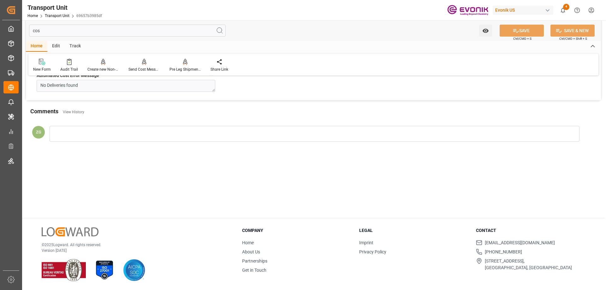
scroll to position [0, 0]
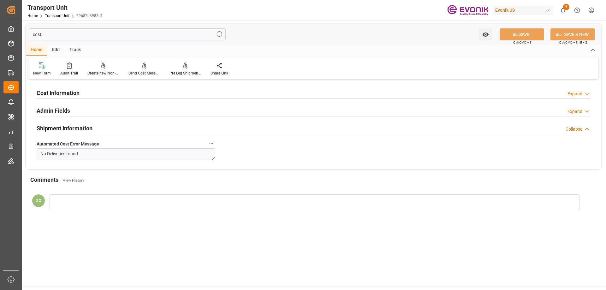
type input "cost"
click at [58, 96] on h2 "Cost Information" at bounding box center [58, 93] width 43 height 9
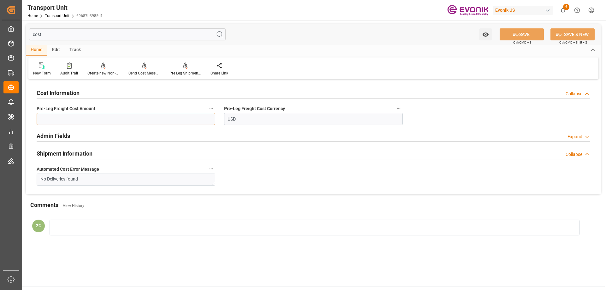
click at [77, 117] on input "text" at bounding box center [126, 119] width 179 height 12
paste input "195"
type input "195"
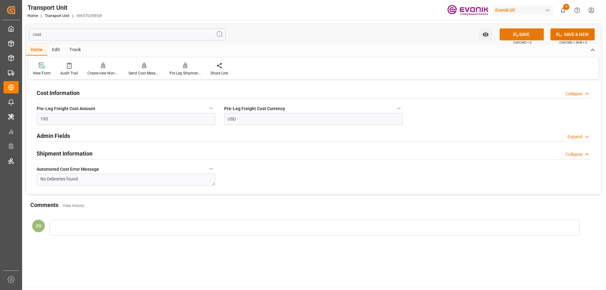
click at [521, 31] on button "SAVE" at bounding box center [522, 34] width 44 height 12
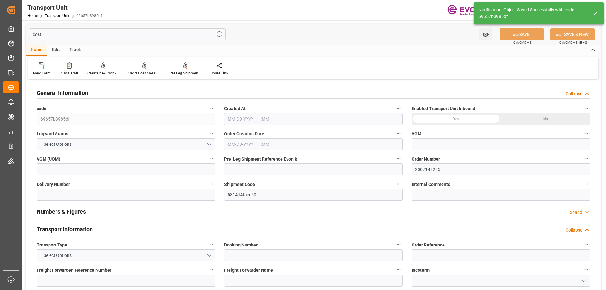
type input "AC Containerline"
type input "Leschaco Inc."
type input "CAVAN"
type input "CNSHA"
type input "1614"
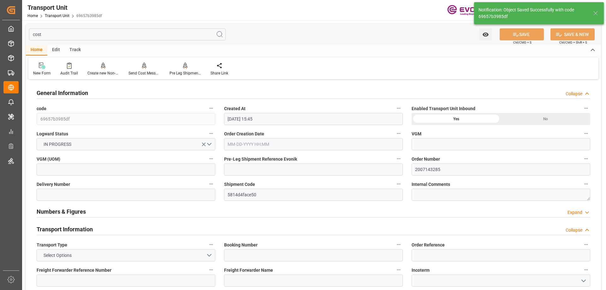
type input "[DATE] 15:45"
type input "[DATE]"
type input "[DATE] 00:00"
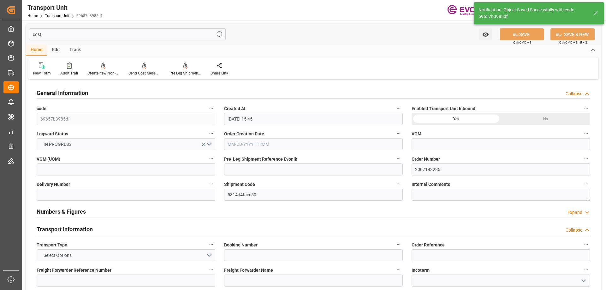
type input "[DATE] 00:00"
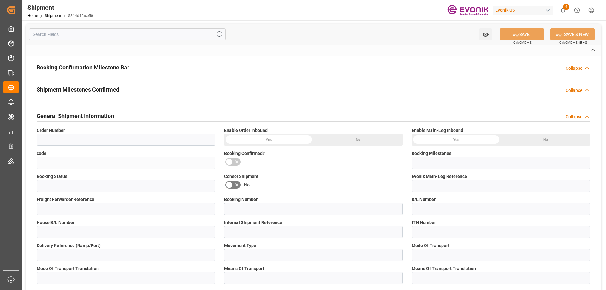
type input "2007143285"
type input "5814d4face50"
type input "Submitted to FFW for Booking (Pending)"
type input "Active"
type input "P2P"
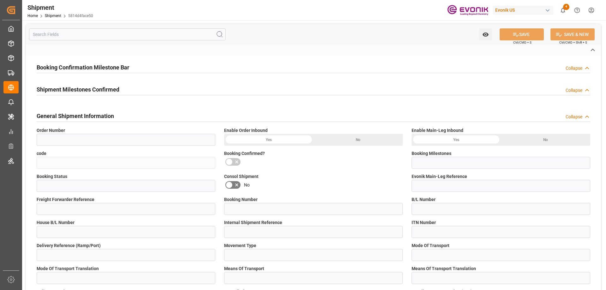
type input "41"
type input "LCL"
type input "0008"
type input "LCL"
type input "0090024189"
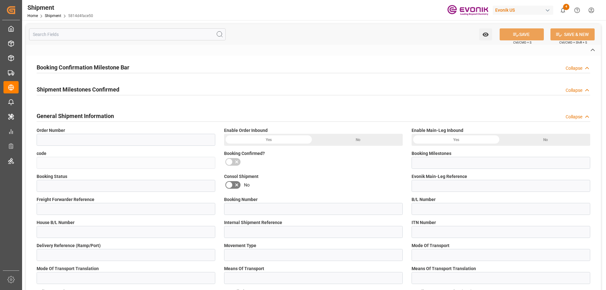
type input "ALRB"
type input "0090024189"
type input "[PERSON_NAME] Ltd."
type input "0090010967"
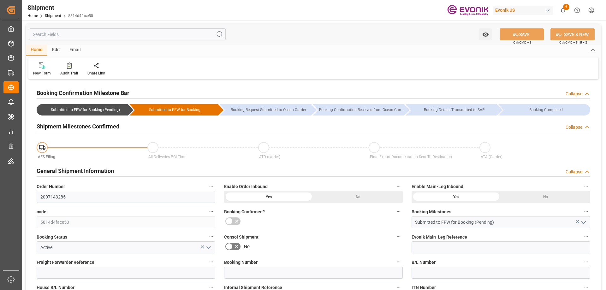
type input "AC Containerline"
type input "Leschaco Inc."
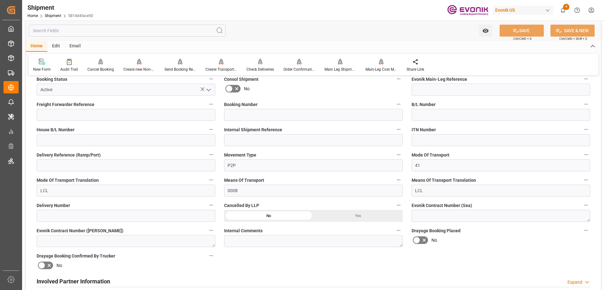
scroll to position [221, 0]
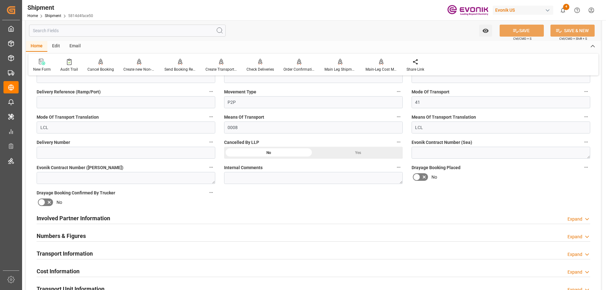
click at [87, 216] on h2 "Involved Partner Information" at bounding box center [74, 218] width 74 height 9
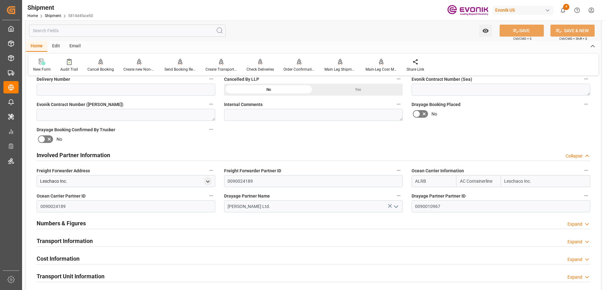
scroll to position [347, 0]
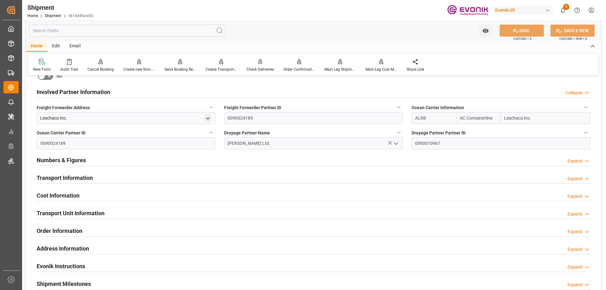
click at [99, 180] on div "Transport Information Expand" at bounding box center [314, 177] width 554 height 12
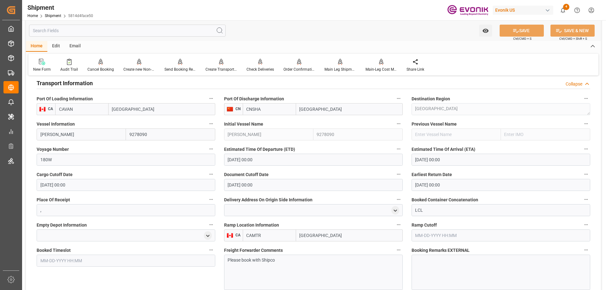
scroll to position [505, 0]
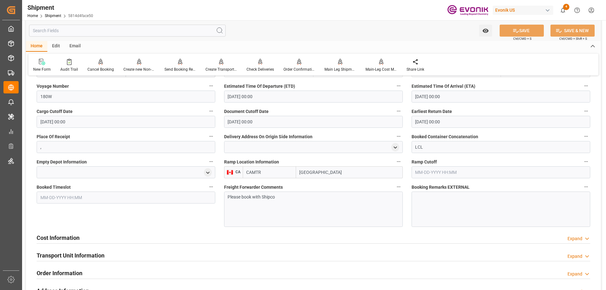
click at [132, 233] on div "Cost Information Expand" at bounding box center [314, 237] width 554 height 12
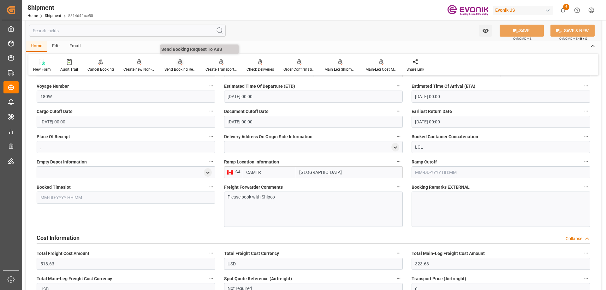
click at [177, 67] on div "Send Booking Request To ABS" at bounding box center [181, 70] width 32 height 6
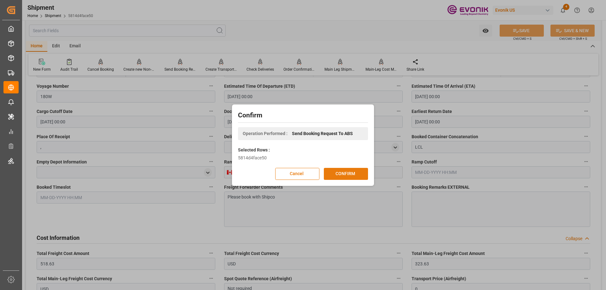
click at [353, 177] on button "CONFIRM" at bounding box center [346, 174] width 44 height 12
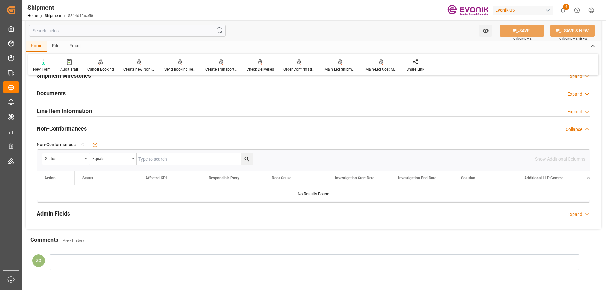
click at [295, 34] on div "Watch Option SAVE Ctrl/CMD + S SAVE & NEW Ctrl/CMD + Shift + S" at bounding box center [313, 30] width 575 height 21
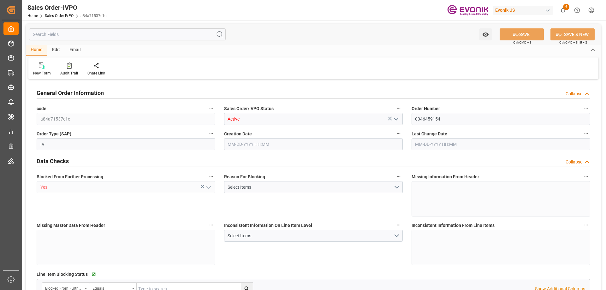
type input "KRPUS"
type input "0"
type input "1"
type input "468.4"
type input "[DATE] 12:35"
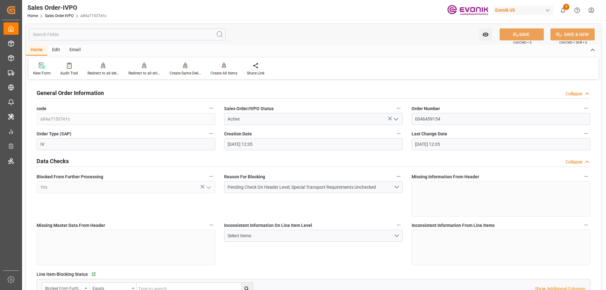
type input "[DATE] 12:35"
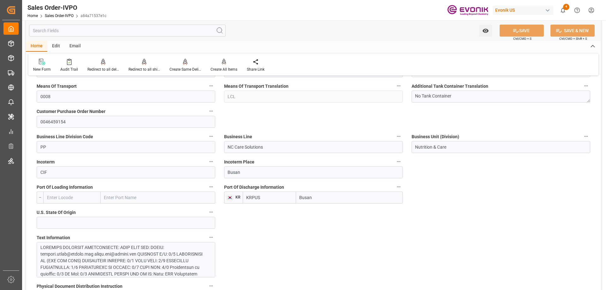
scroll to position [442, 0]
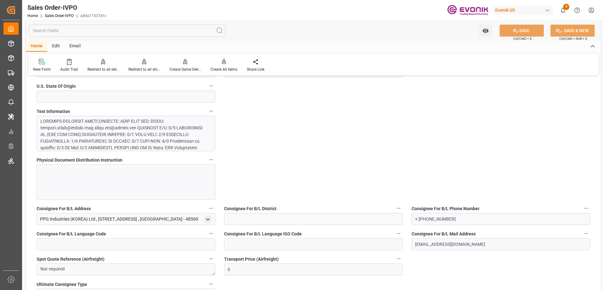
click at [143, 145] on div at bounding box center [123, 181] width 166 height 126
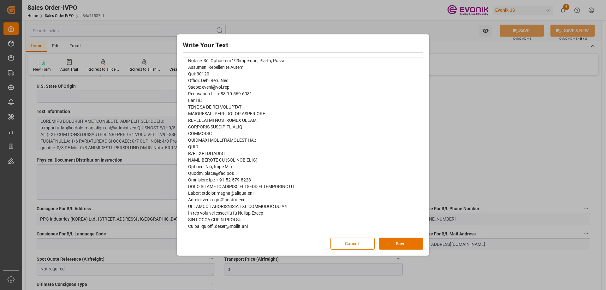
scroll to position [213, 0]
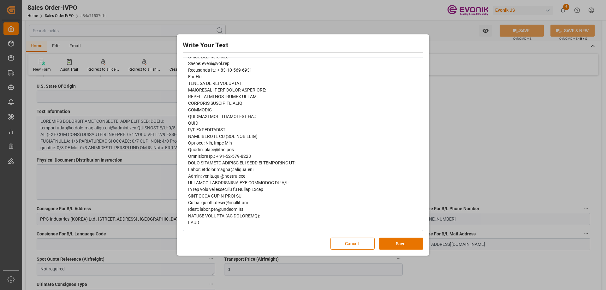
click at [455, 145] on div "Write Your Text Normal 14 Font Cancel Save" at bounding box center [303, 145] width 606 height 290
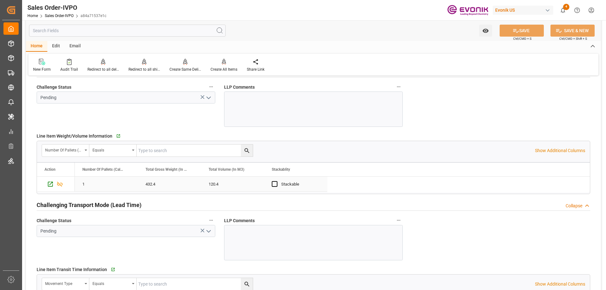
scroll to position [1011, 0]
